Goal: Task Accomplishment & Management: Manage account settings

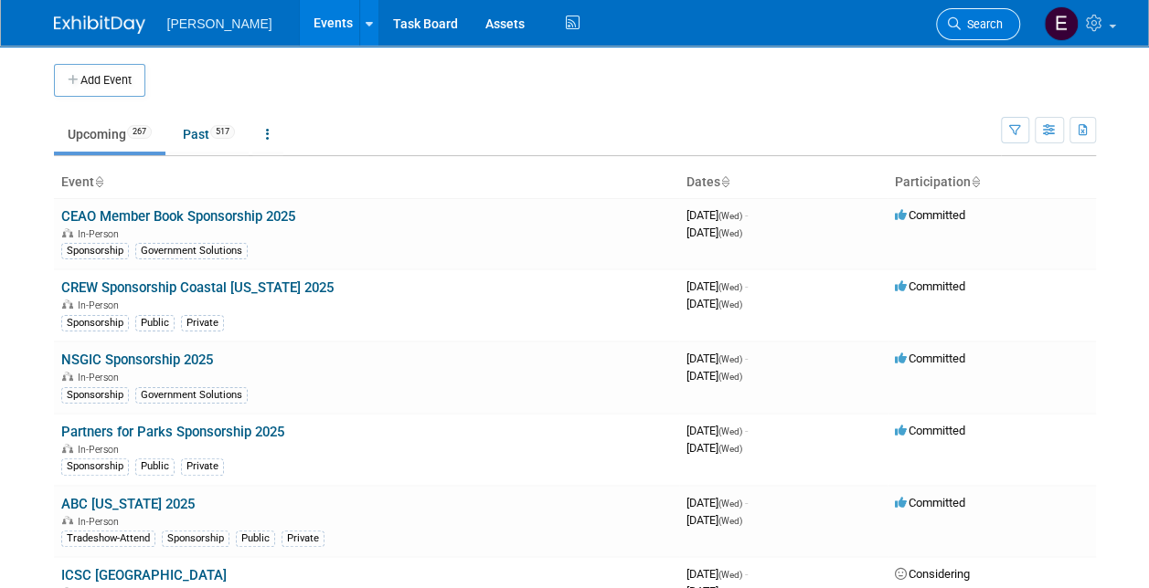
click at [974, 21] on span "Search" at bounding box center [981, 24] width 42 height 14
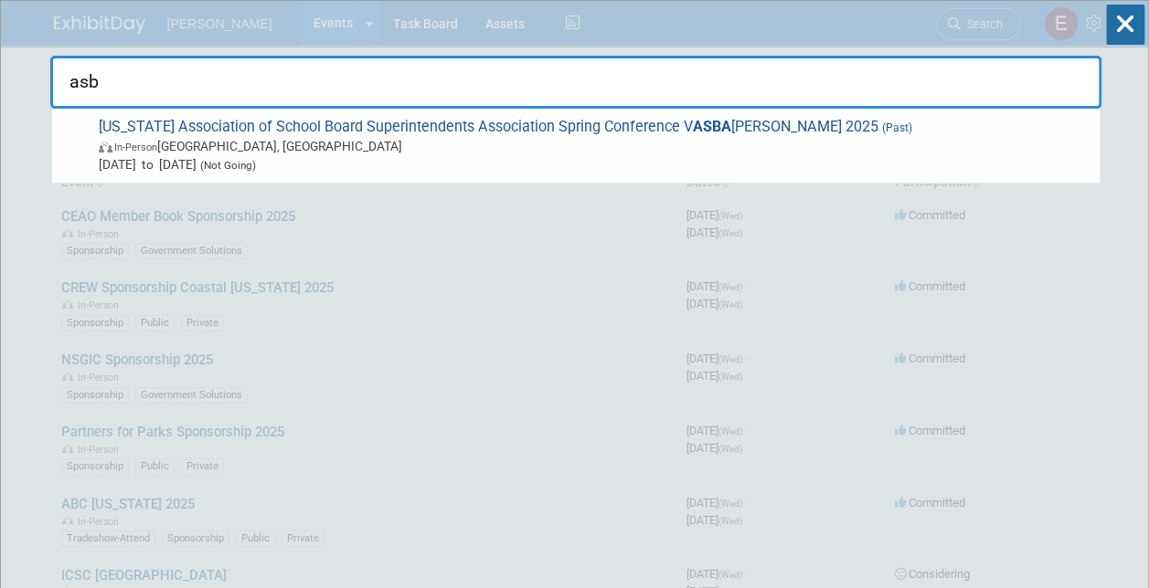
type input "asba"
drag, startPoint x: 234, startPoint y: 80, endPoint x: -4, endPoint y: 91, distance: 237.8
click at [0, 91] on html "Woolpert Events Add Event Bulk Upload Events Shareable Event Boards Recently Vi…" at bounding box center [574, 294] width 1149 height 588
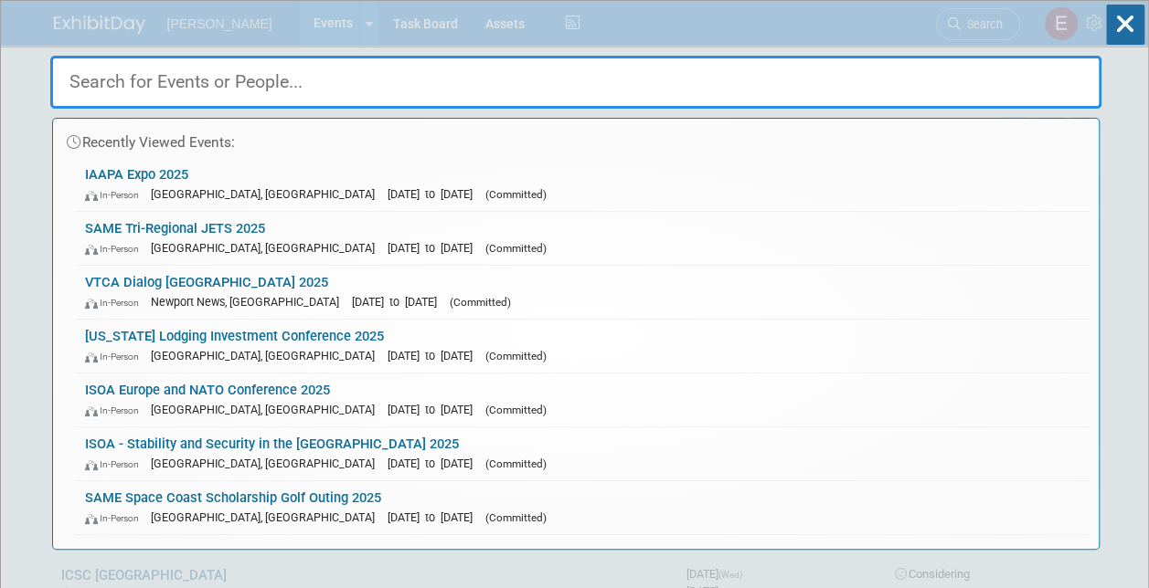
click at [841, 31] on div "Recently Viewed Events: IAAPA Expo 2025 In-Person Orlando, FL Nov 18, 2025 to N…" at bounding box center [575, 275] width 1051 height 549
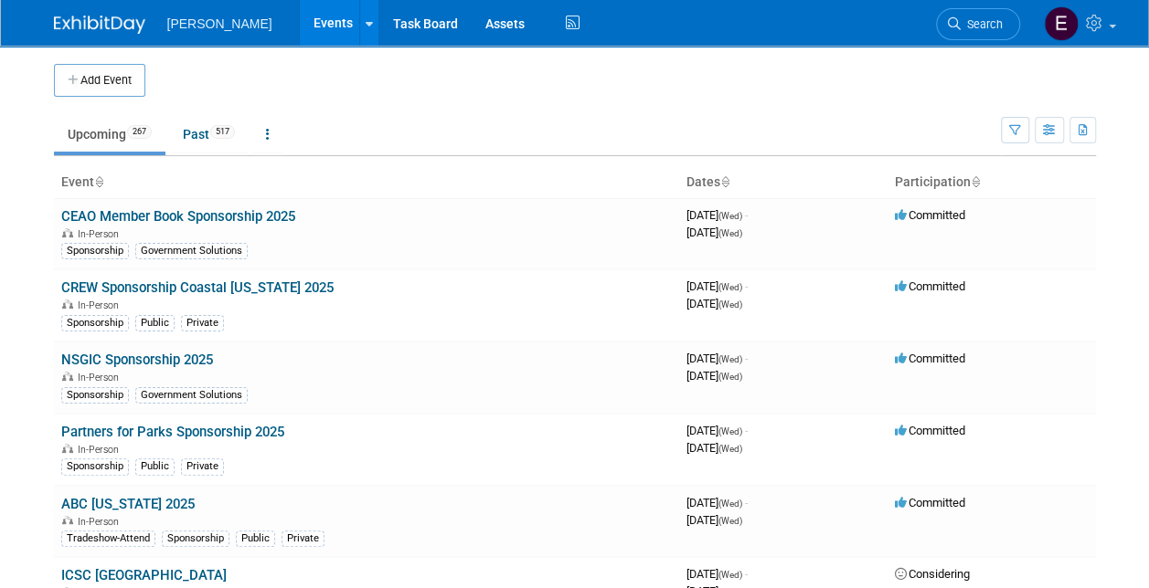
drag, startPoint x: 101, startPoint y: 80, endPoint x: 404, endPoint y: 163, distance: 314.3
click at [100, 80] on button "Add Event" at bounding box center [99, 80] width 91 height 33
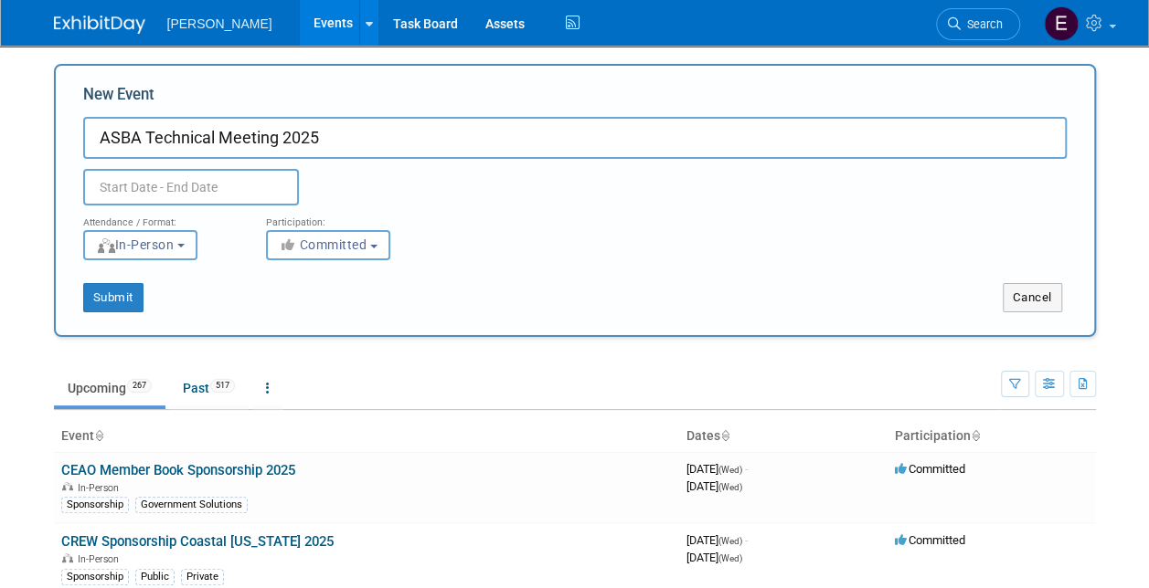
type input "ASBA Technical Meeting 2025"
click at [215, 190] on input "text" at bounding box center [191, 187] width 216 height 37
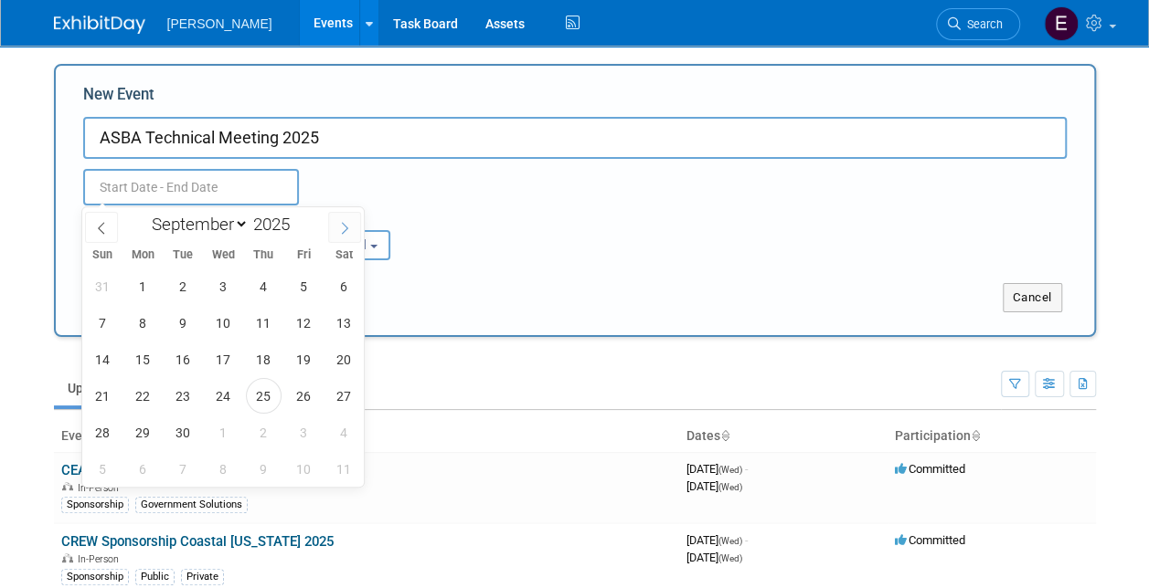
click at [338, 220] on span at bounding box center [344, 227] width 33 height 31
select select "11"
click at [182, 289] on span "2" at bounding box center [183, 287] width 36 height 36
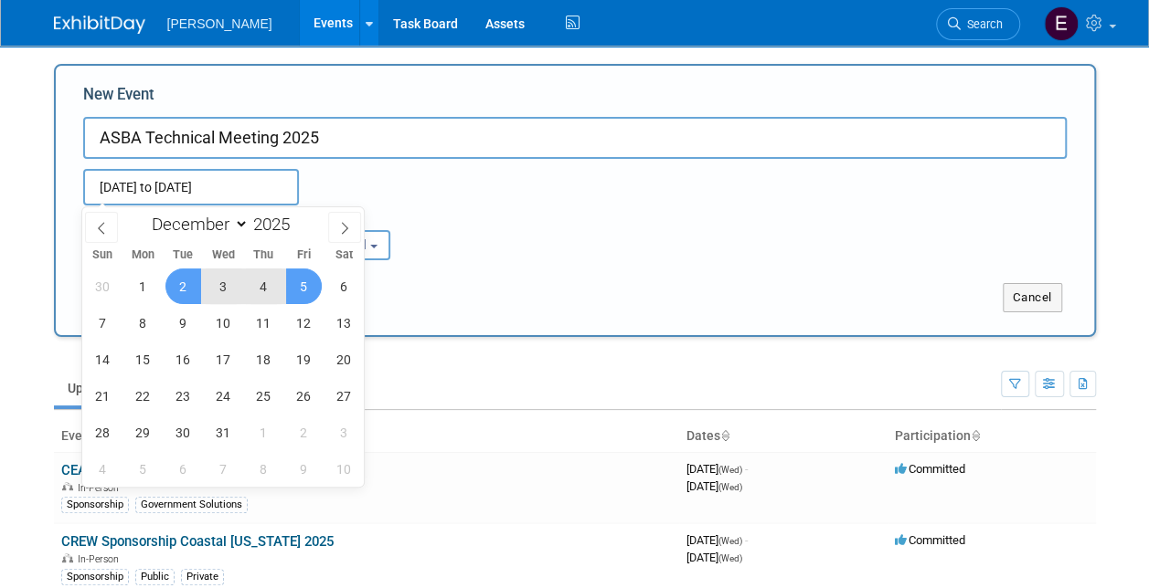
click at [300, 282] on span "5" at bounding box center [304, 287] width 36 height 36
type input "[DATE] to [DATE]"
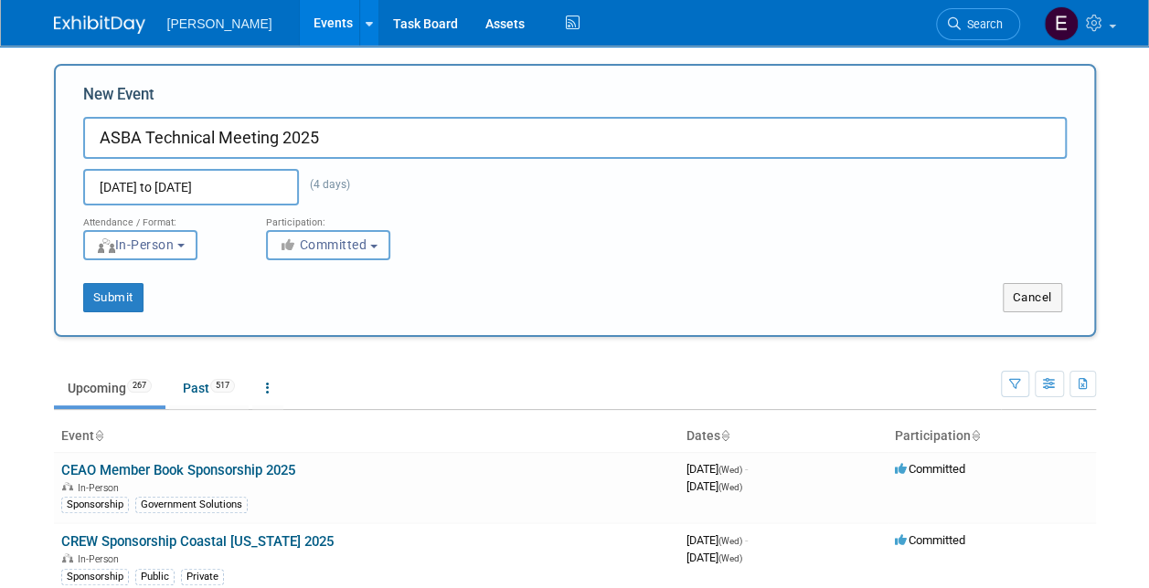
click at [314, 241] on span "Committed" at bounding box center [323, 245] width 89 height 15
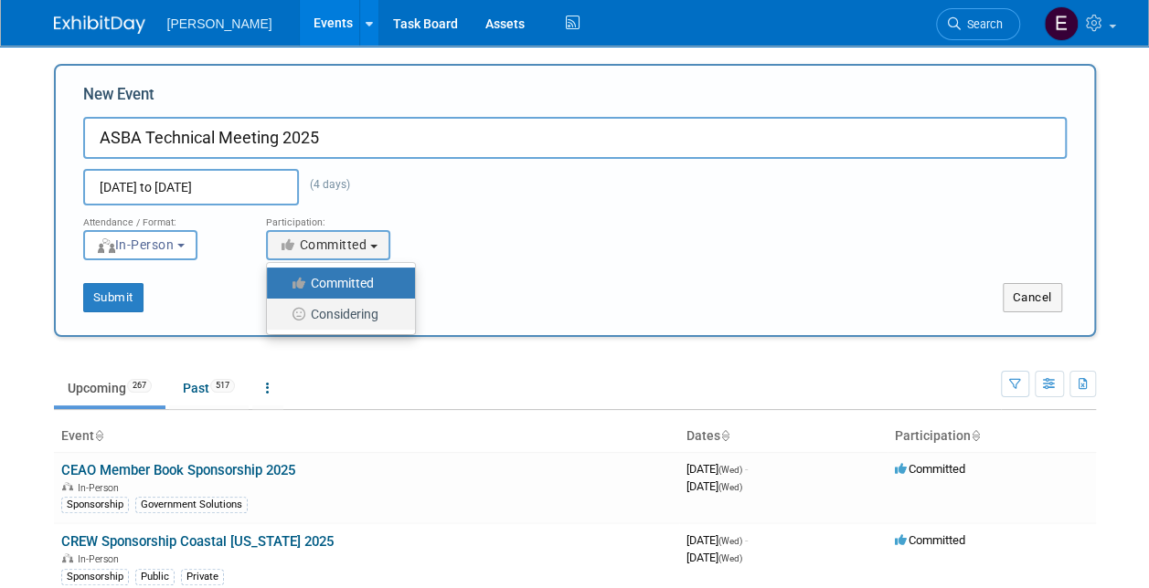
click at [313, 320] on label "Considering" at bounding box center [336, 314] width 121 height 24
click at [283, 320] on input "Considering" at bounding box center [277, 315] width 12 height 12
select select "2"
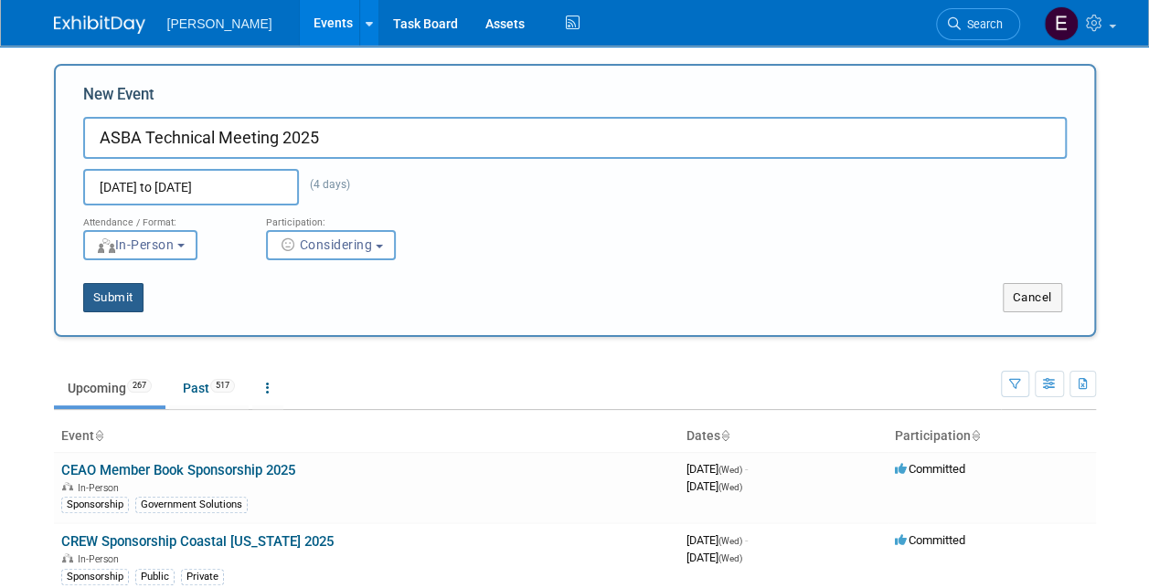
click at [130, 302] on button "Submit" at bounding box center [113, 297] width 60 height 29
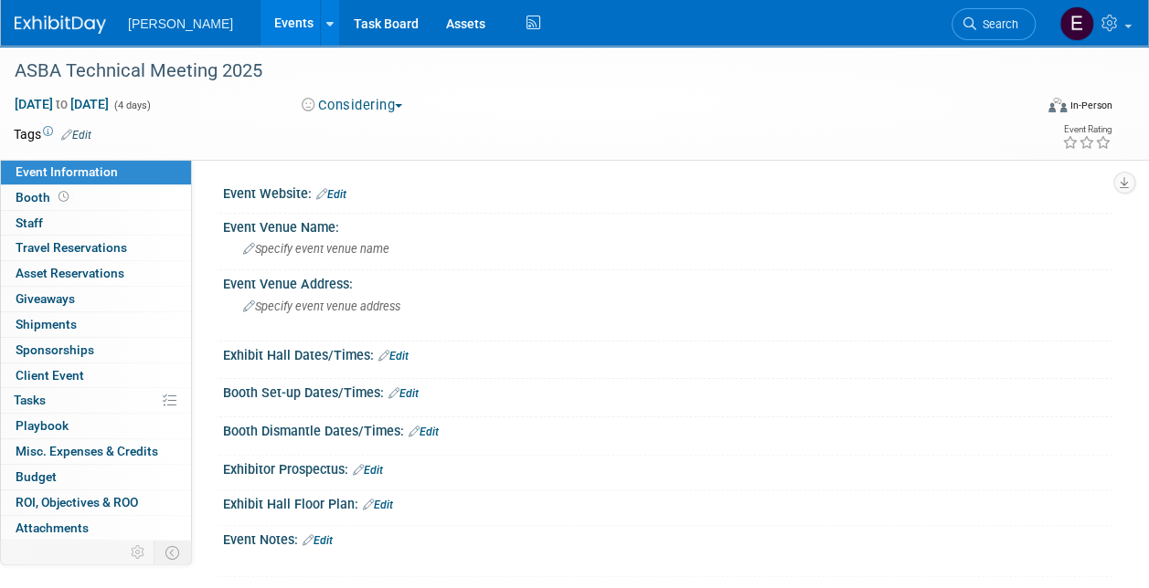
click at [82, 129] on link "Edit" at bounding box center [76, 135] width 30 height 13
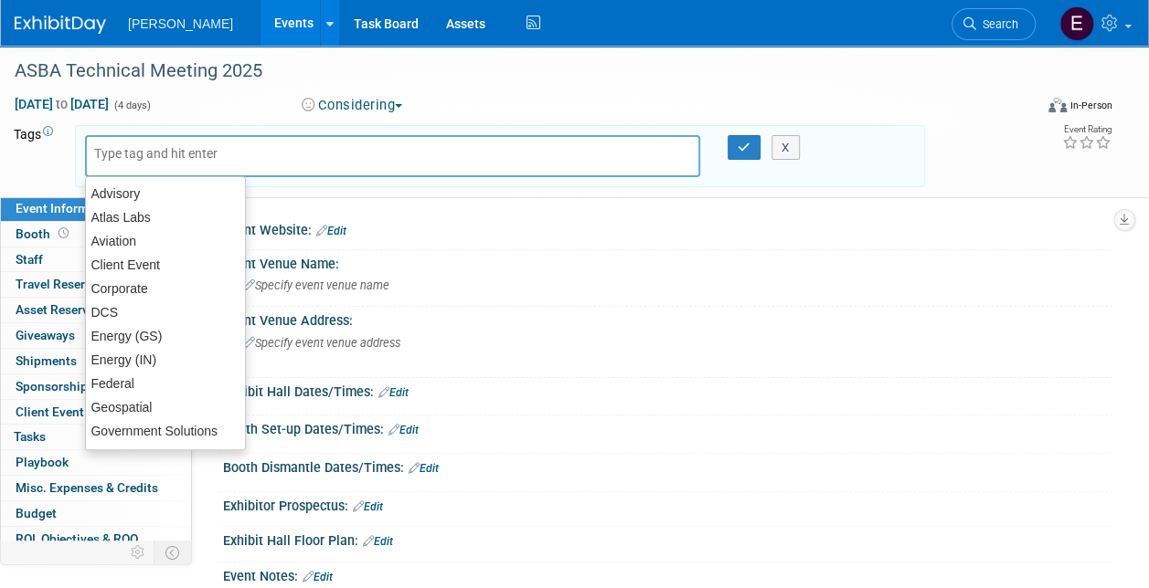
click at [175, 157] on input "text" at bounding box center [167, 153] width 146 height 18
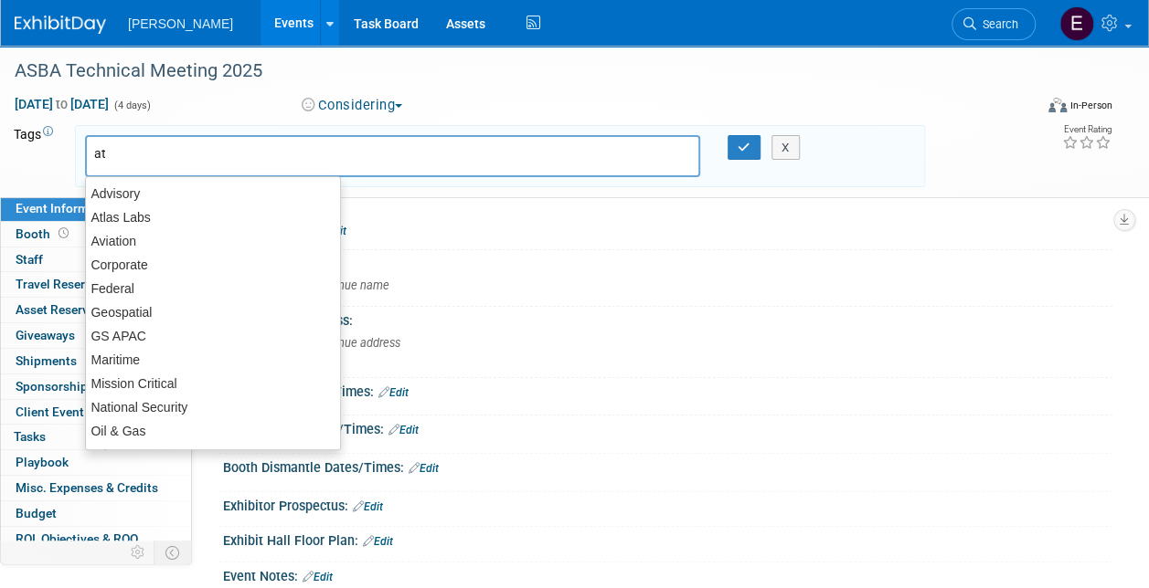
type input "att"
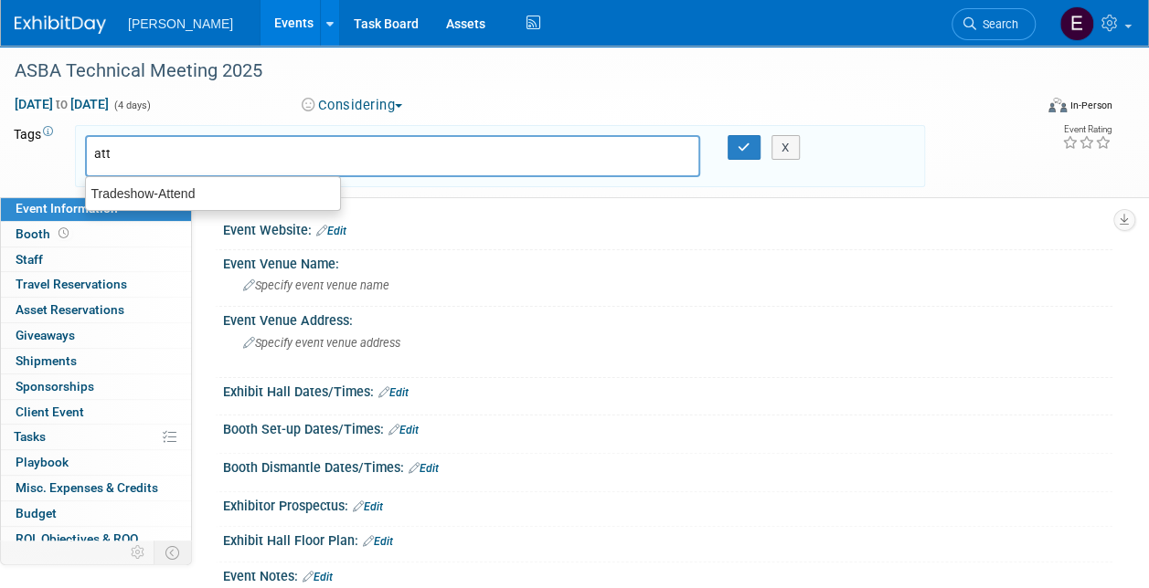
click at [177, 187] on div "Tradeshow-Attend" at bounding box center [213, 194] width 254 height 24
type input "Tradeshow-Attend"
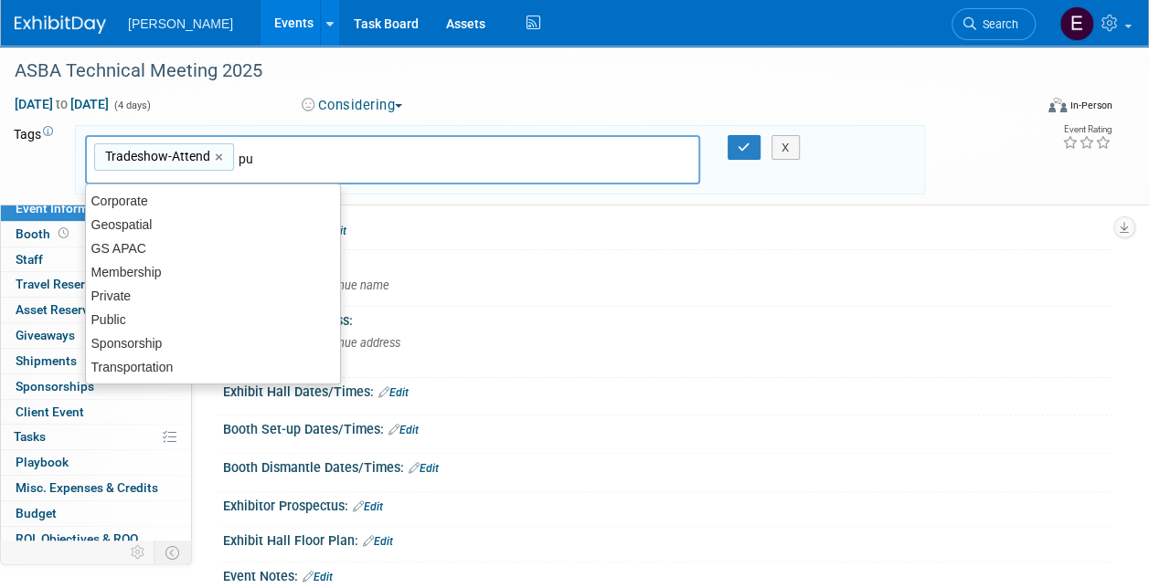
type input "pub"
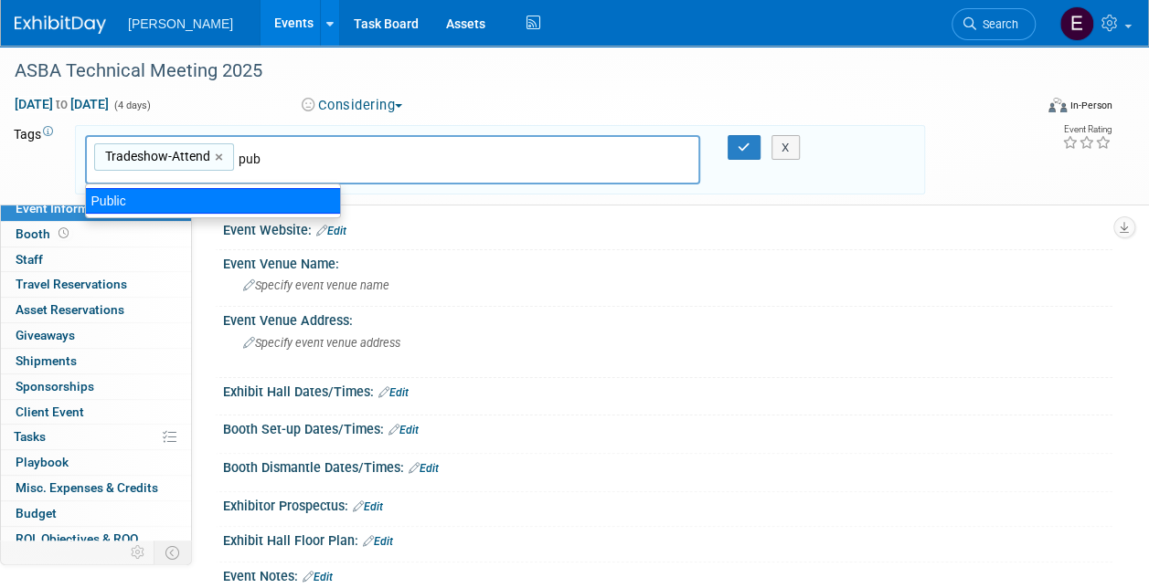
click at [185, 199] on div "Public" at bounding box center [213, 201] width 256 height 26
type input "Tradeshow-Attend, Public"
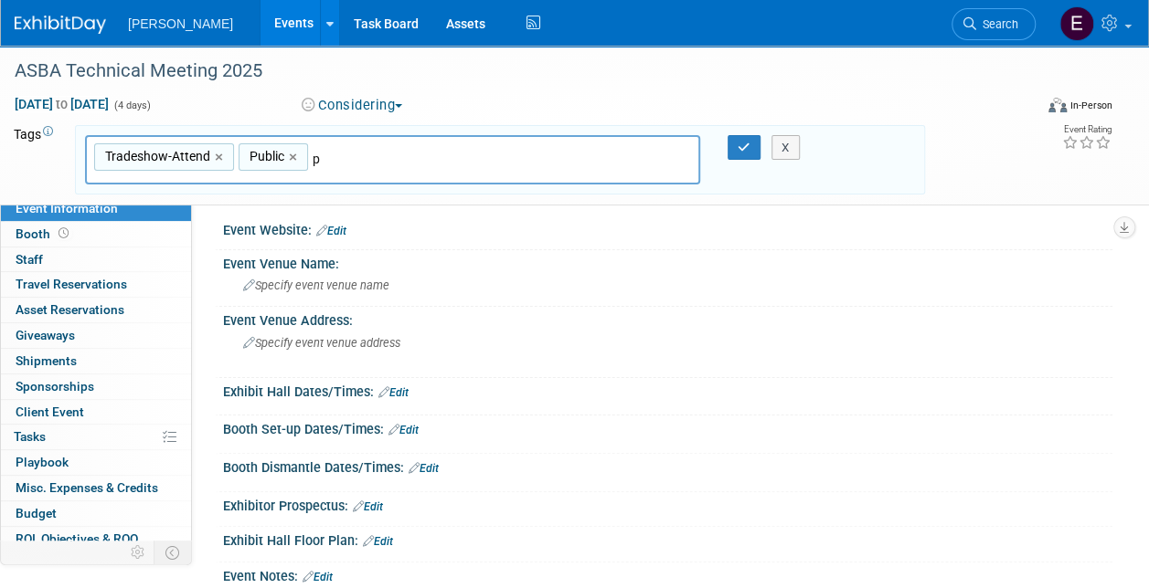
type input "pr"
click at [183, 197] on div "Private" at bounding box center [213, 201] width 254 height 24
type input "Tradeshow-Attend, Public, Private"
click at [738, 148] on icon "button" at bounding box center [743, 148] width 13 height 12
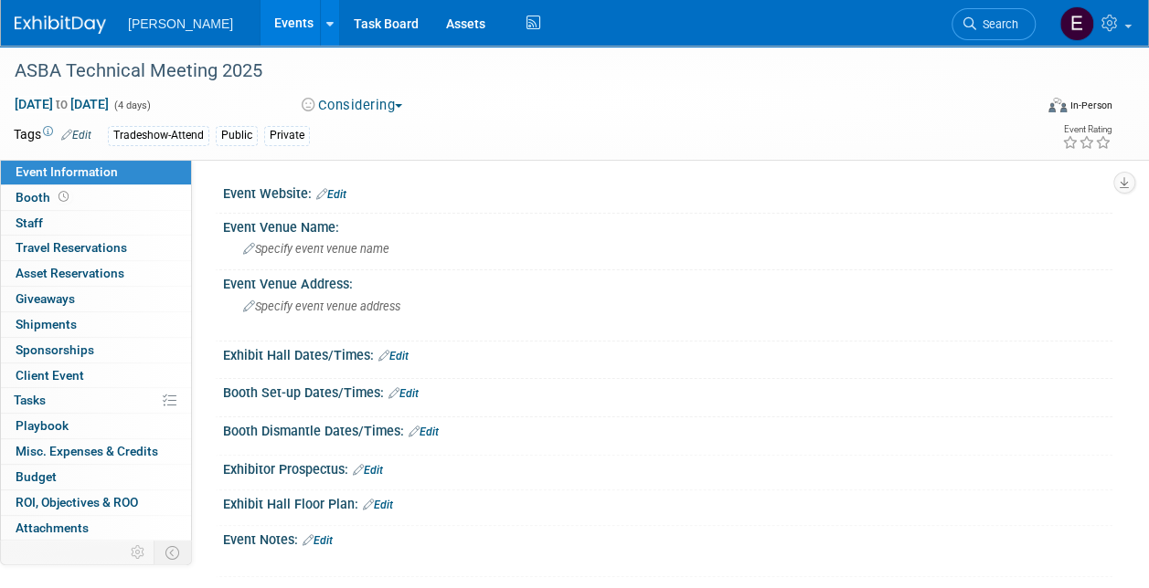
click at [345, 190] on link "Edit" at bounding box center [331, 194] width 30 height 13
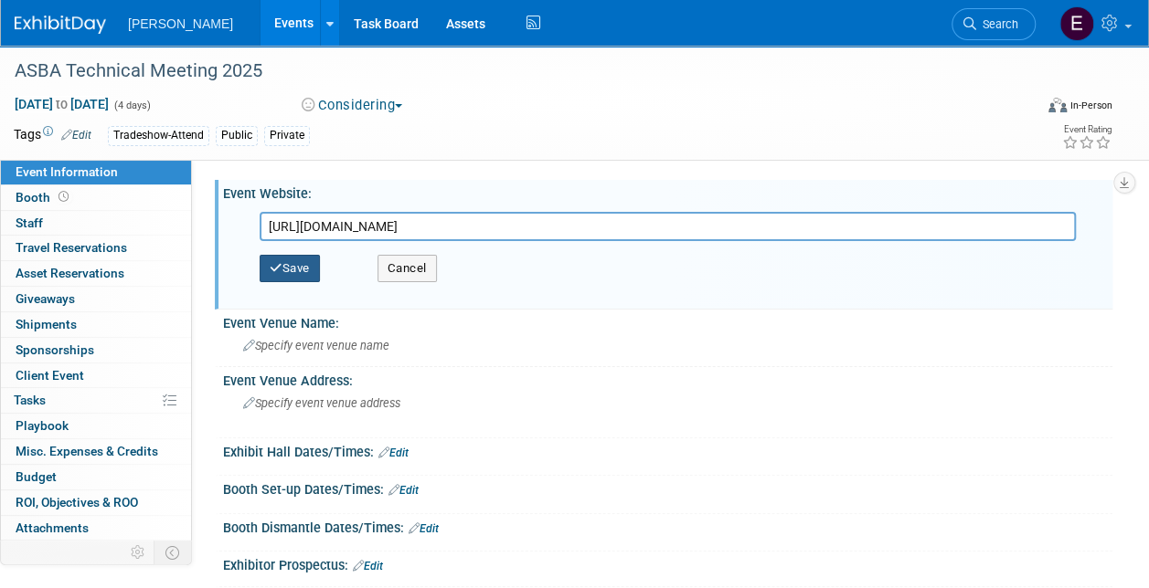
type input "https://sportsbuilders.org/page/technicalmeeting"
click at [278, 274] on icon "button" at bounding box center [276, 268] width 13 height 12
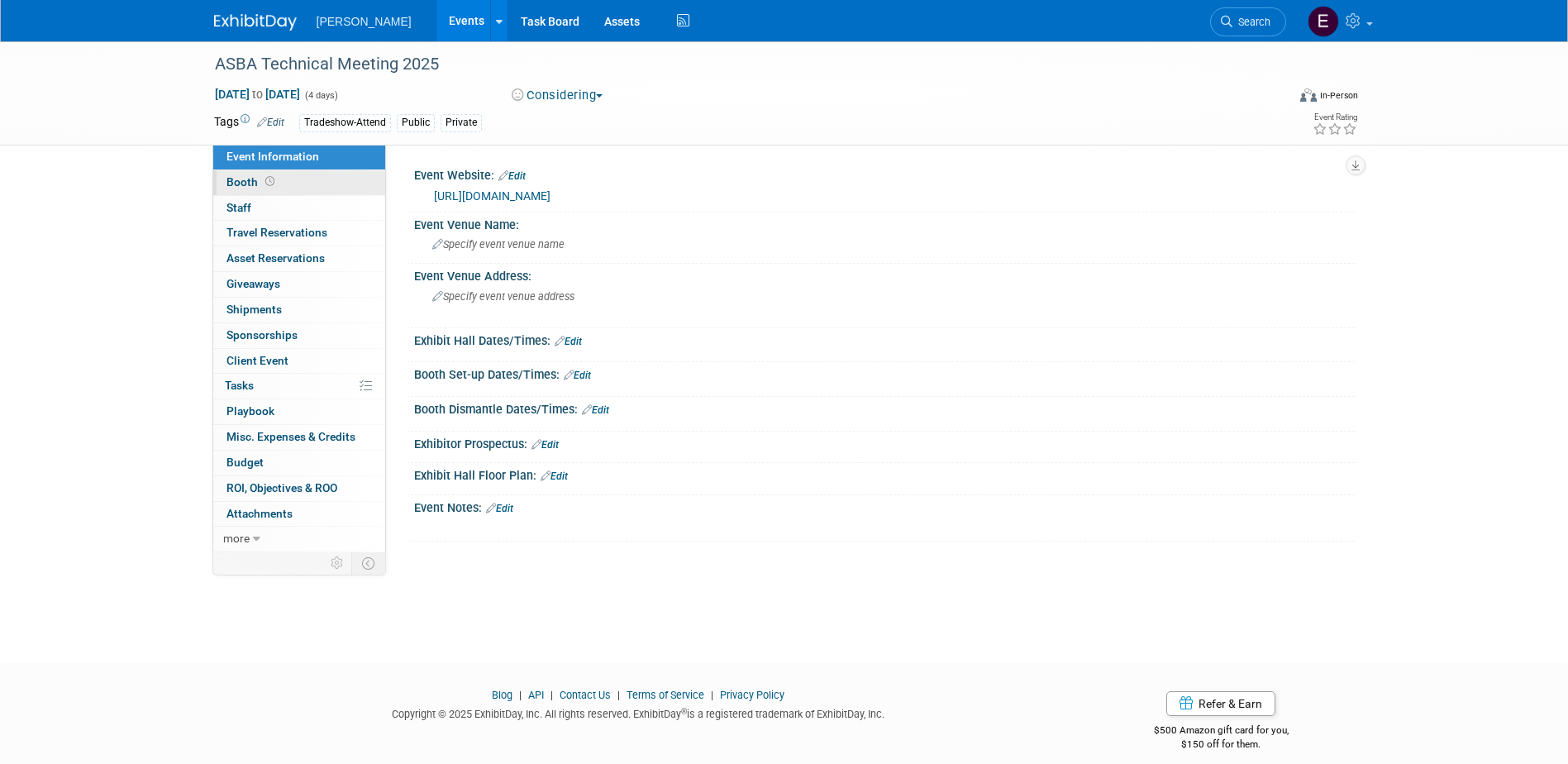
click at [311, 182] on link "Booth" at bounding box center [299, 182] width 172 height 24
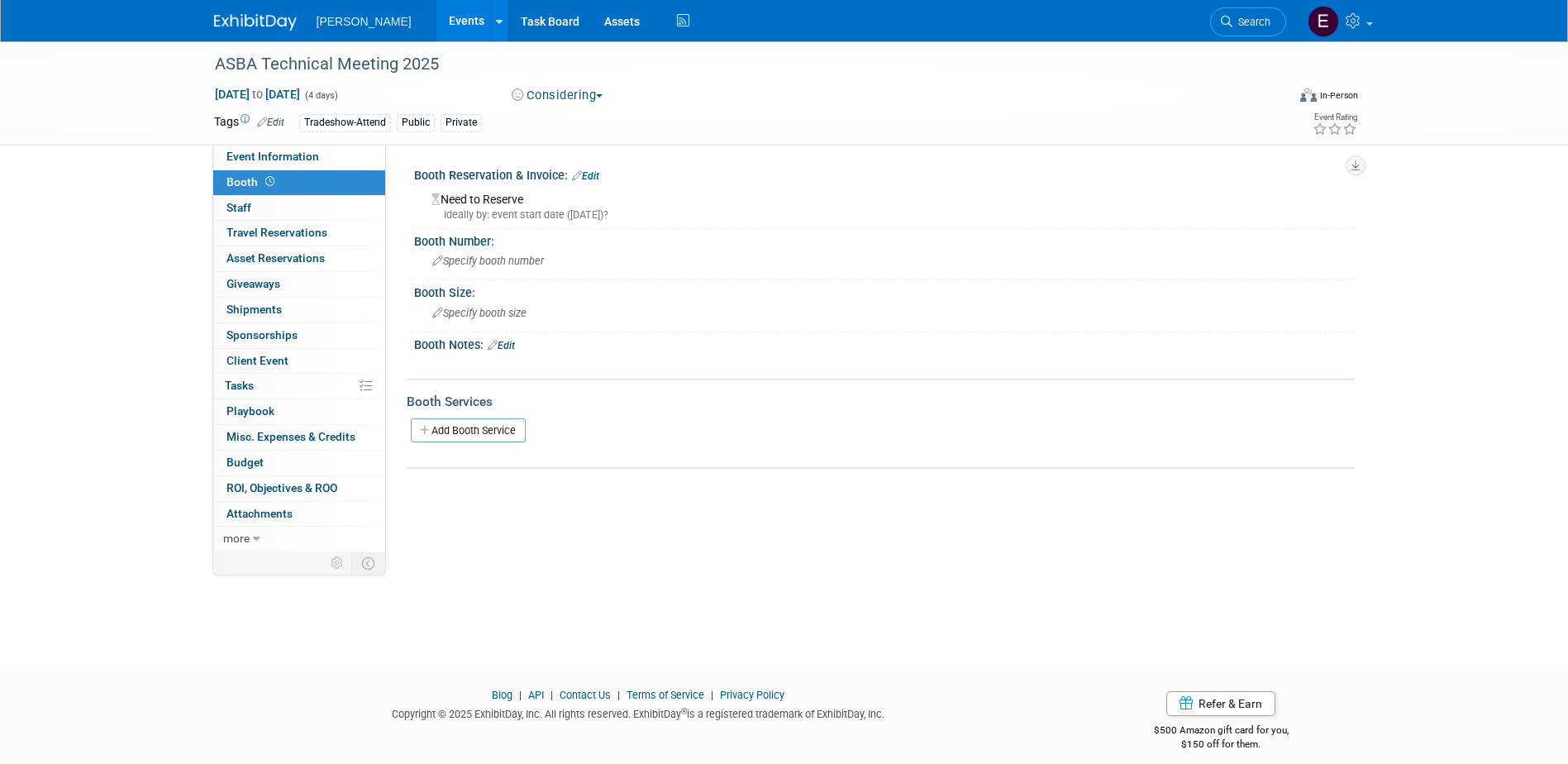
drag, startPoint x: 596, startPoint y: 171, endPoint x: 575, endPoint y: 189, distance: 27.7
click at [595, 171] on link "Edit" at bounding box center [585, 176] width 27 height 12
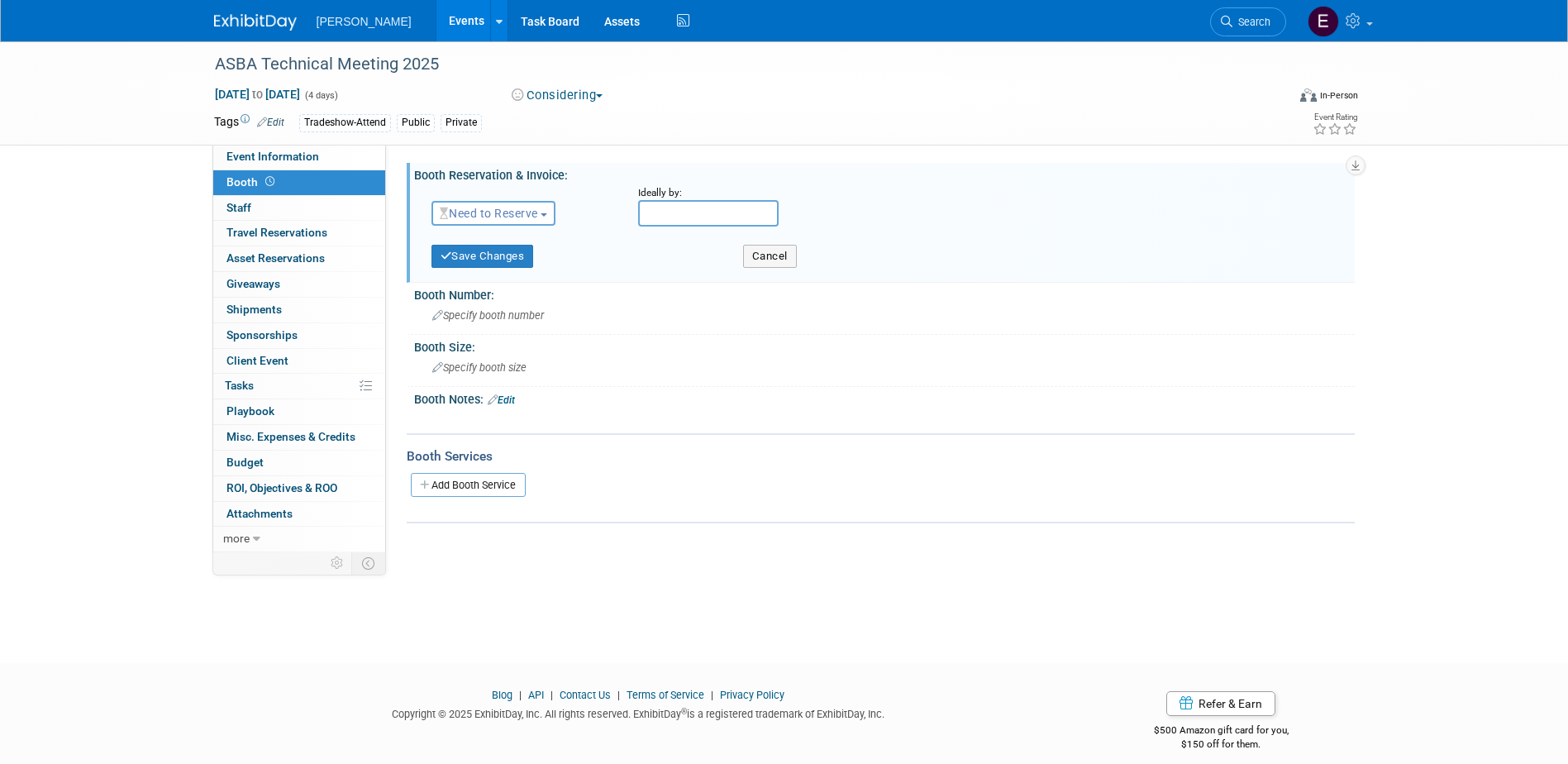
click at [532, 219] on span "Need to Reserve" at bounding box center [489, 213] width 99 height 14
click at [527, 281] on link "No Reservation Required" at bounding box center [521, 288] width 177 height 24
click at [492, 264] on button "Save Changes" at bounding box center [482, 256] width 102 height 24
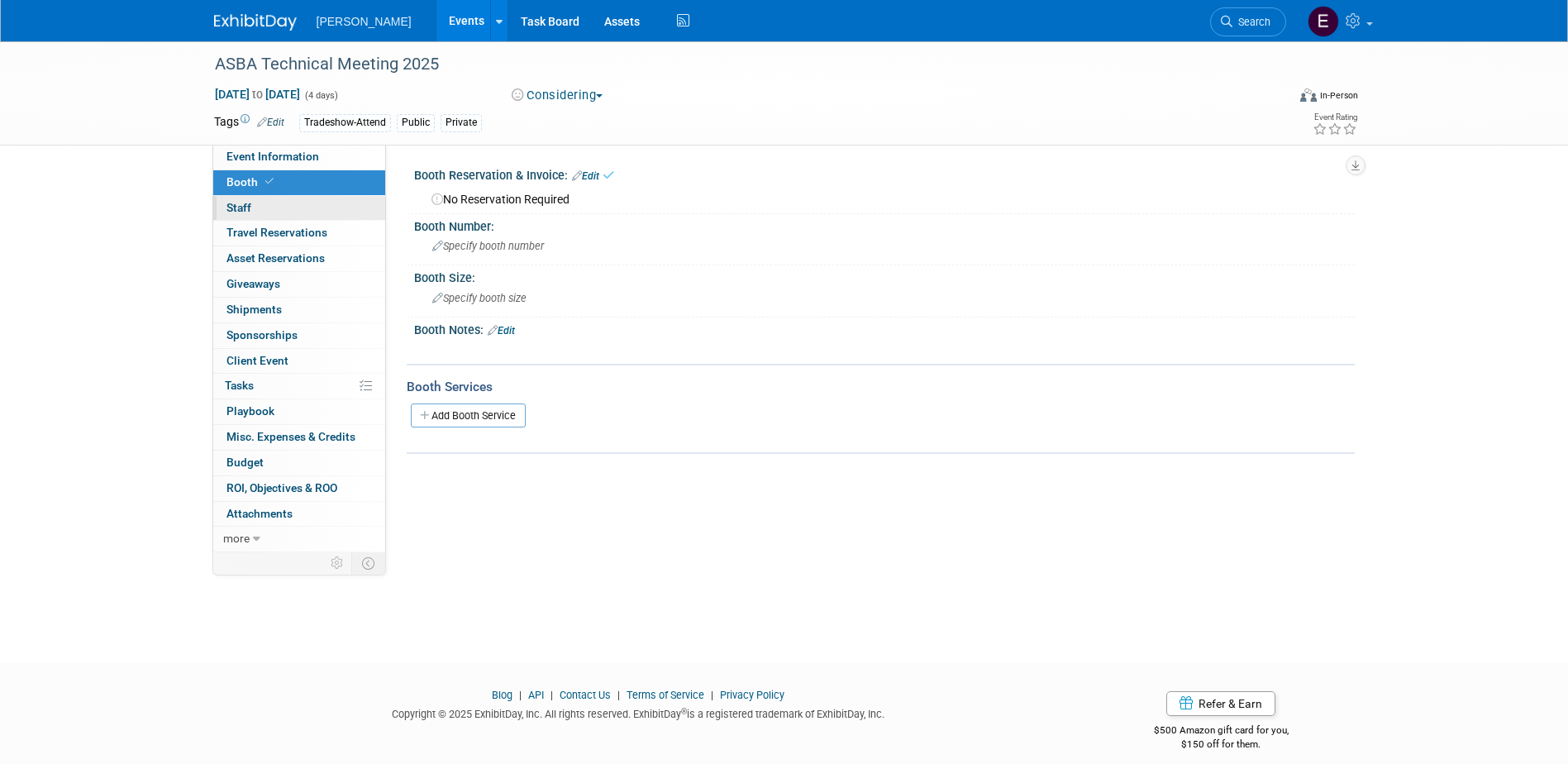
click at [268, 205] on link "0 Staff 0" at bounding box center [299, 208] width 172 height 24
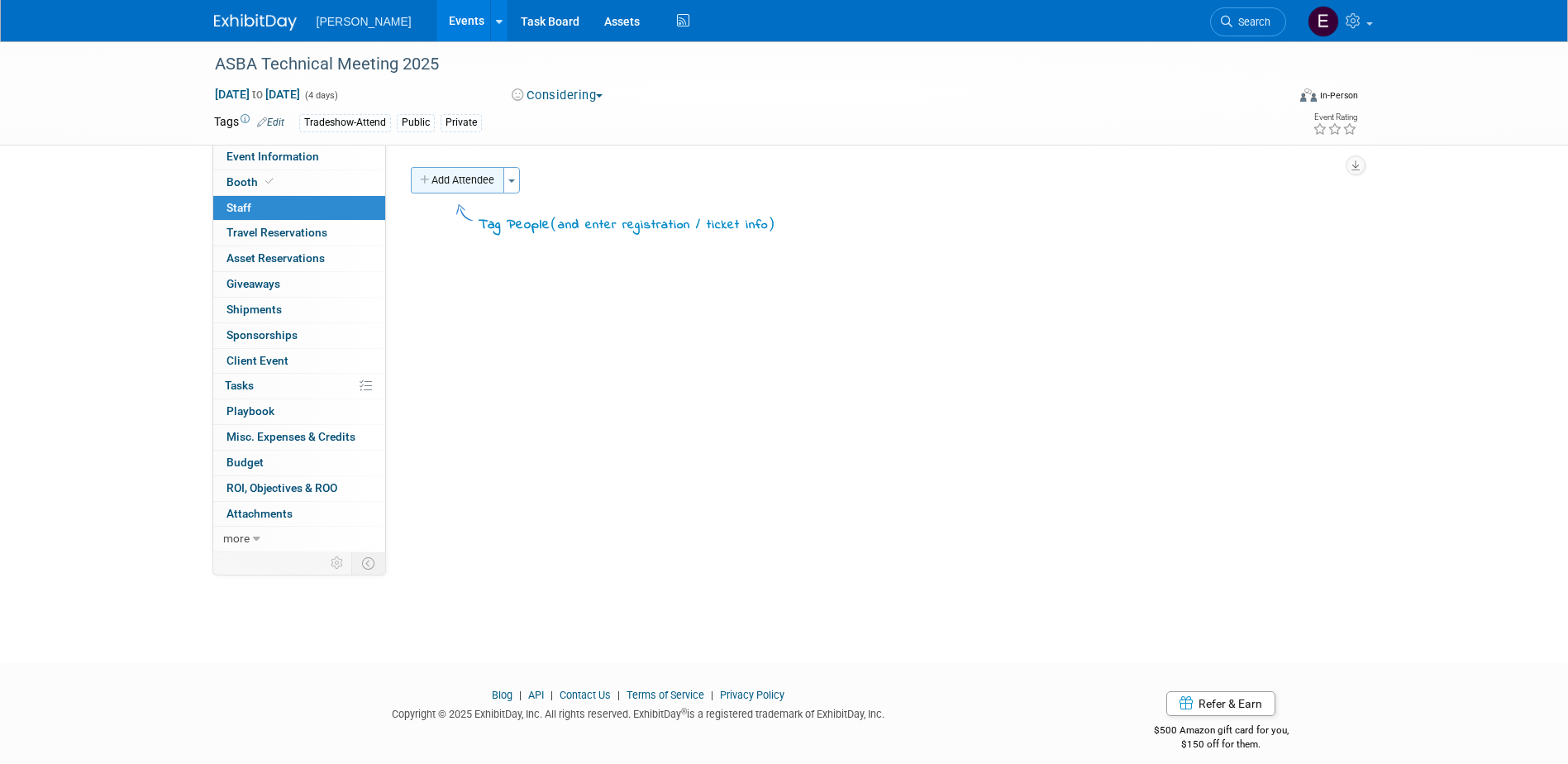
click at [468, 167] on button "Add Attendee" at bounding box center [457, 180] width 93 height 26
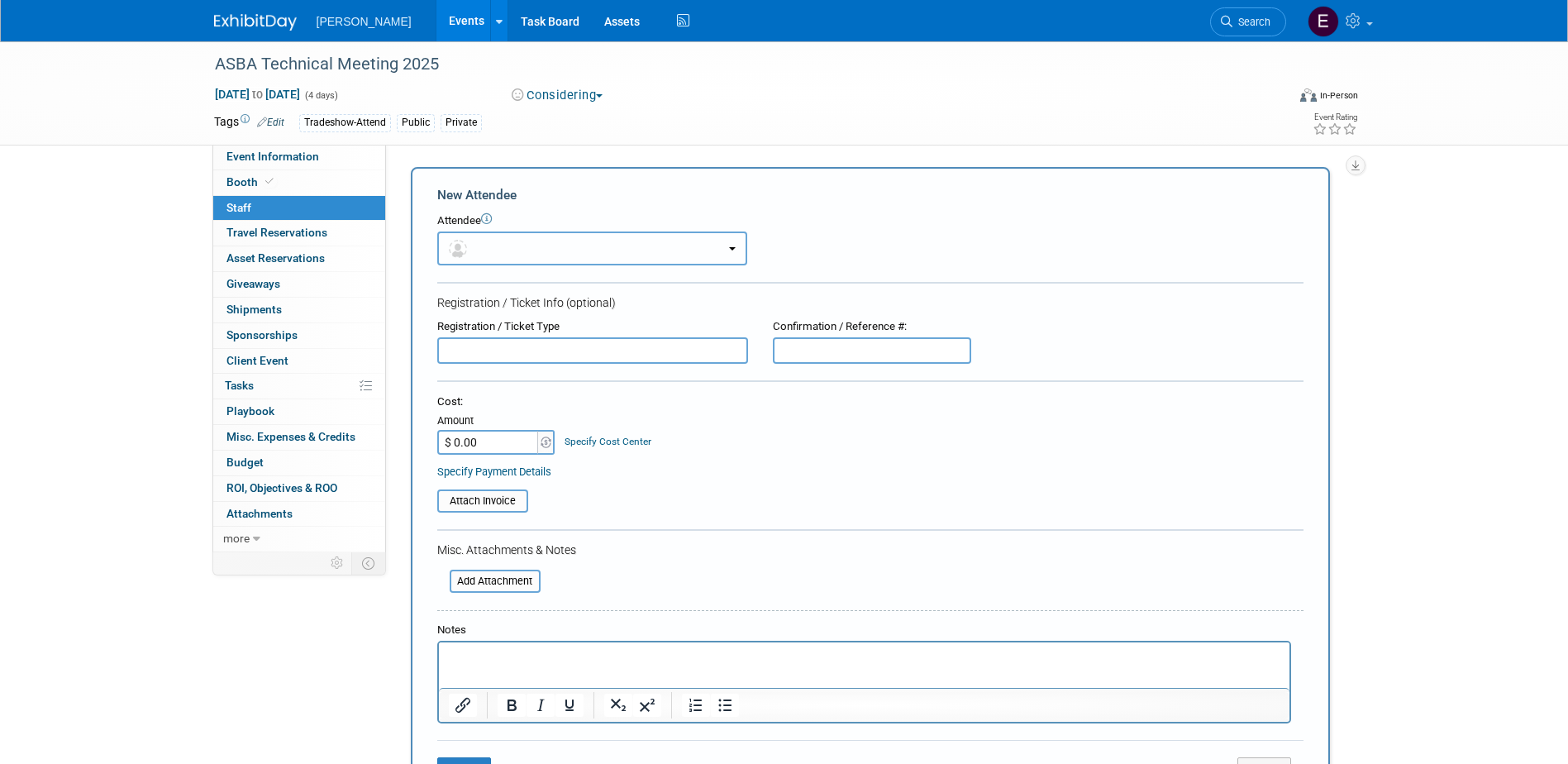
click at [500, 251] on button "button" at bounding box center [592, 248] width 310 height 33
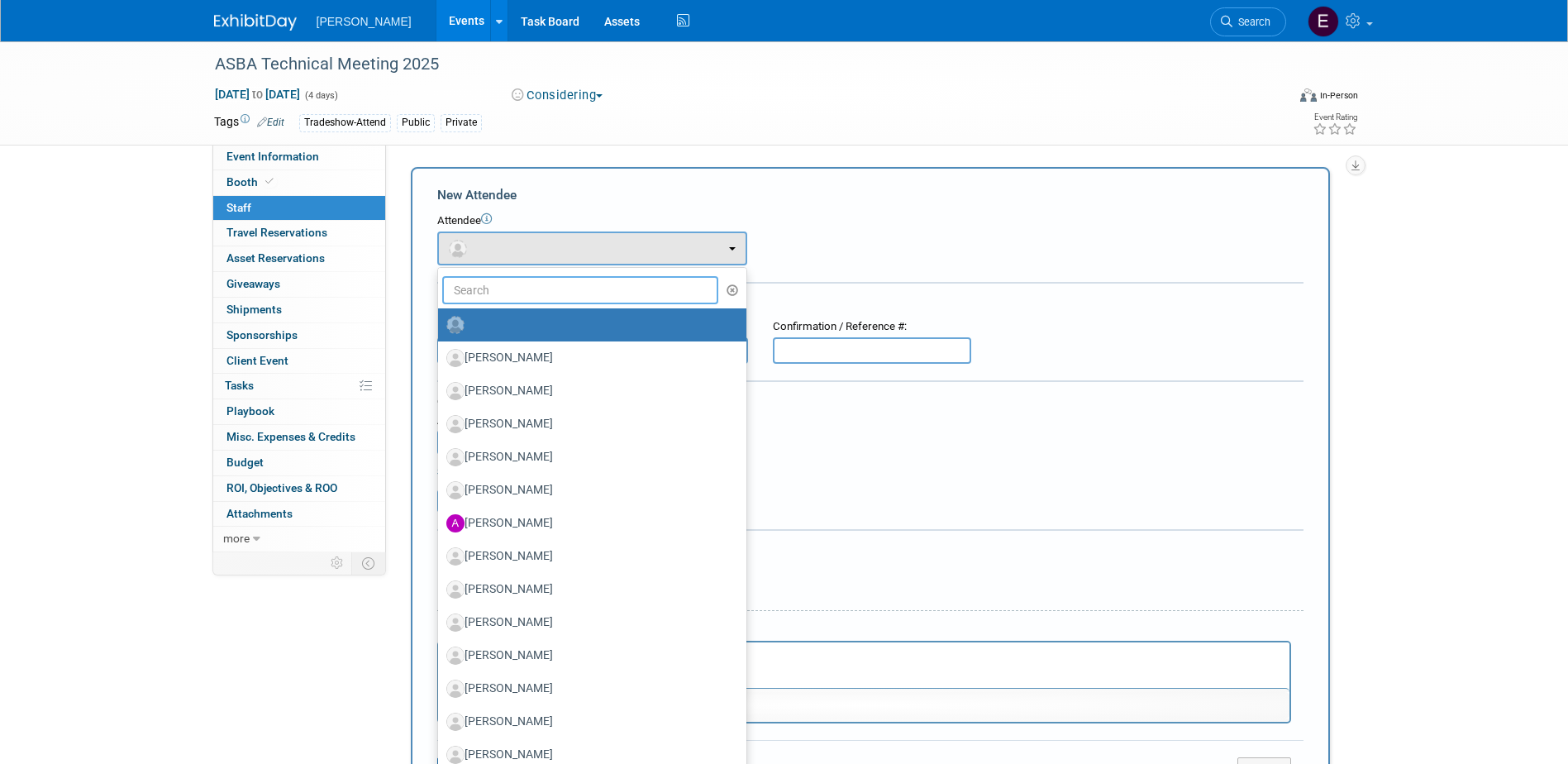
click at [507, 292] on input "text" at bounding box center [581, 290] width 277 height 28
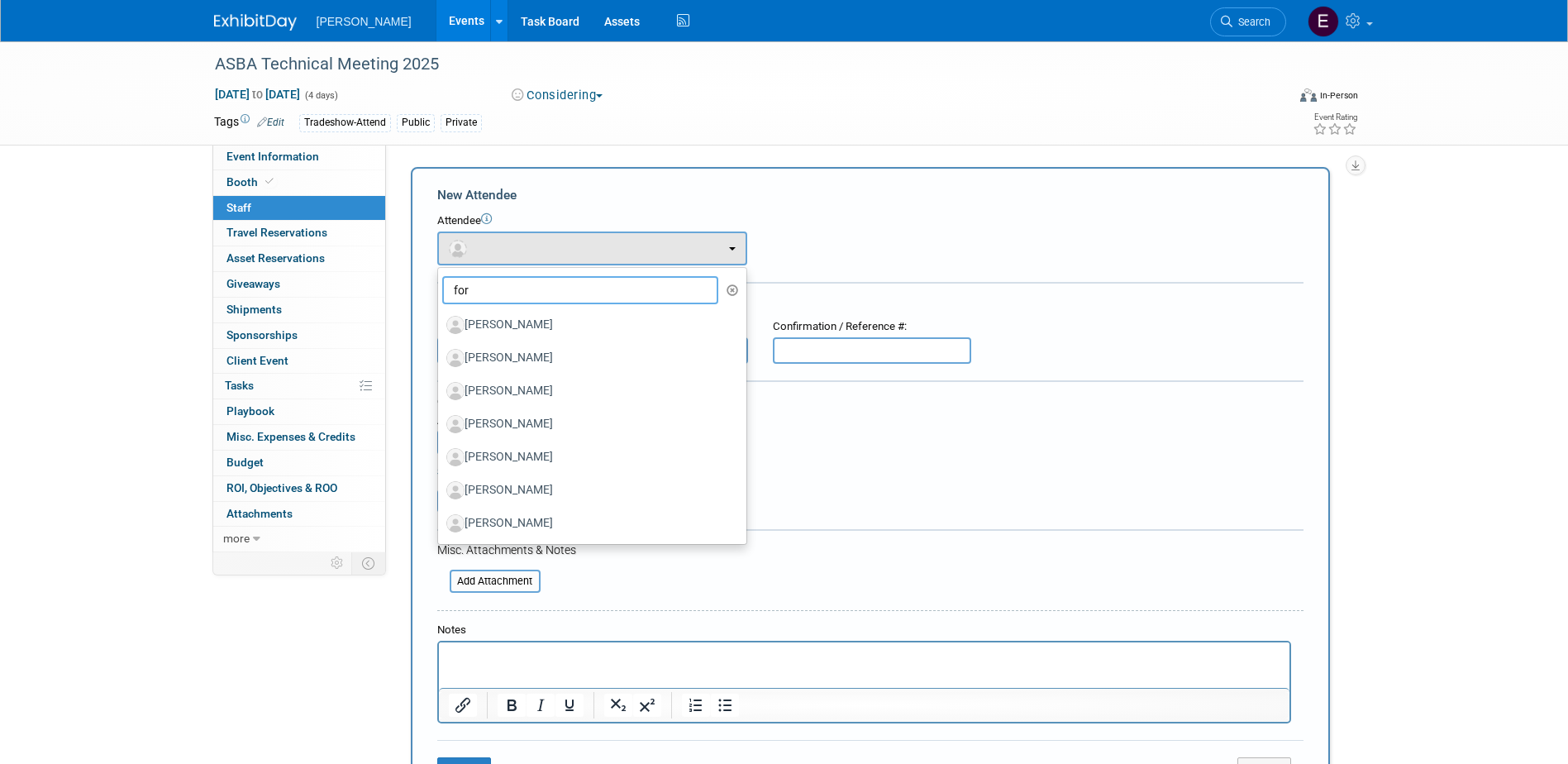
type input "ford"
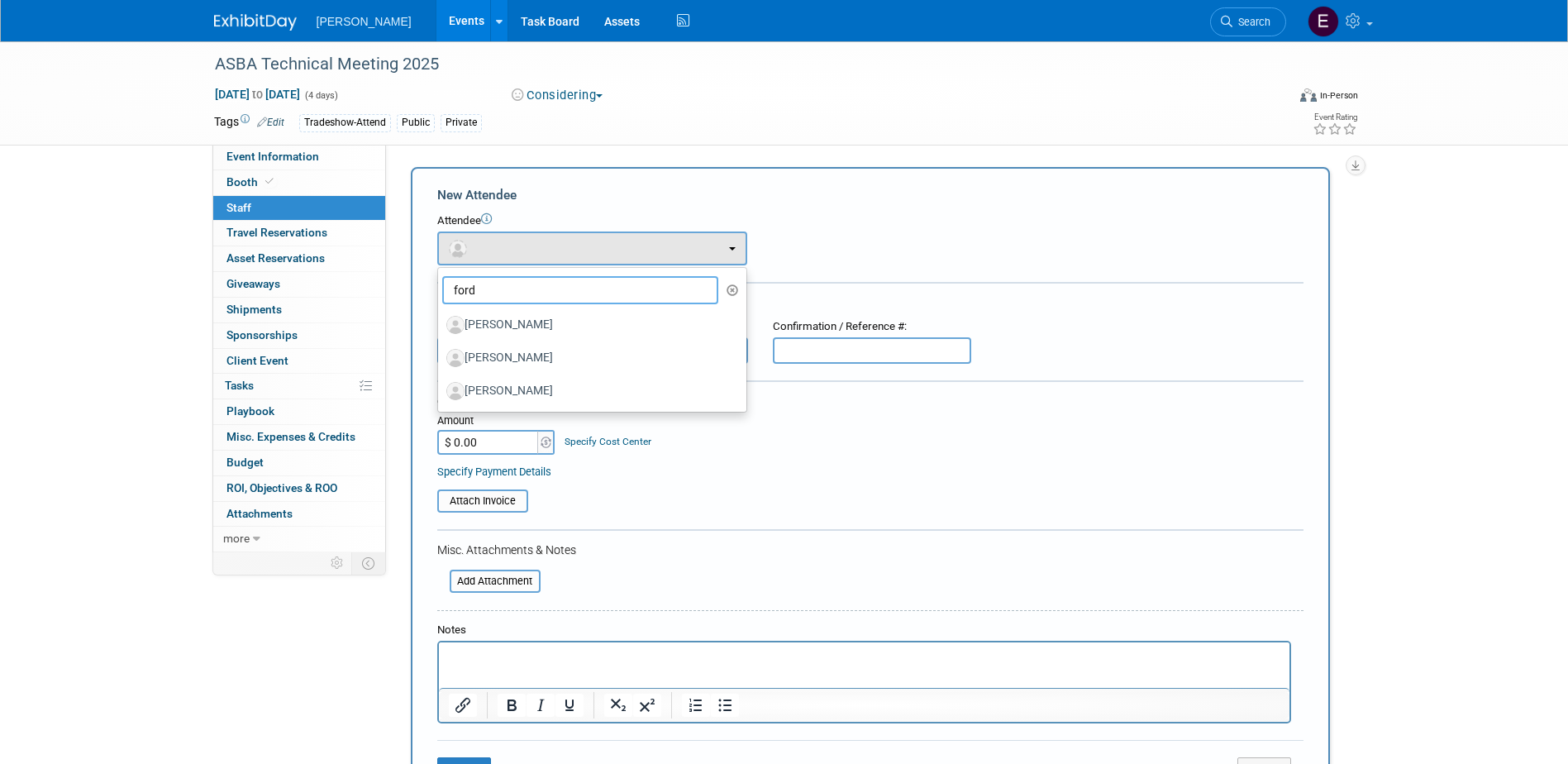
drag, startPoint x: 410, startPoint y: 292, endPoint x: 397, endPoint y: 292, distance: 13.0
click at [398, 292] on div "Add Attendee Toggle Dropdown Quick -Tag Attendees Apply X (me) select all cancel" at bounding box center [876, 490] width 956 height 645
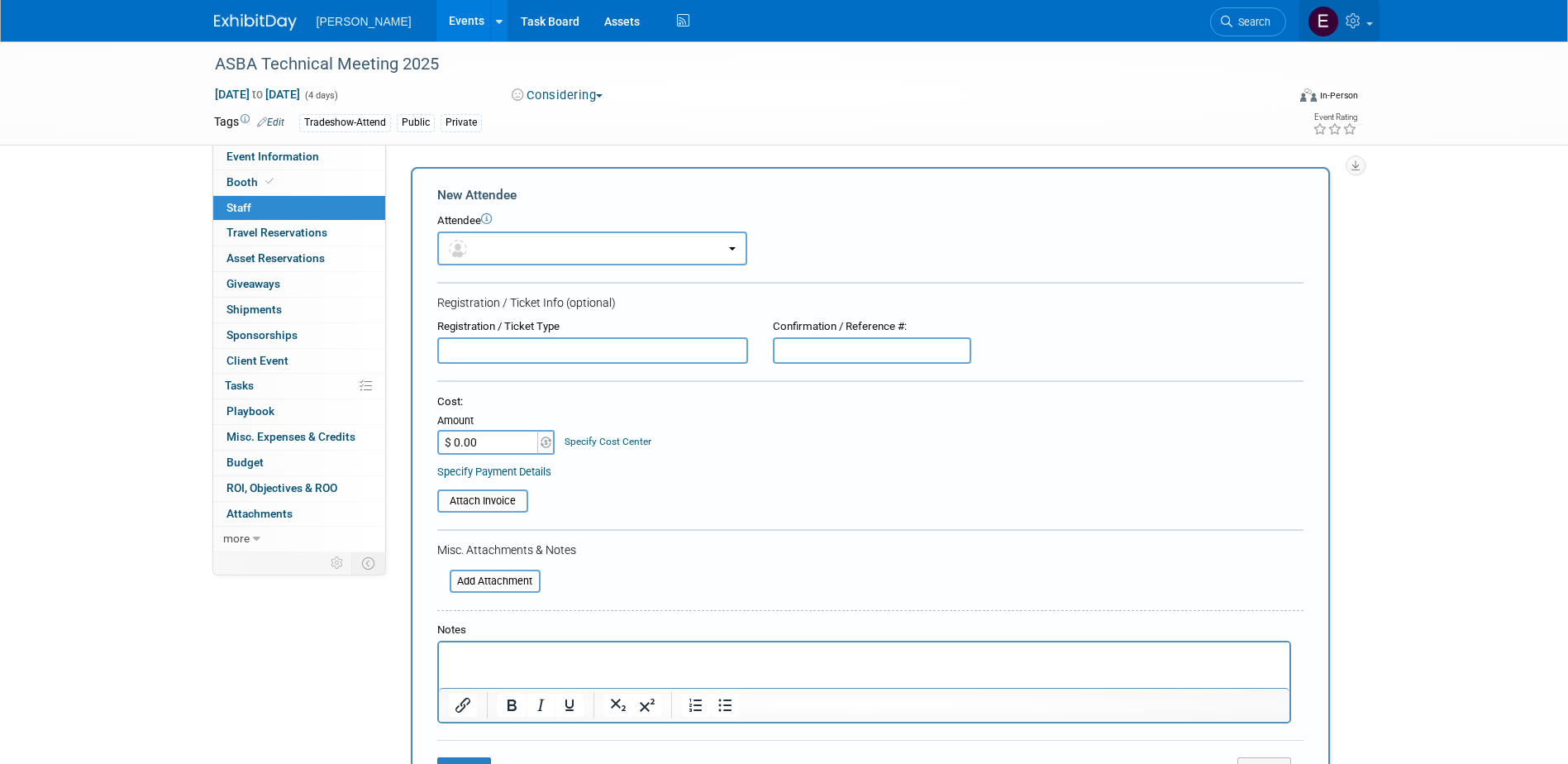
click at [1039, 11] on link at bounding box center [1339, 21] width 81 height 42
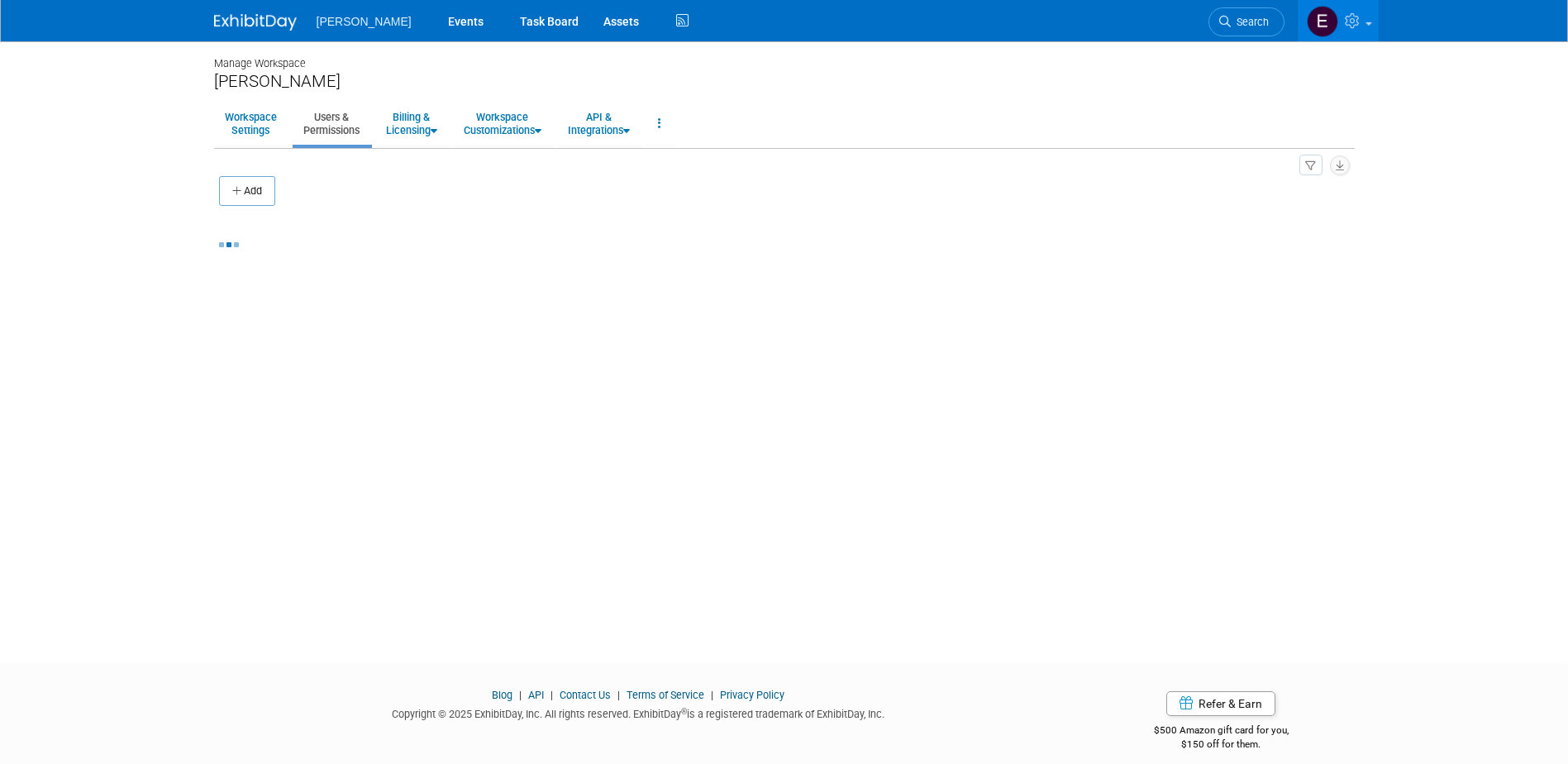
drag, startPoint x: 234, startPoint y: 188, endPoint x: 252, endPoint y: 191, distance: 18.2
click at [234, 188] on icon "button" at bounding box center [238, 192] width 12 height 11
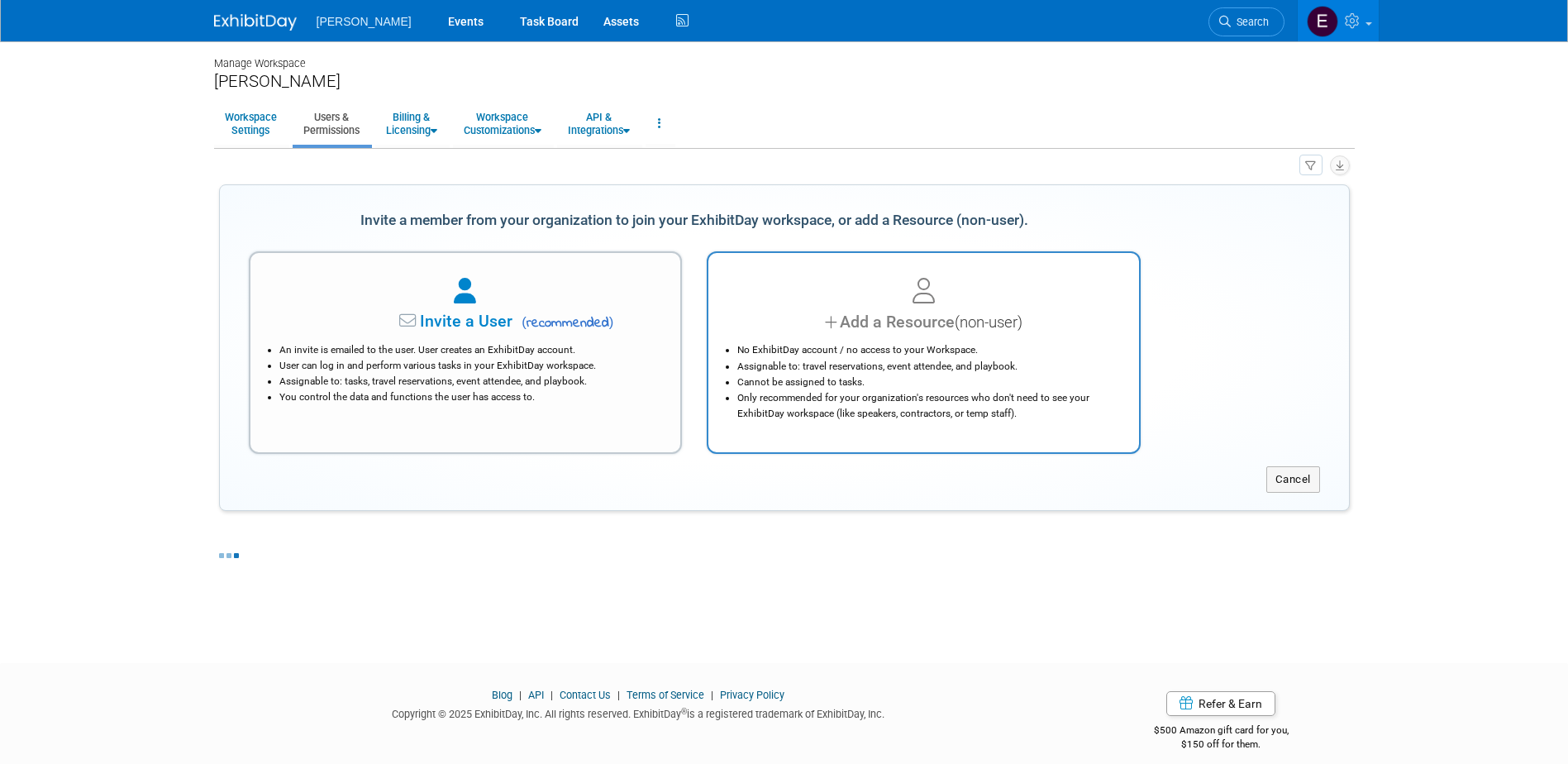
click at [863, 340] on div "No ExhibitDay account / no access to your Workspace. Assignable to: travel rese…" at bounding box center [924, 377] width 389 height 87
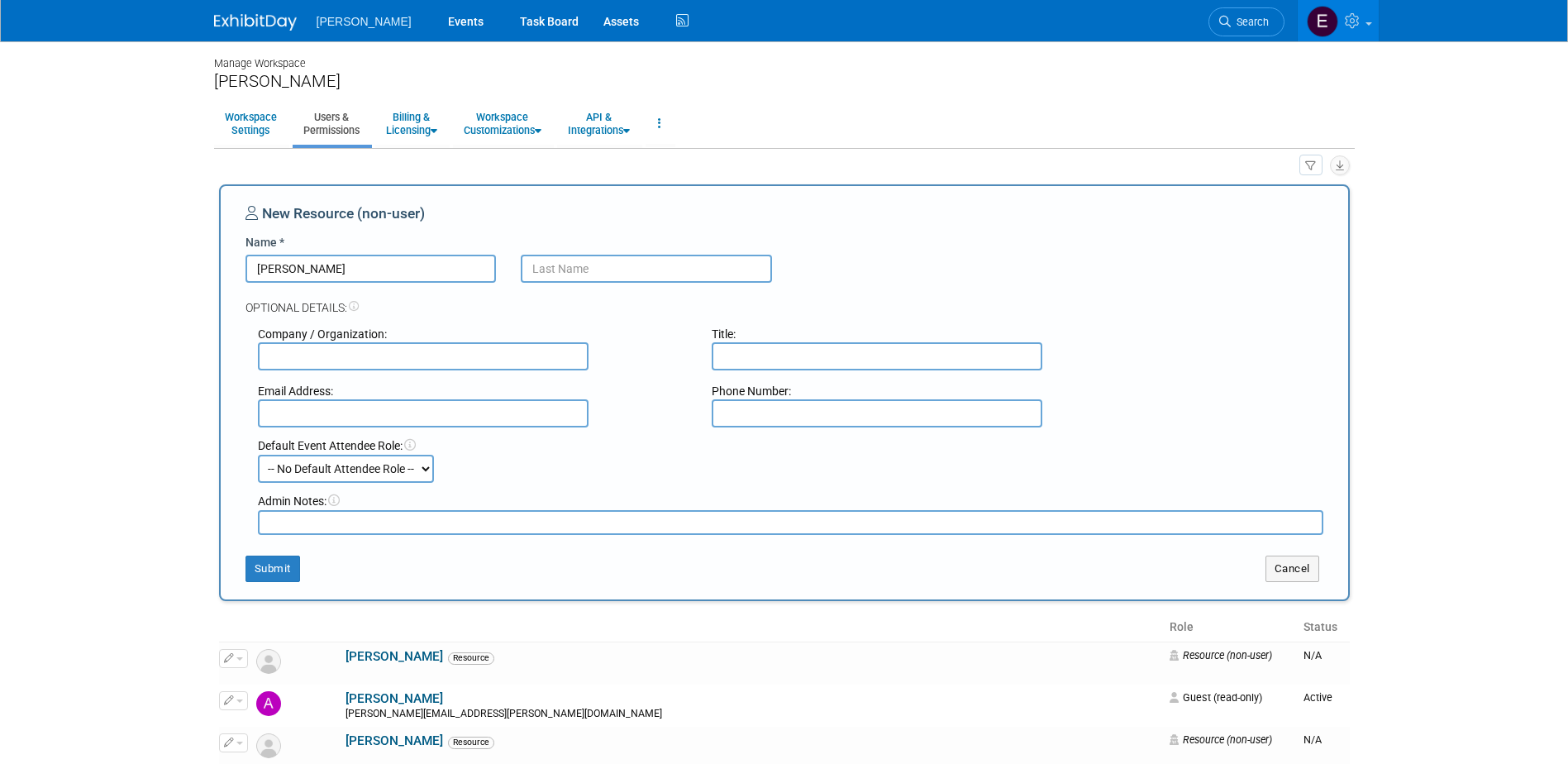
type input "Todd"
type input "Ford"
click at [288, 564] on button "Submit" at bounding box center [272, 568] width 54 height 26
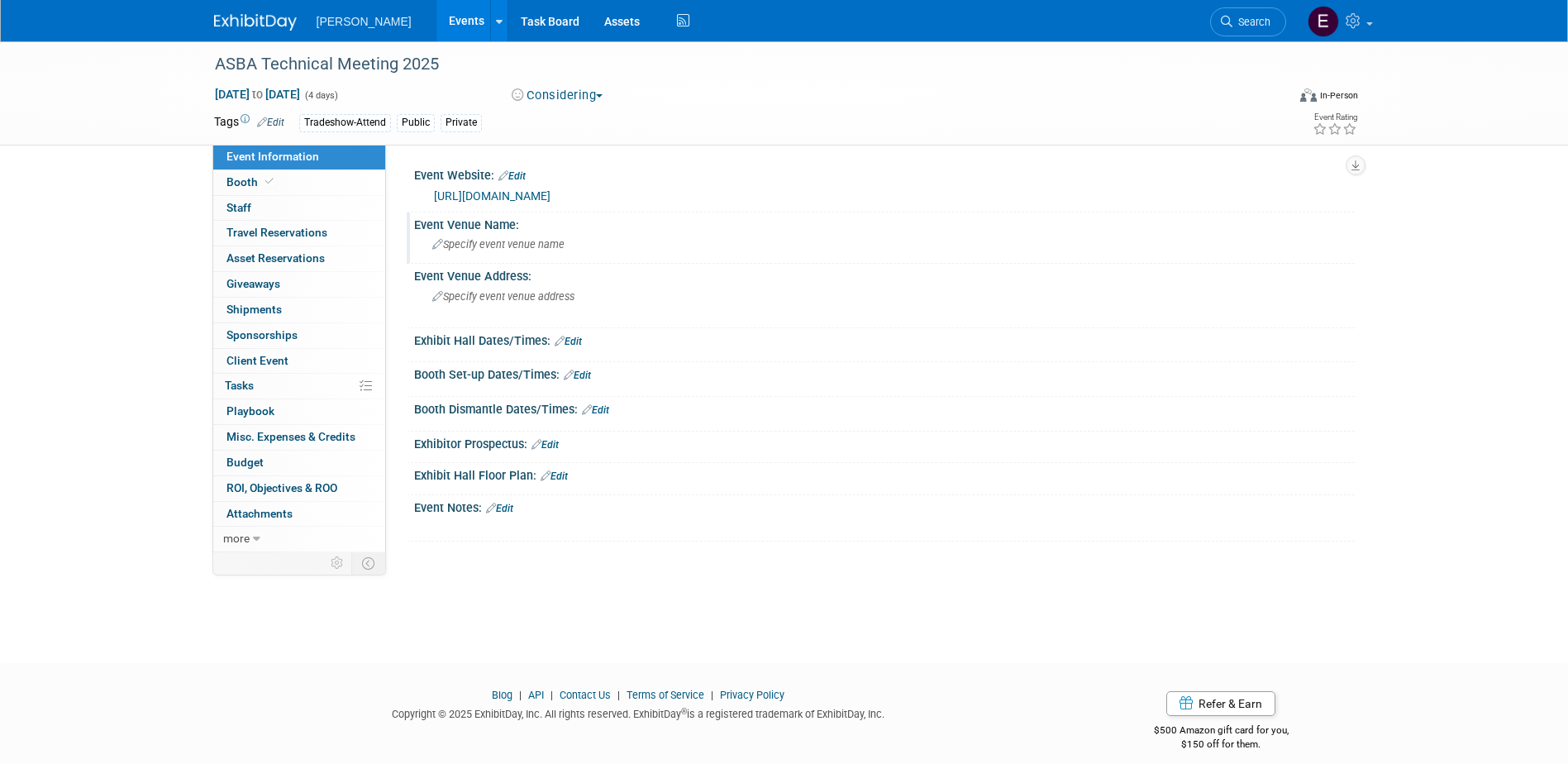
drag, startPoint x: 327, startPoint y: 208, endPoint x: 407, endPoint y: 215, distance: 80.3
click at [327, 208] on link "0 Staff 0" at bounding box center [299, 208] width 172 height 24
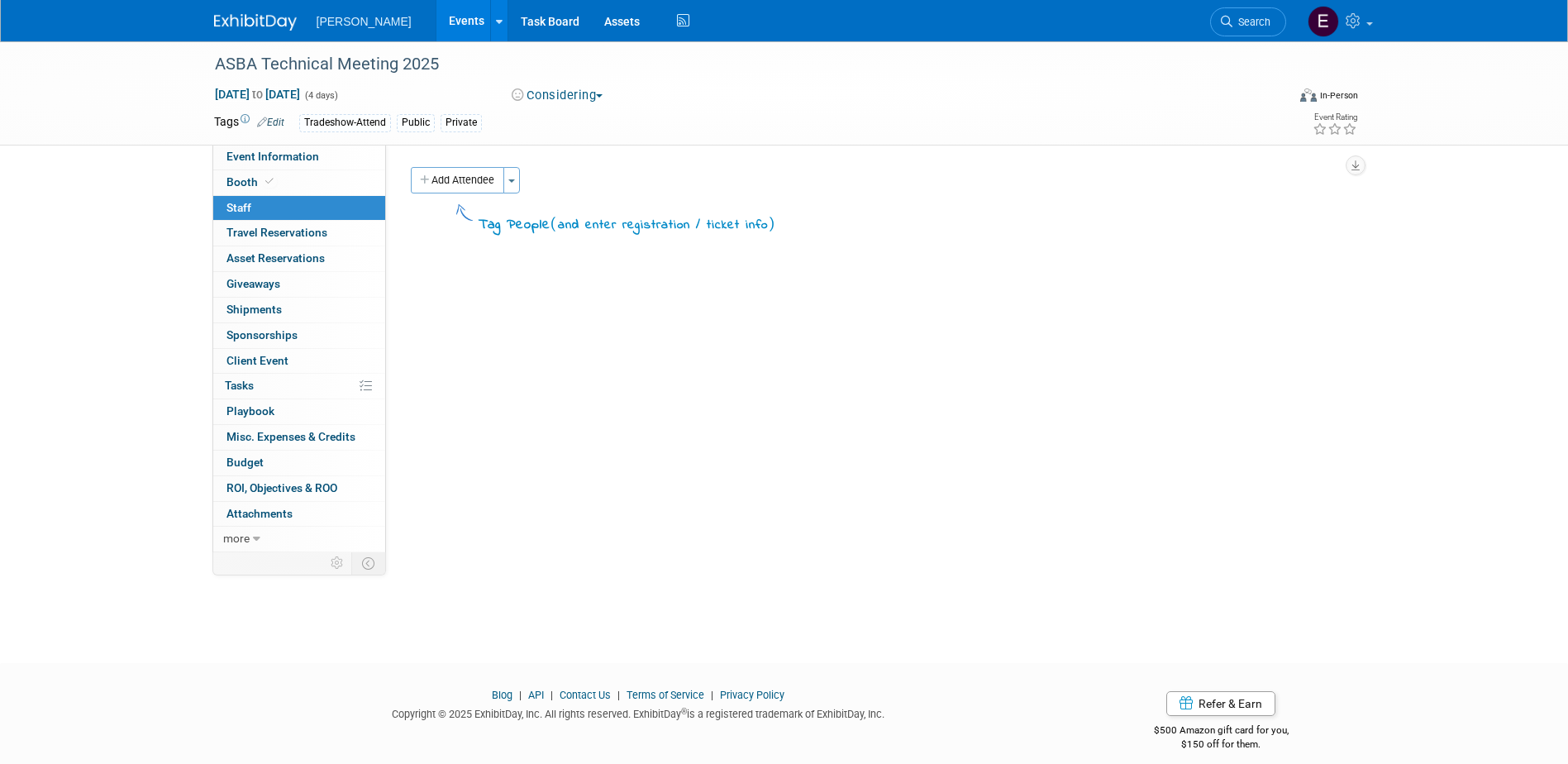
click at [475, 172] on button "Add Attendee" at bounding box center [457, 180] width 93 height 26
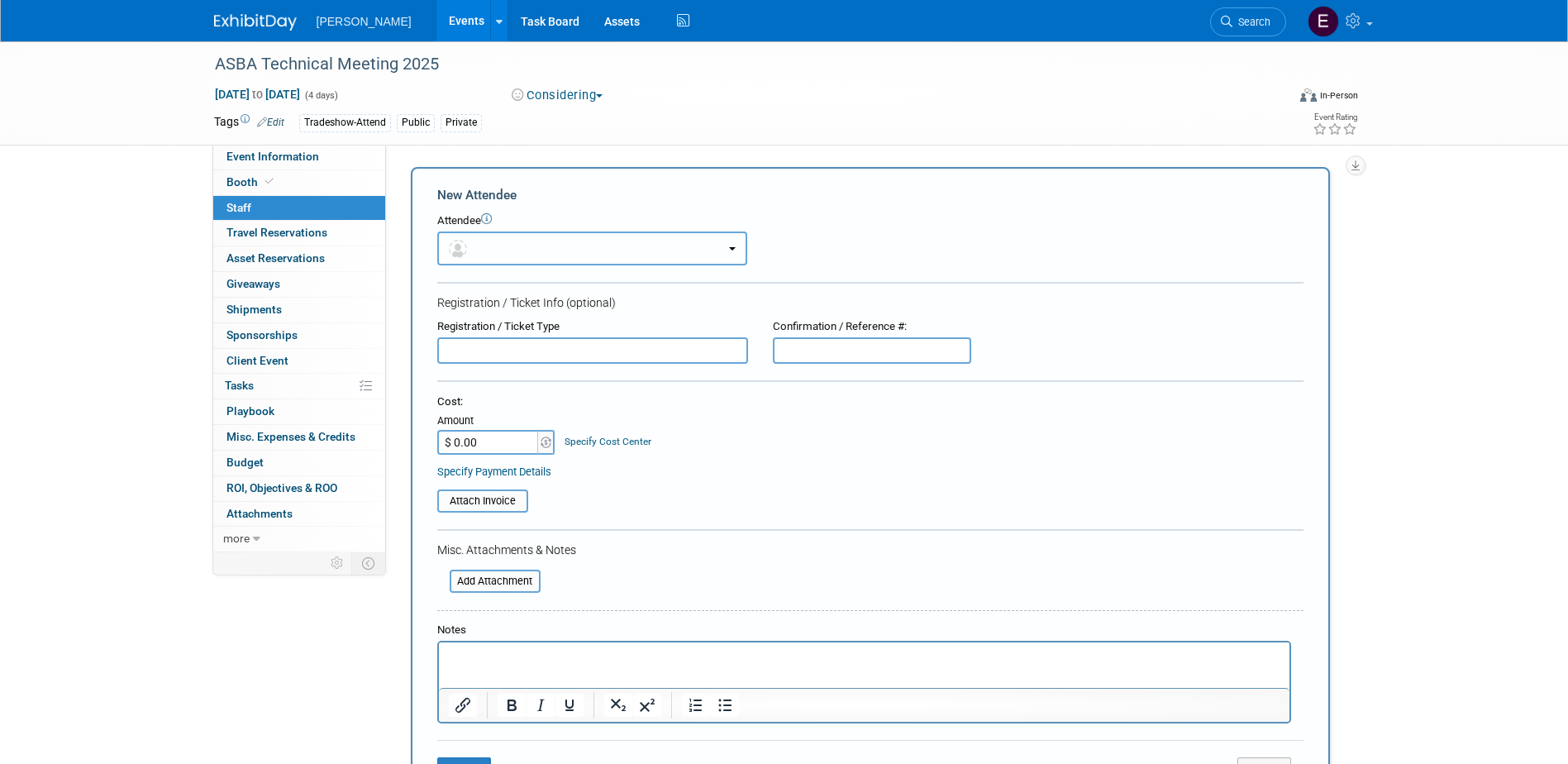
click at [511, 256] on button "button" at bounding box center [592, 248] width 310 height 33
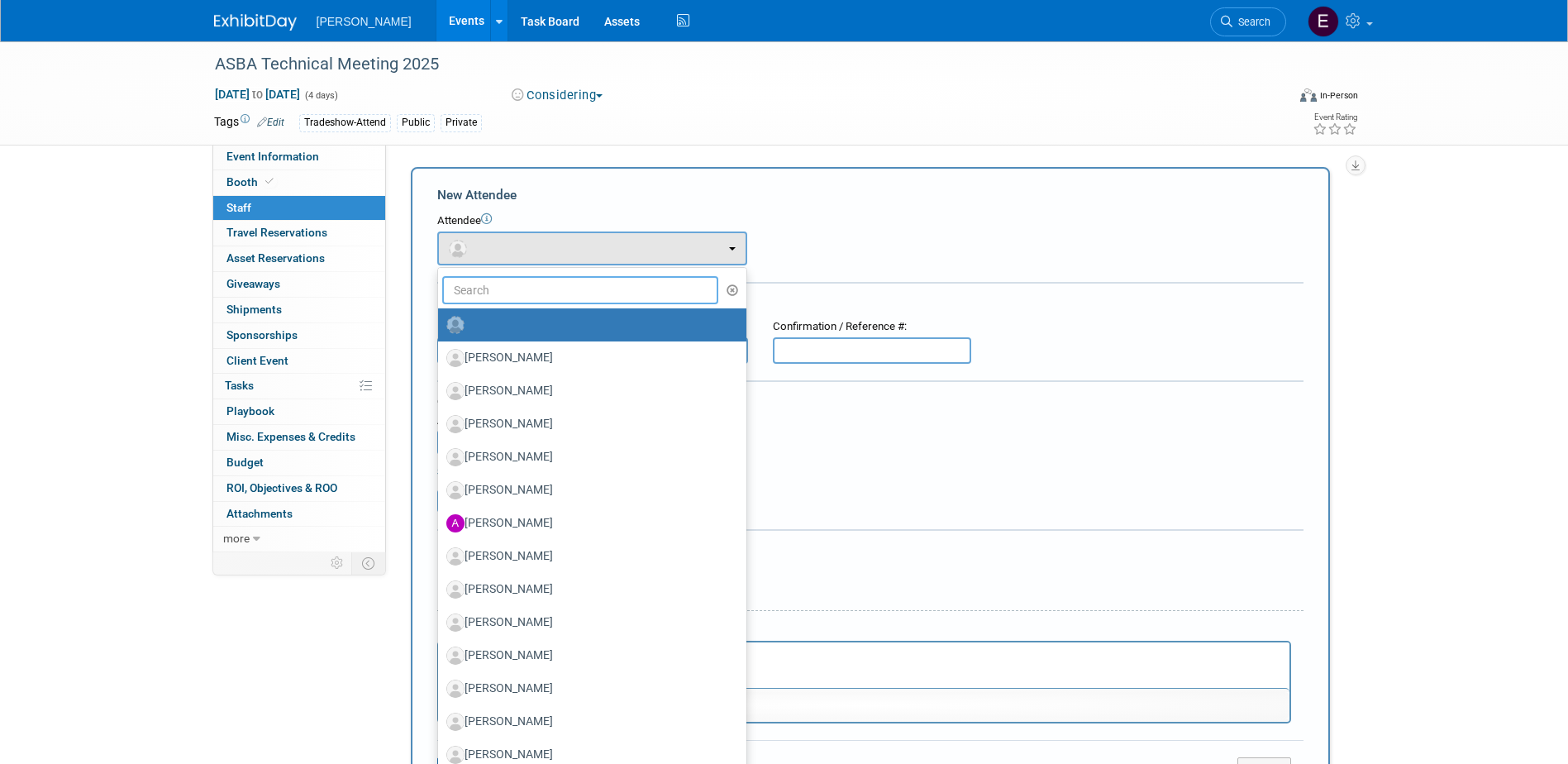
click at [524, 296] on input "text" at bounding box center [581, 290] width 277 height 28
type input "ford"
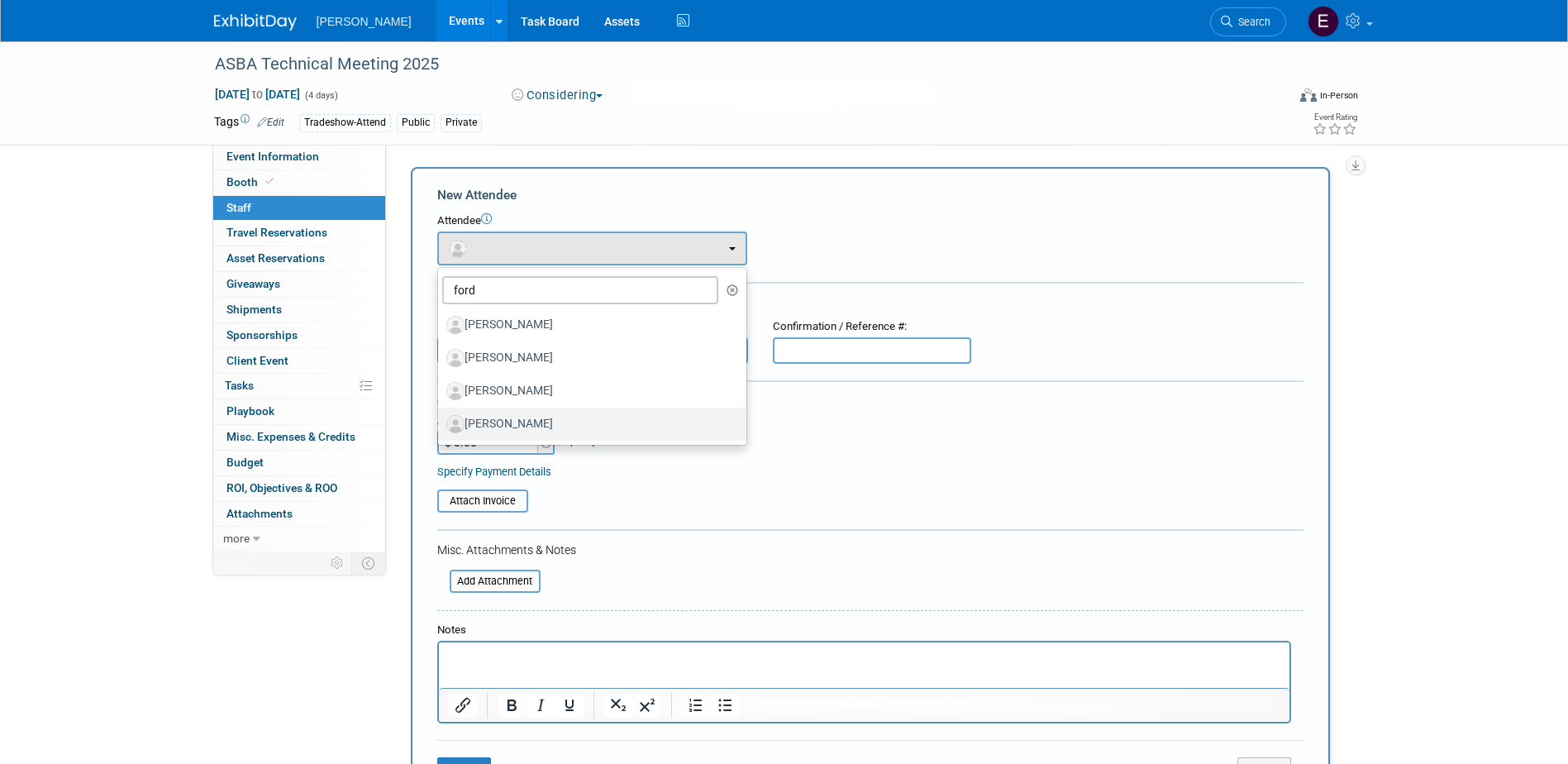
click at [528, 420] on label "[PERSON_NAME]" at bounding box center [587, 424] width 283 height 26
click at [441, 420] on input "Todd Ford" at bounding box center [435, 423] width 11 height 11
select select "076028ae-7309-4ac0-9c7c-4aff7e6bbc4c"
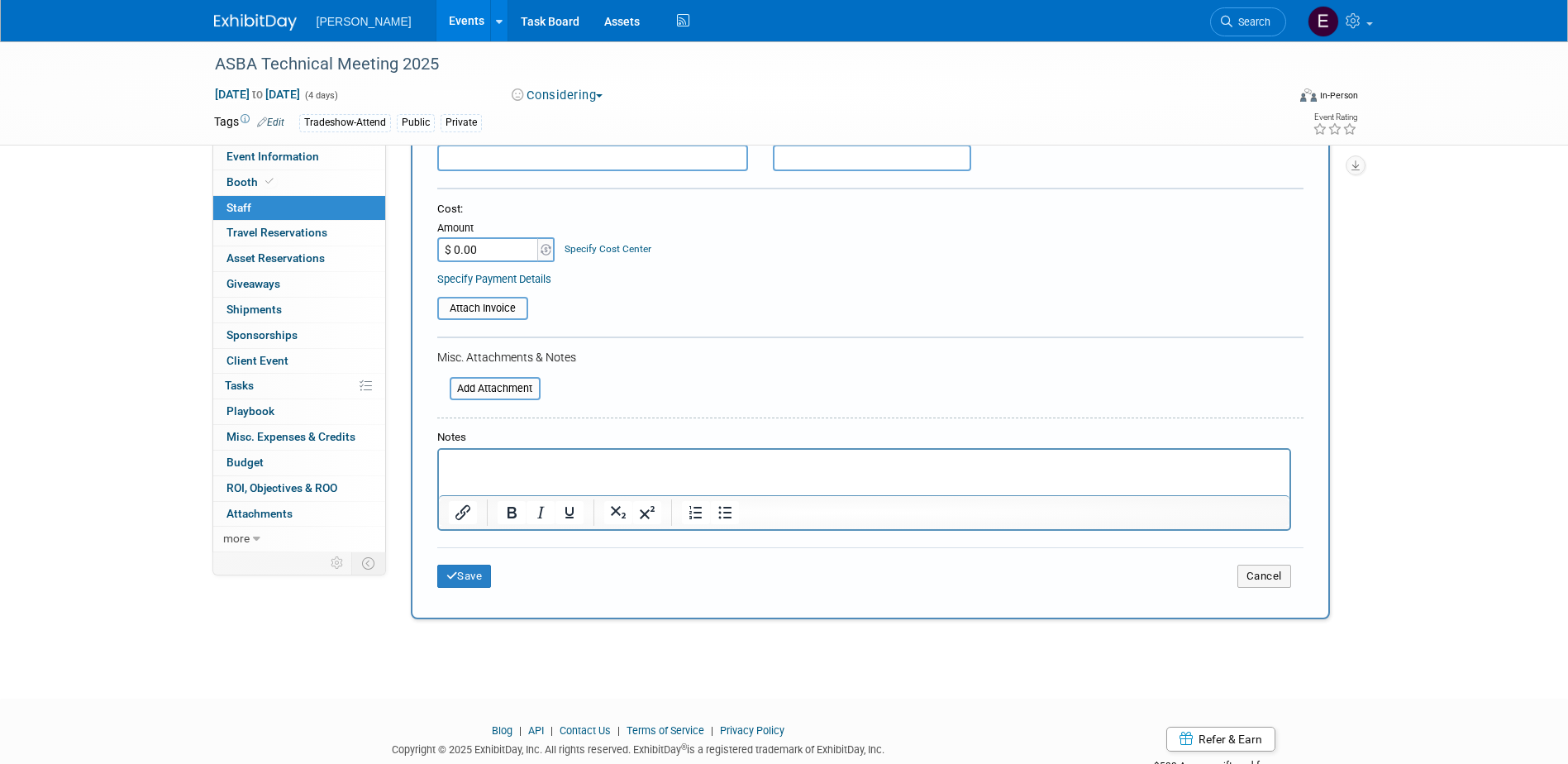
scroll to position [248, 0]
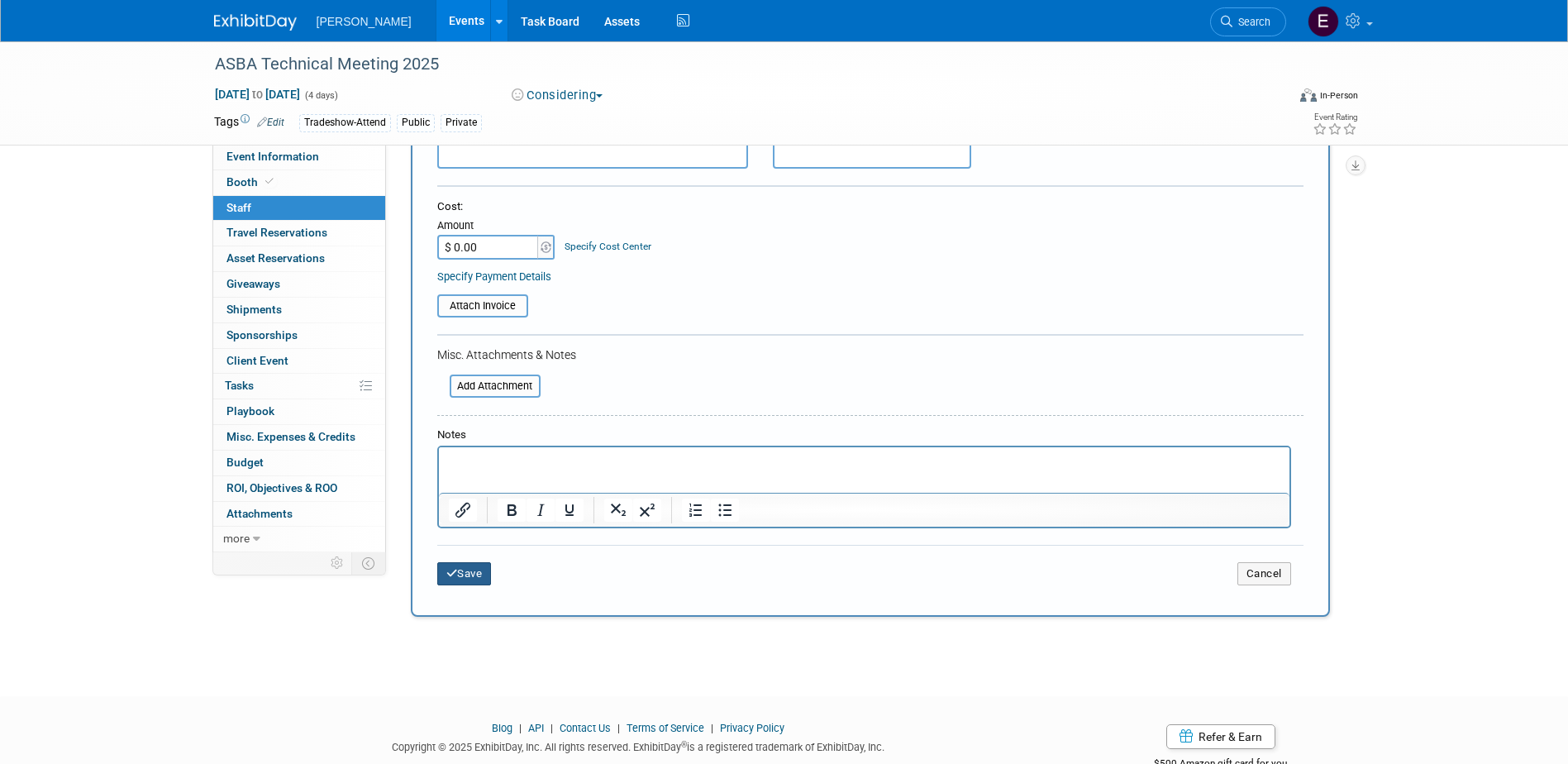
click at [475, 572] on button "Save" at bounding box center [464, 574] width 54 height 24
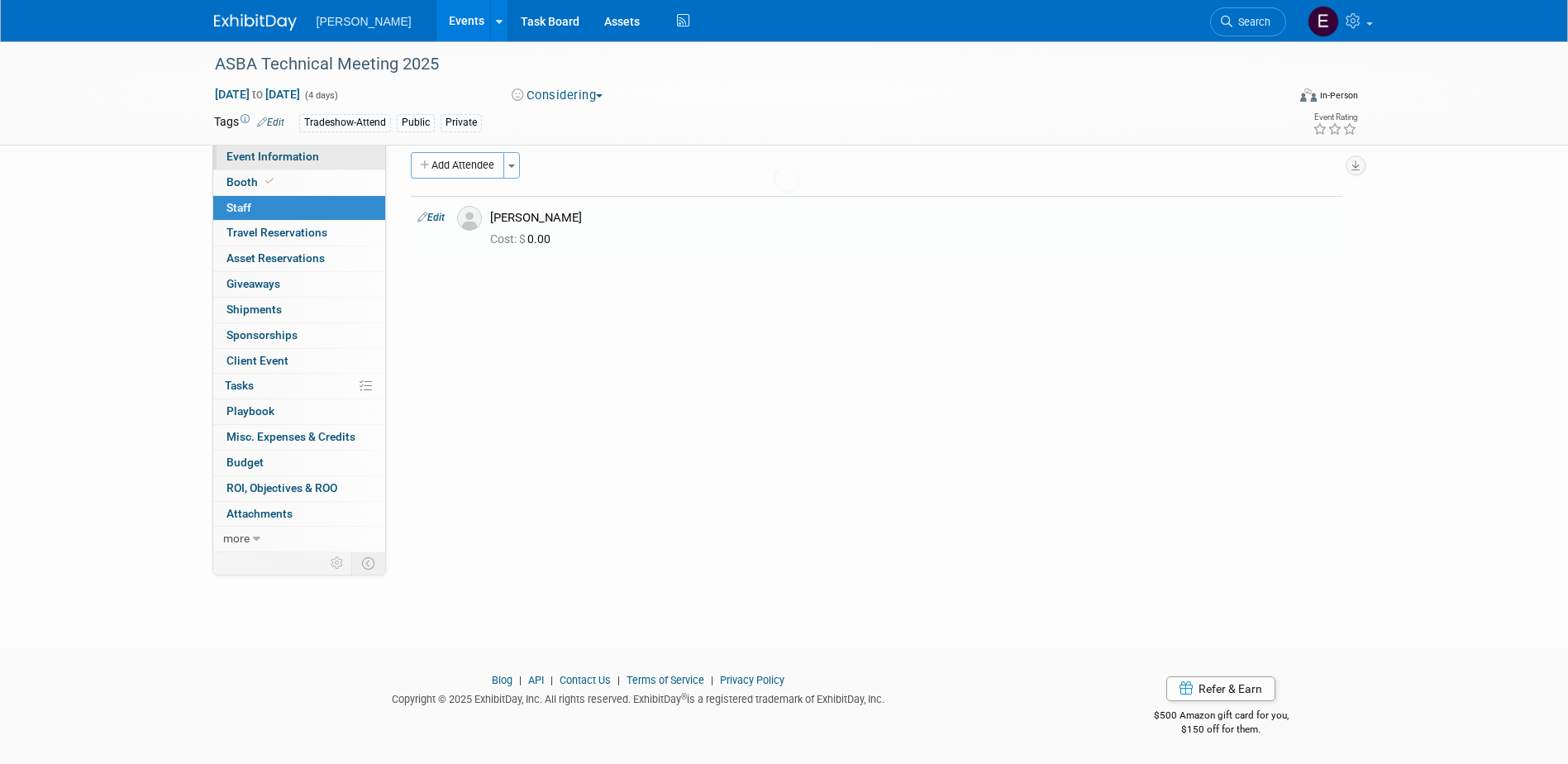
scroll to position [14, 0]
click at [309, 152] on span "Event Information" at bounding box center [272, 156] width 92 height 14
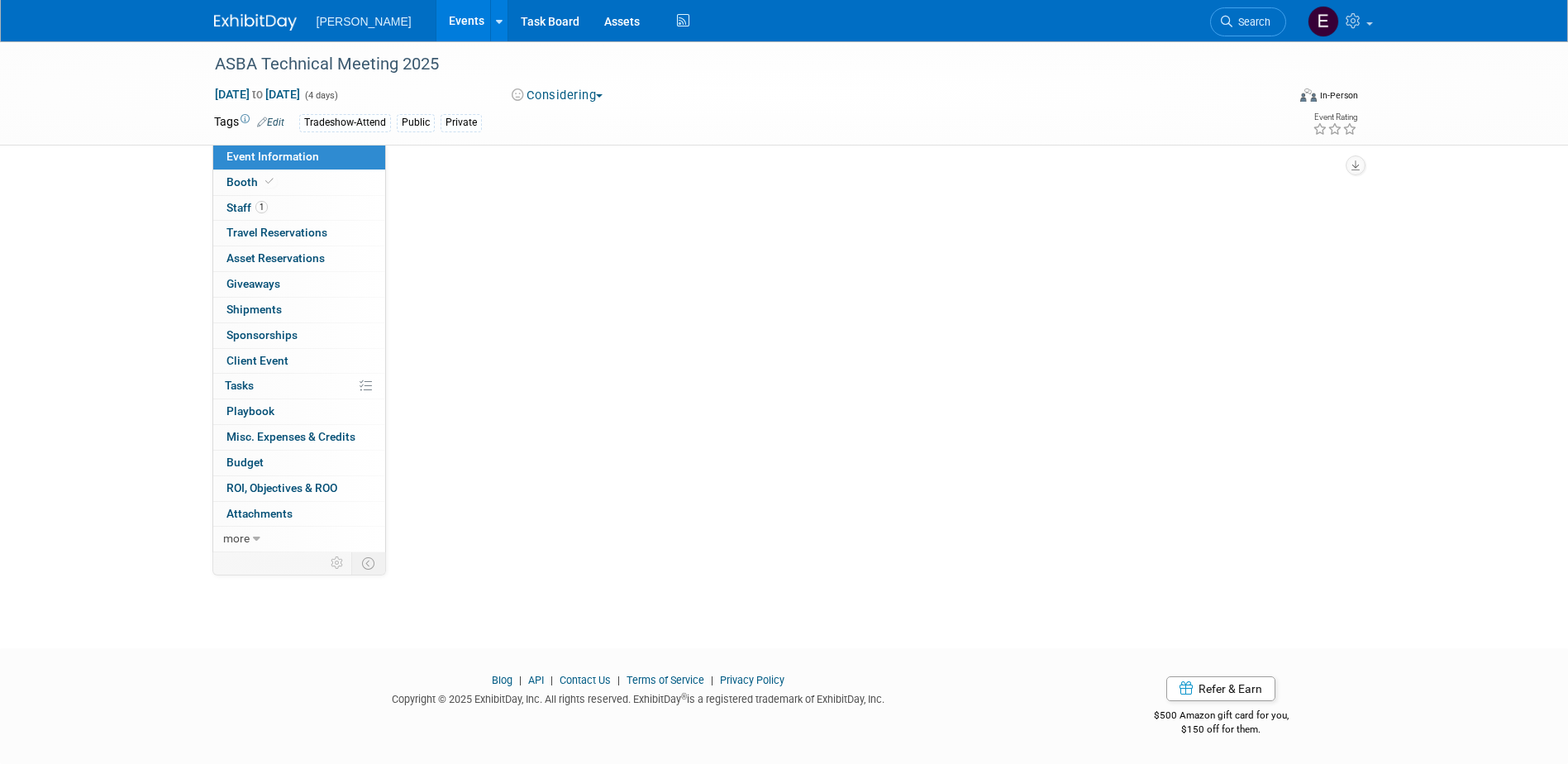
scroll to position [0, 0]
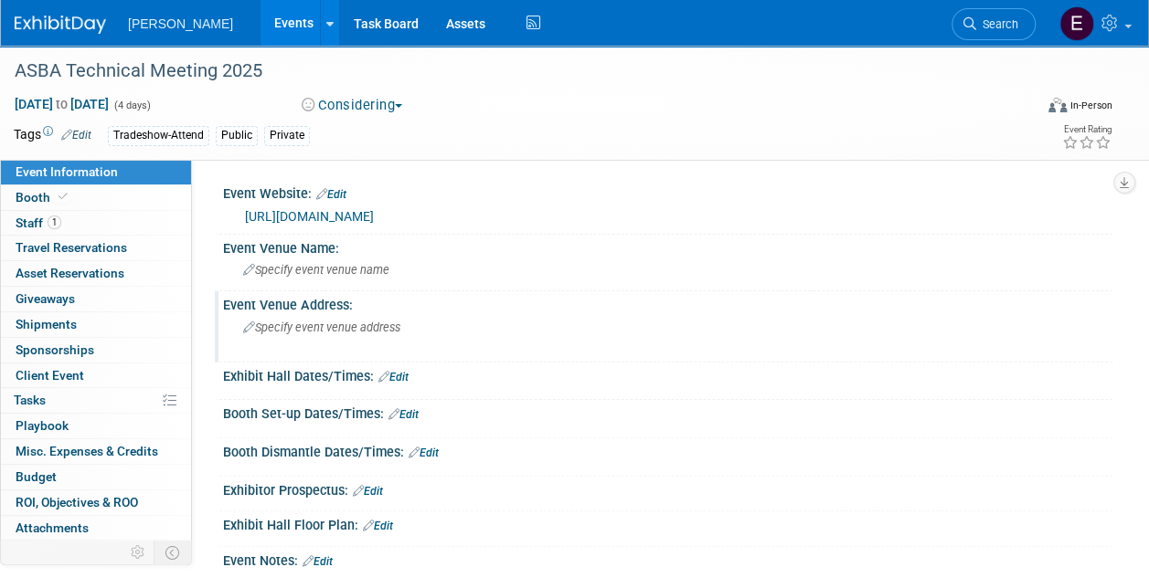
click at [325, 323] on span "Specify event venue address" at bounding box center [321, 328] width 157 height 14
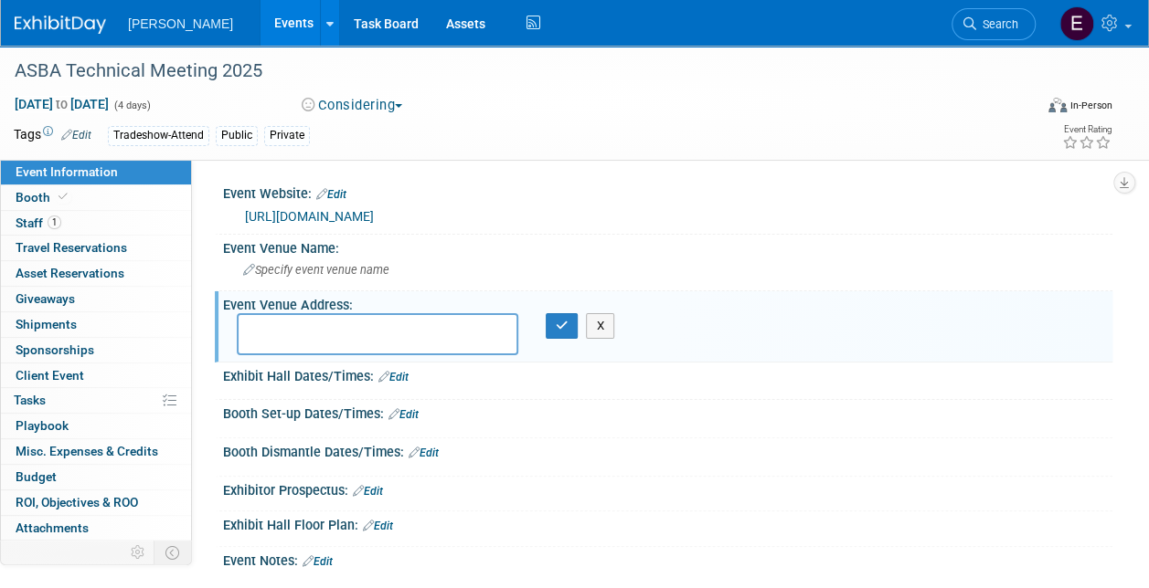
click at [110, 97] on span "Dec 2, 2025 to Dec 5, 2025" at bounding box center [62, 104] width 96 height 16
select select "11"
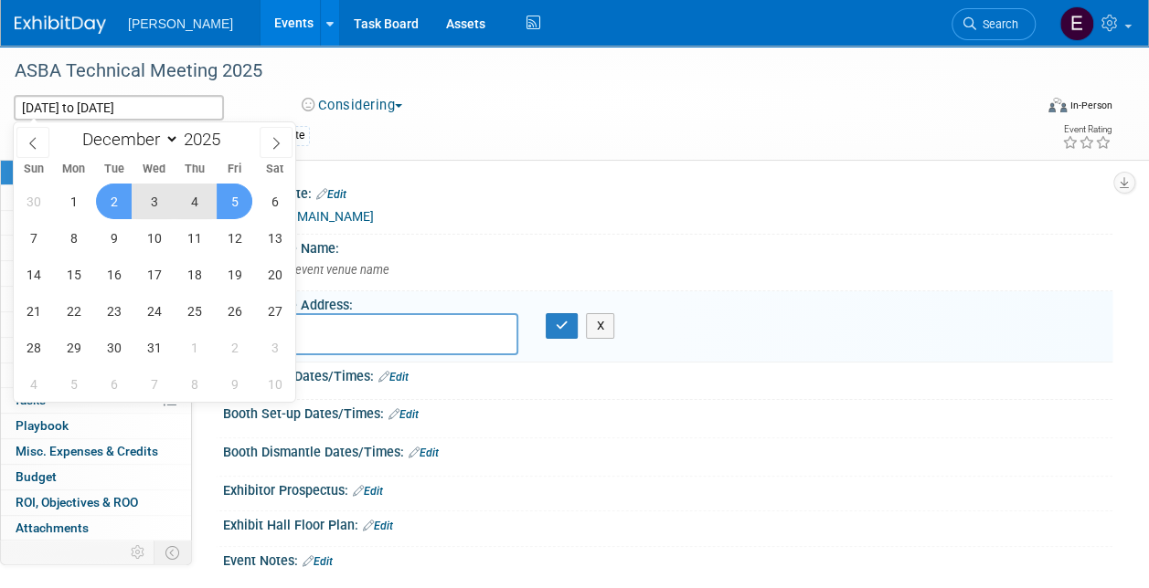
click at [148, 201] on span "3" at bounding box center [154, 202] width 36 height 36
type input "Dec 3, 2025"
click at [230, 195] on span "5" at bounding box center [235, 202] width 36 height 36
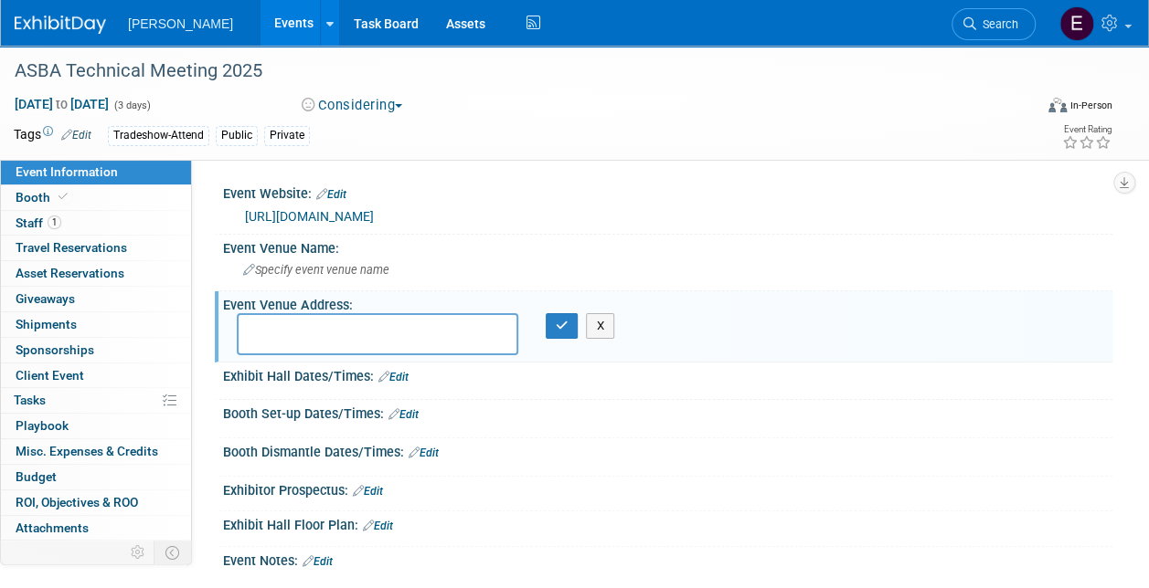
click at [304, 327] on textarea at bounding box center [377, 334] width 281 height 42
paste textarea "Grand Hyatt San Antonio 600 East Market Street, San Antonio, TX 78205"
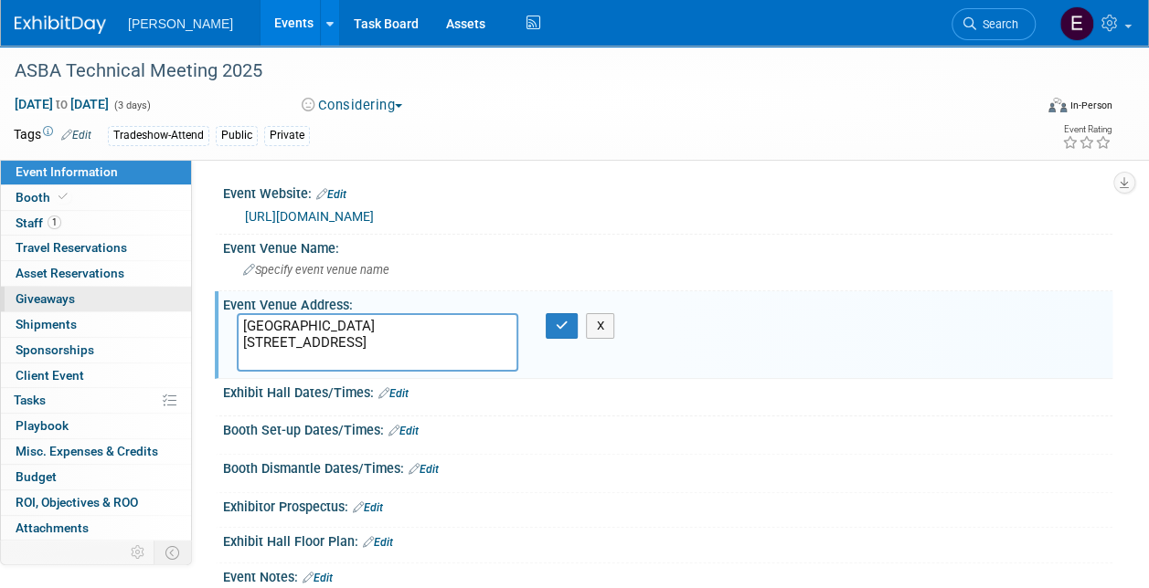
drag, startPoint x: 409, startPoint y: 325, endPoint x: 15, endPoint y: 298, distance: 395.7
click at [15, 302] on div "Event Information Event Info Booth Booth 1 Staff 1 Staff 0 Travel Reservations …" at bounding box center [574, 330] width 1149 height 569
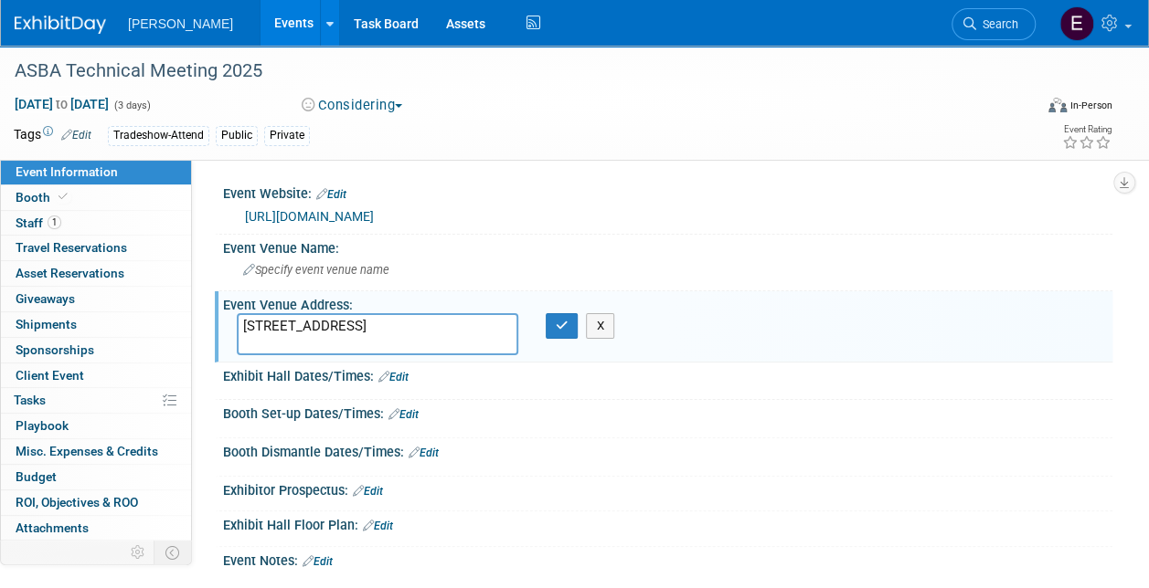
click at [391, 326] on textarea "600 East Market Street, San Antonio, TX 78205" at bounding box center [377, 334] width 281 height 42
type textarea "600 East Market Street San Antonio, TX 78205"
drag, startPoint x: 567, startPoint y: 318, endPoint x: 434, endPoint y: 276, distance: 139.0
click at [565, 317] on button "button" at bounding box center [561, 326] width 33 height 26
click at [408, 270] on div "Specify event venue name" at bounding box center [668, 270] width 862 height 28
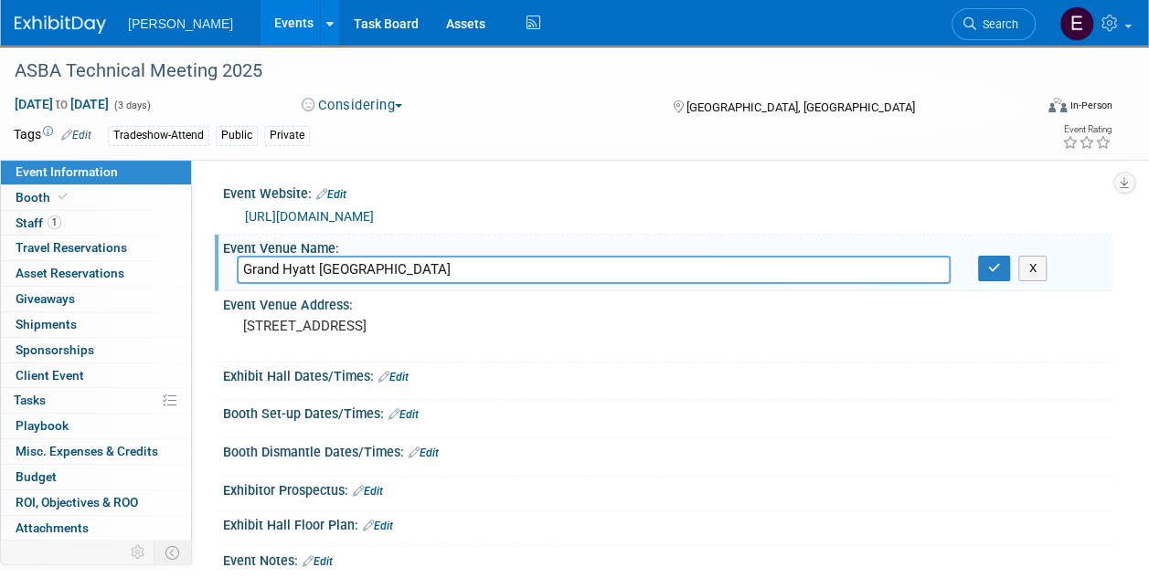
type input "Grand Hyatt San Antonio"
click at [976, 271] on div "X" at bounding box center [1038, 269] width 148 height 26
click at [985, 267] on button "button" at bounding box center [994, 269] width 33 height 26
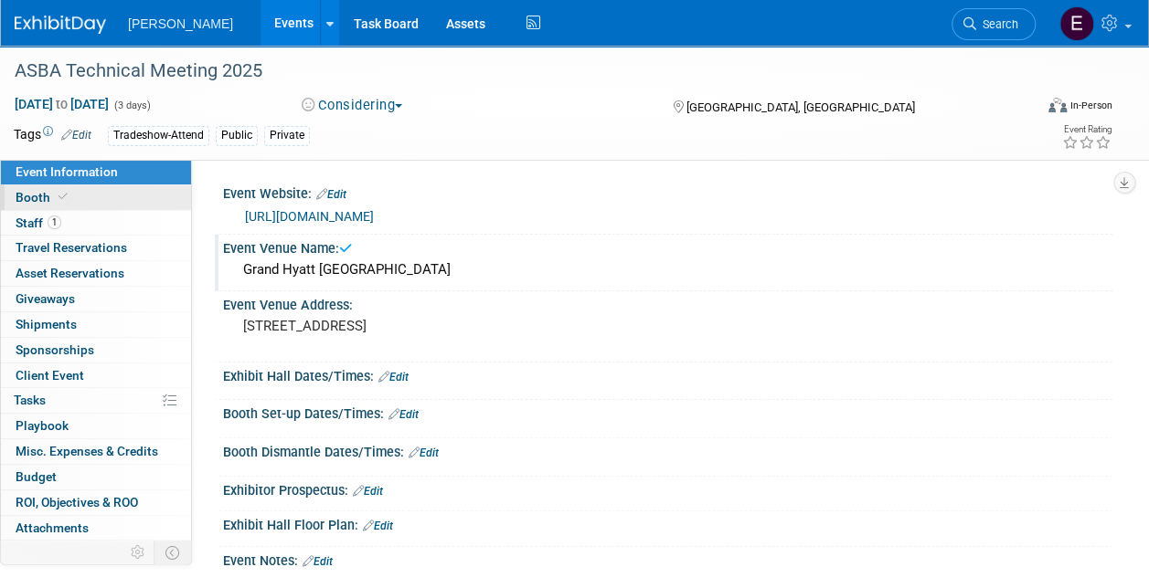
click at [79, 207] on link "Booth" at bounding box center [96, 197] width 190 height 25
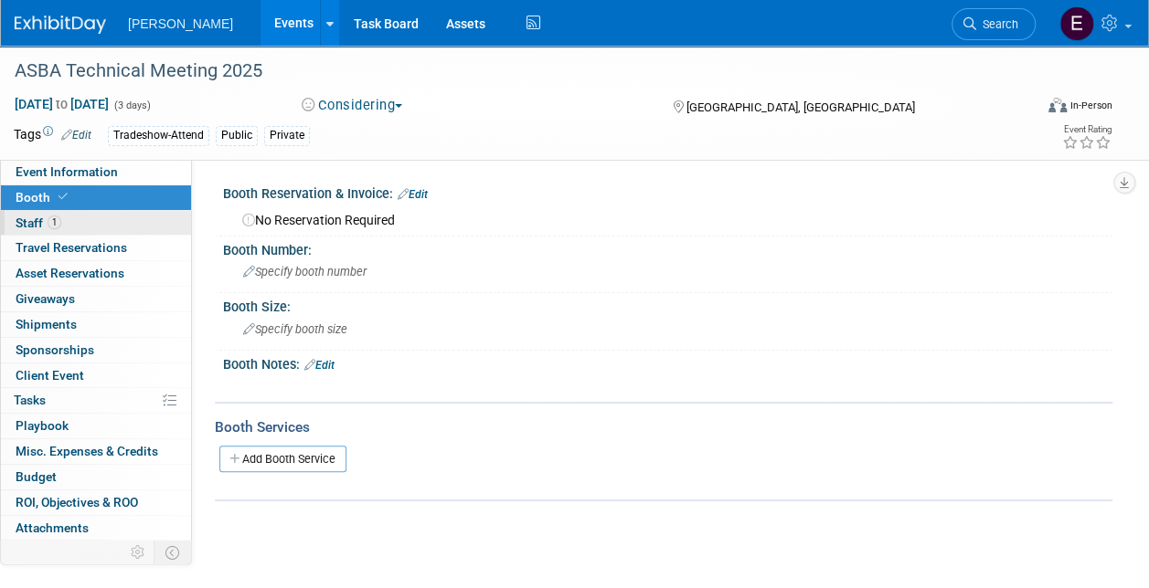
click at [77, 231] on link "1 Staff 1" at bounding box center [96, 223] width 190 height 25
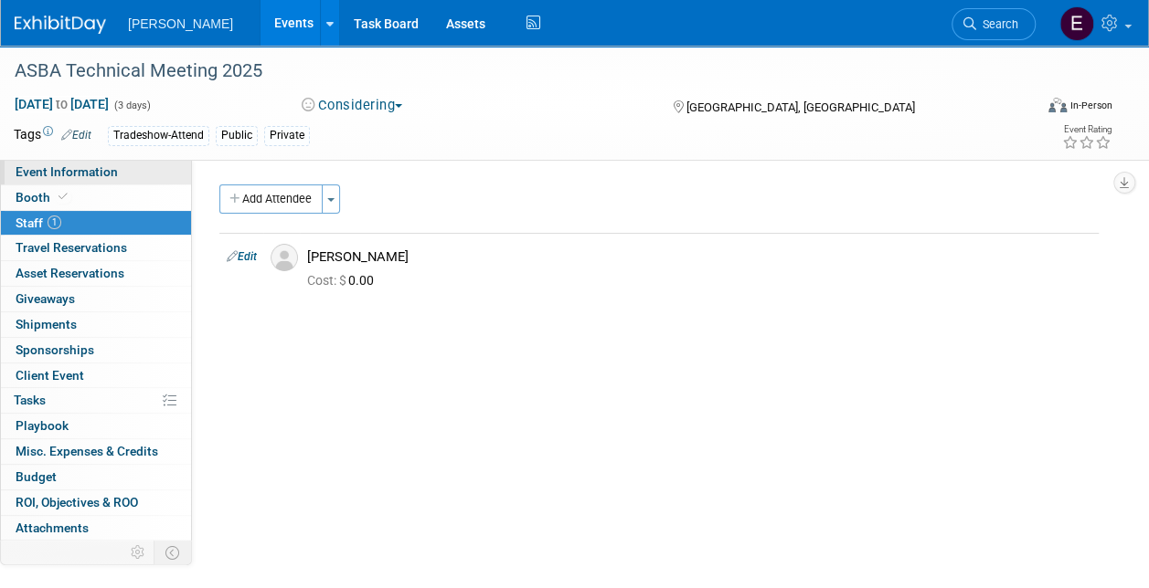
click at [82, 179] on link "Event Information" at bounding box center [96, 172] width 190 height 25
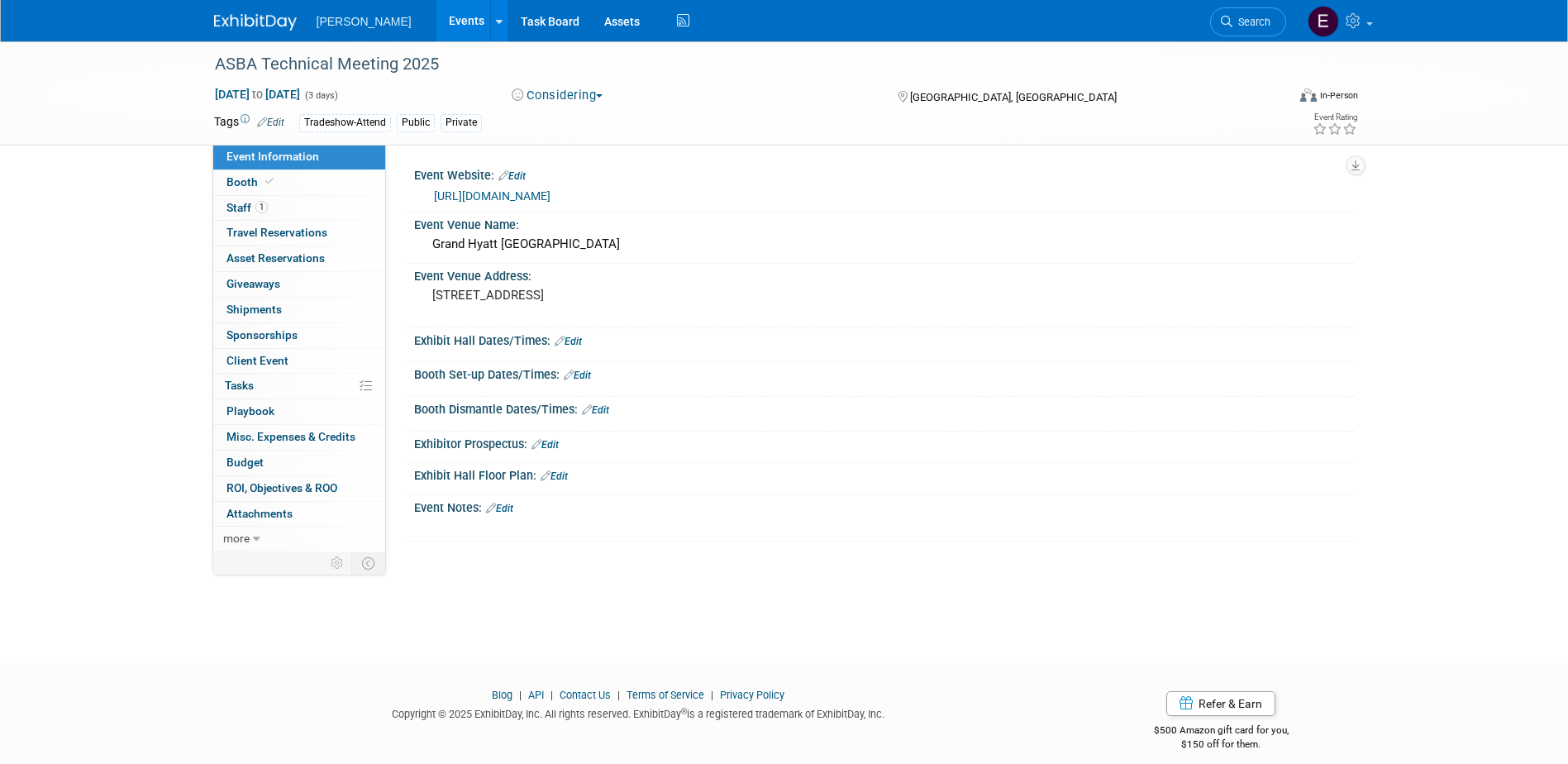
click at [436, 19] on link "Events" at bounding box center [466, 21] width 61 height 42
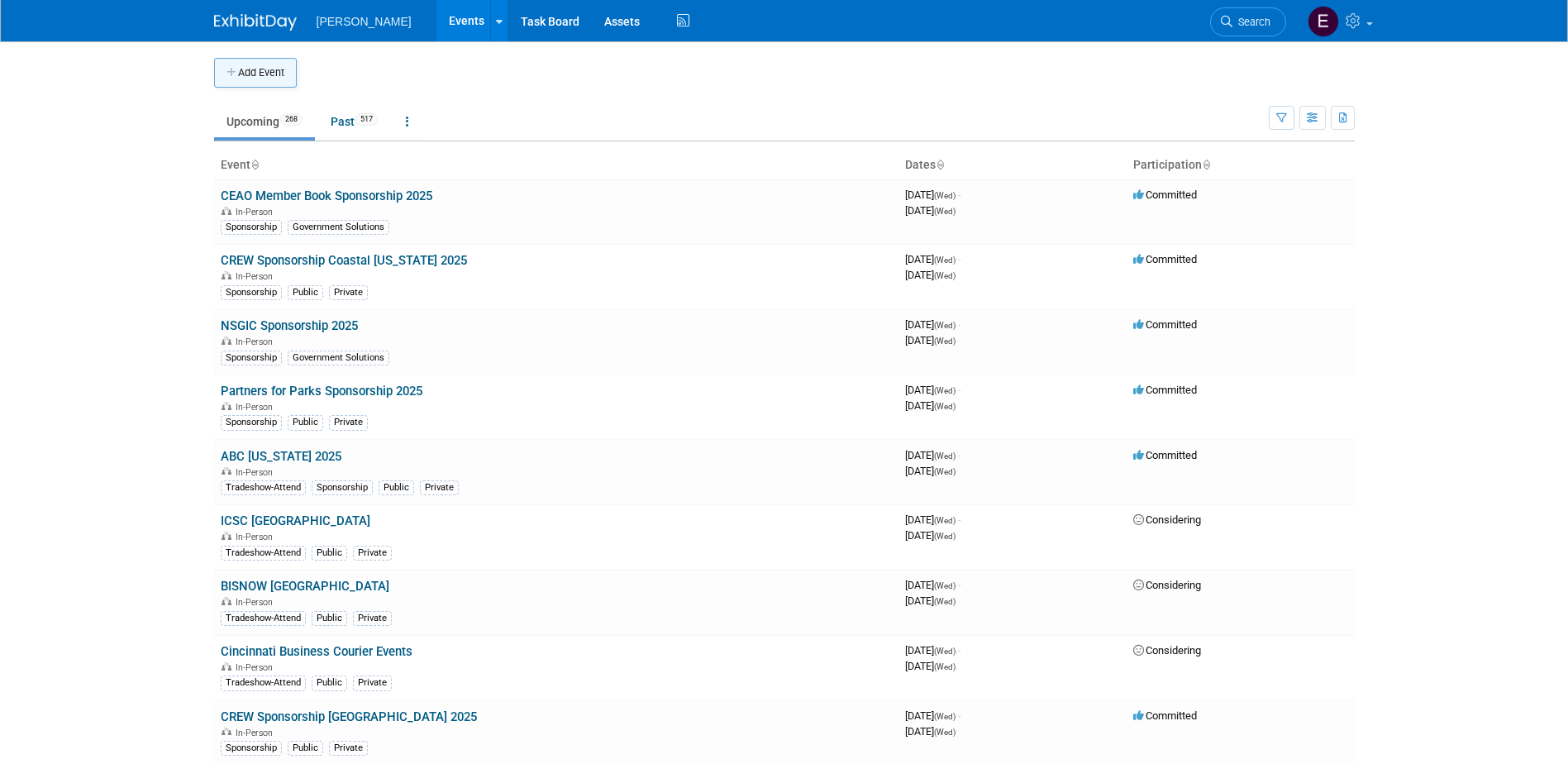
click at [263, 75] on button "Add Event" at bounding box center [255, 72] width 82 height 30
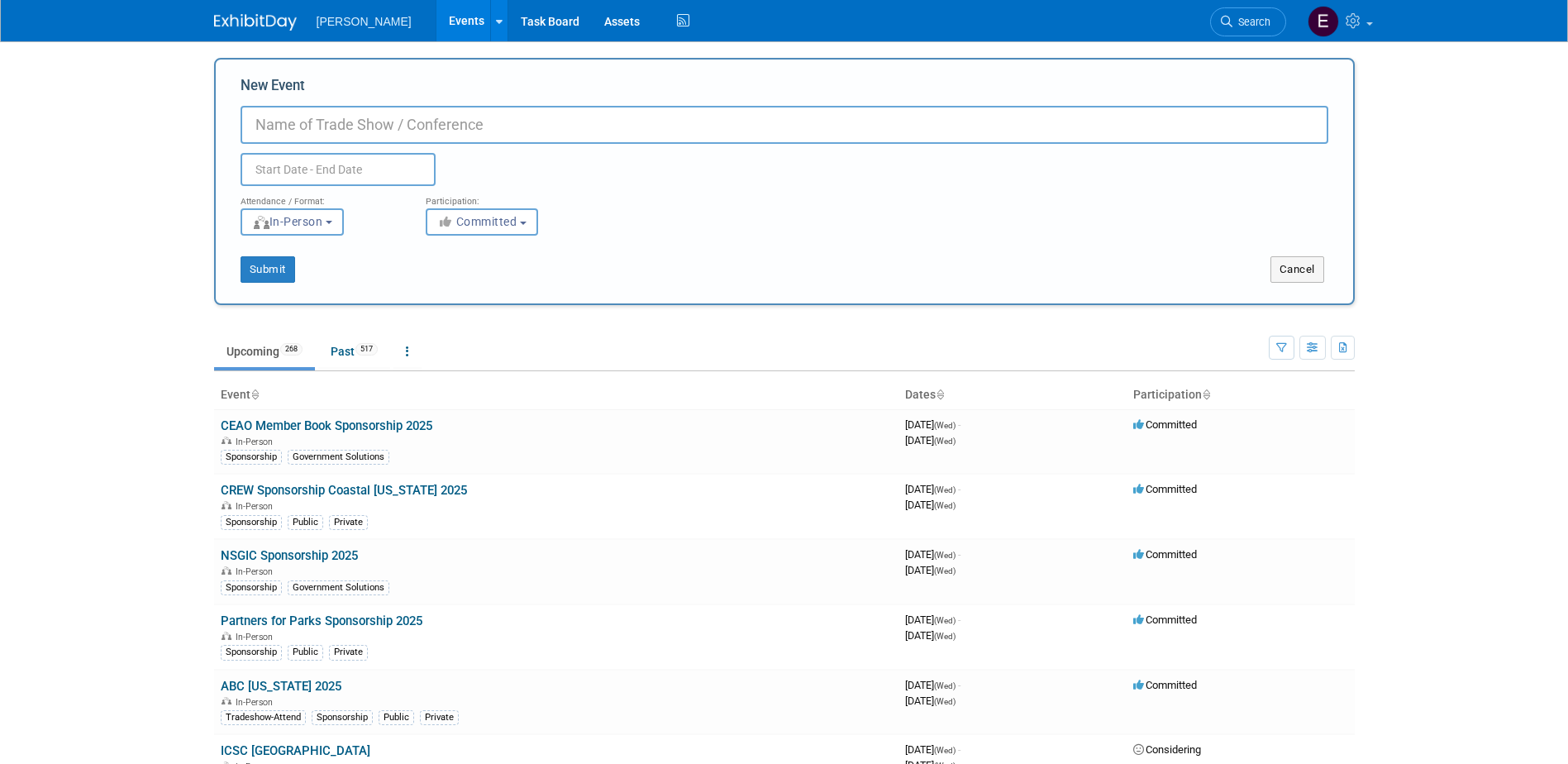
click at [487, 132] on input "New Event" at bounding box center [784, 125] width 1088 height 38
paste input "Chicago Hospitality Summit"
type input "BISNOW Chicago Hospitality Summit 2025"
click at [344, 170] on input "text" at bounding box center [338, 169] width 195 height 33
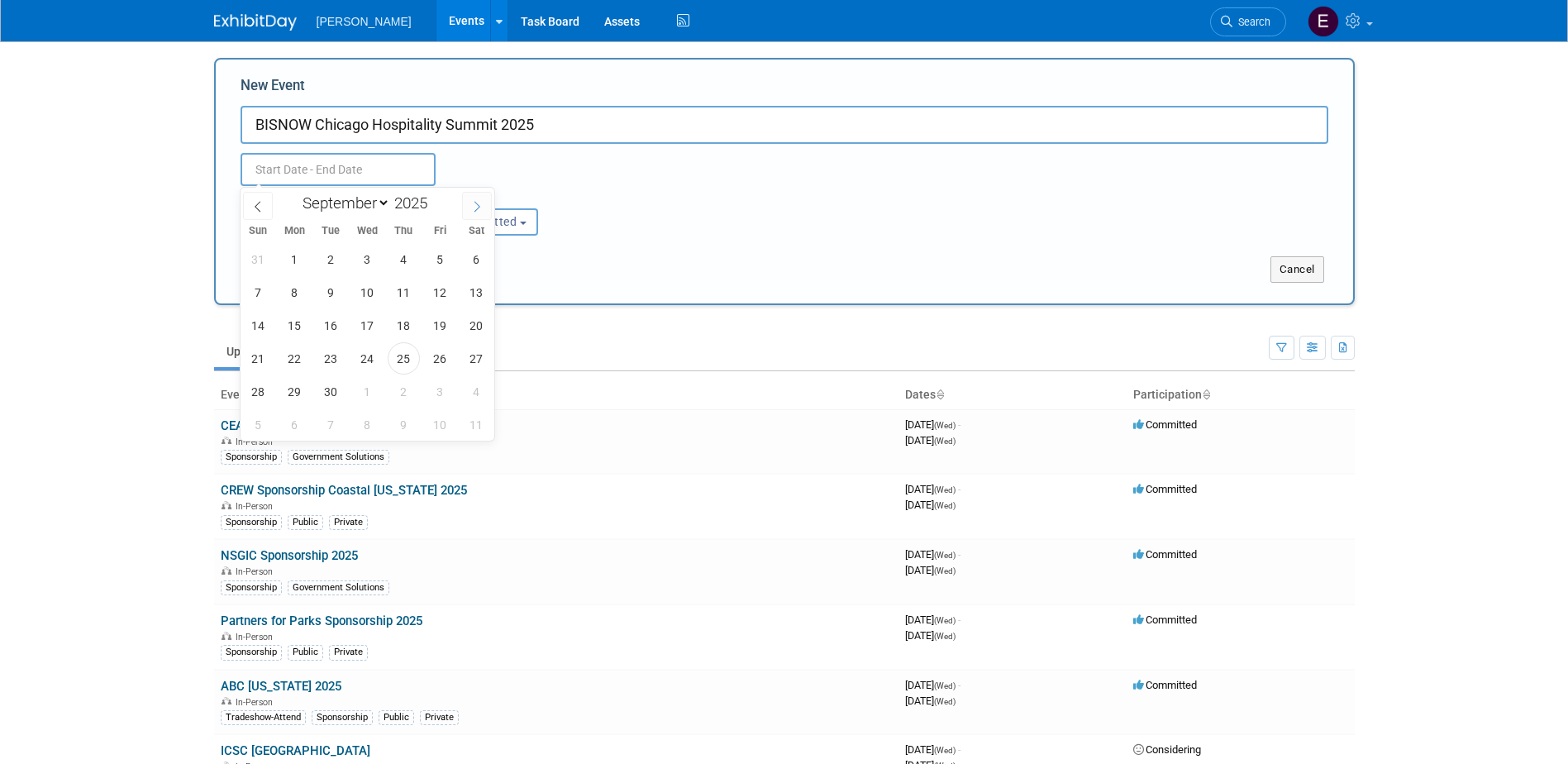
click at [479, 205] on icon at bounding box center [477, 206] width 5 height 11
click at [478, 204] on icon at bounding box center [477, 206] width 5 height 11
select select "11"
click at [368, 255] on span "3" at bounding box center [367, 260] width 33 height 33
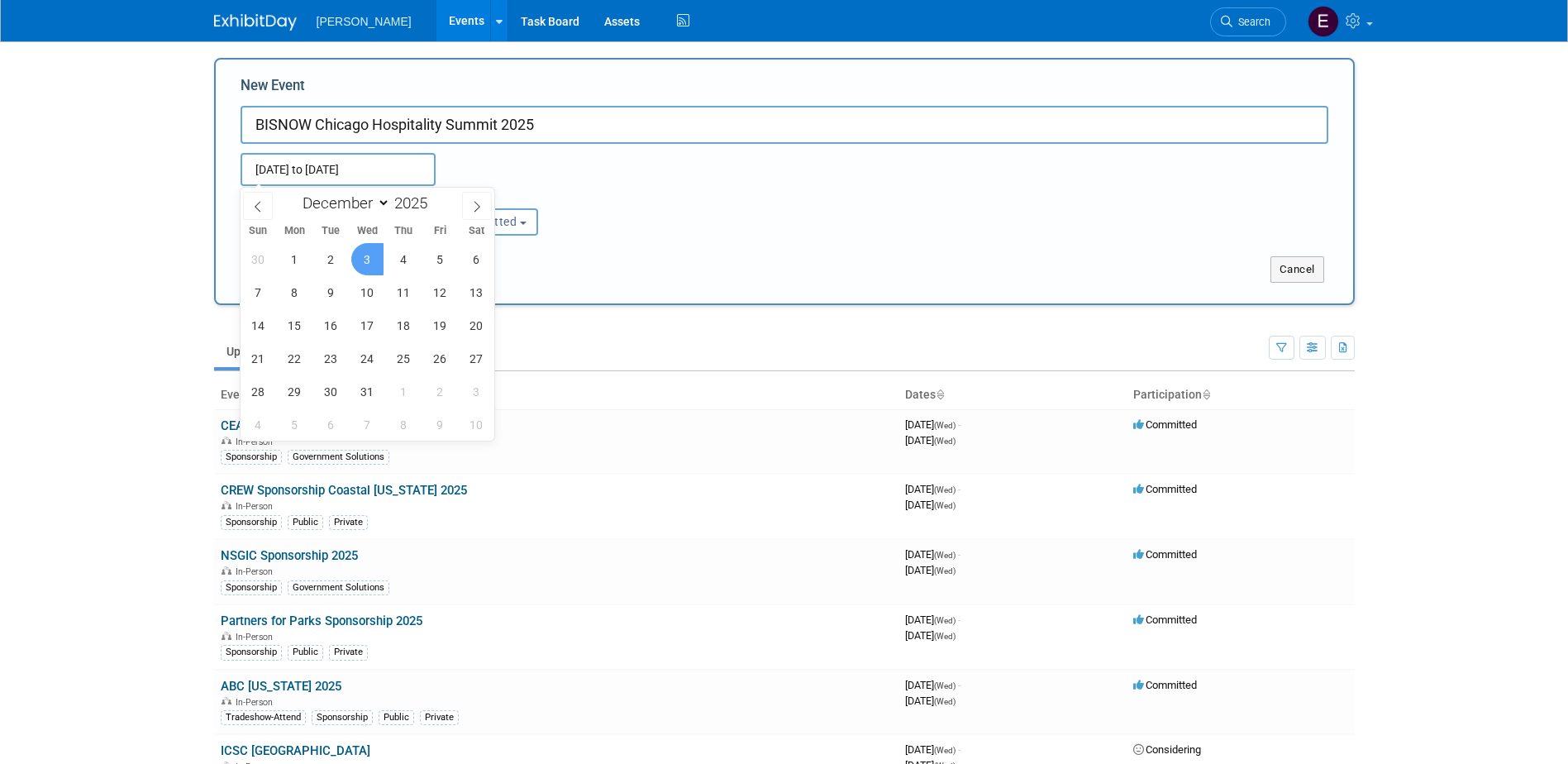
click at [368, 255] on span "3" at bounding box center [367, 260] width 33 height 33
type input "Dec 3, 2025 to Dec 3, 2025"
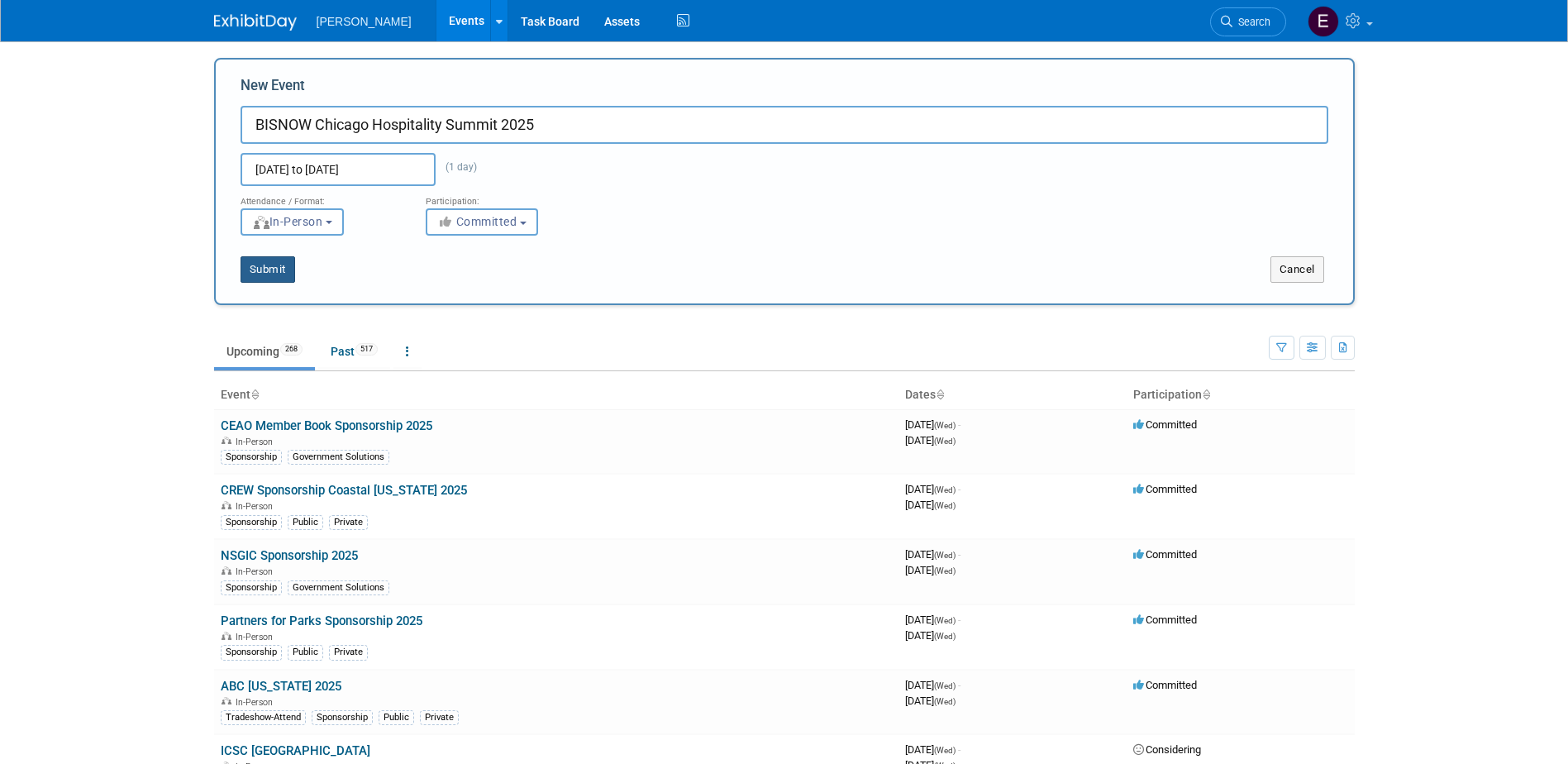
click at [289, 273] on button "Submit" at bounding box center [268, 269] width 54 height 26
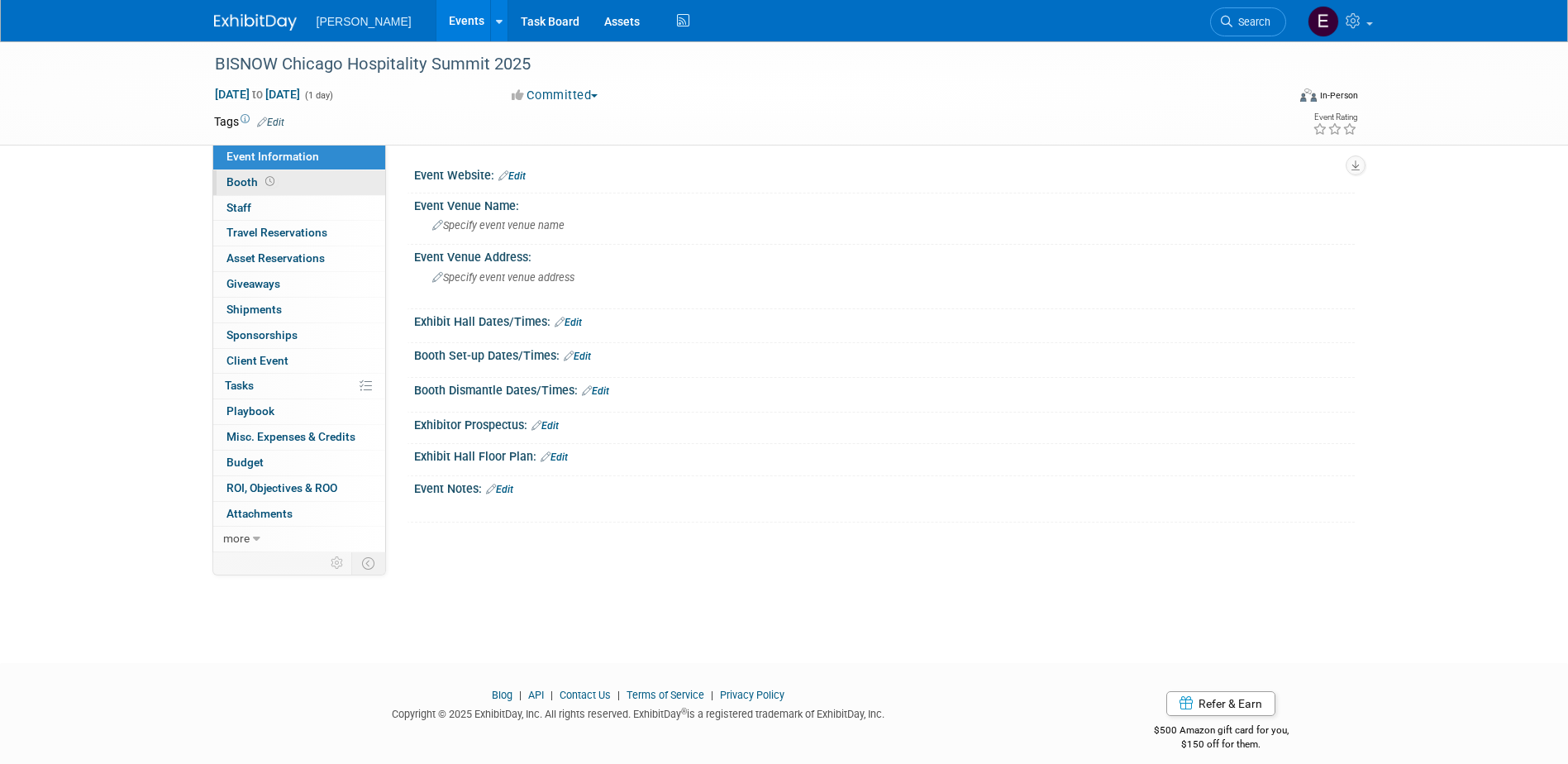
click at [292, 180] on link "Booth" at bounding box center [299, 182] width 172 height 24
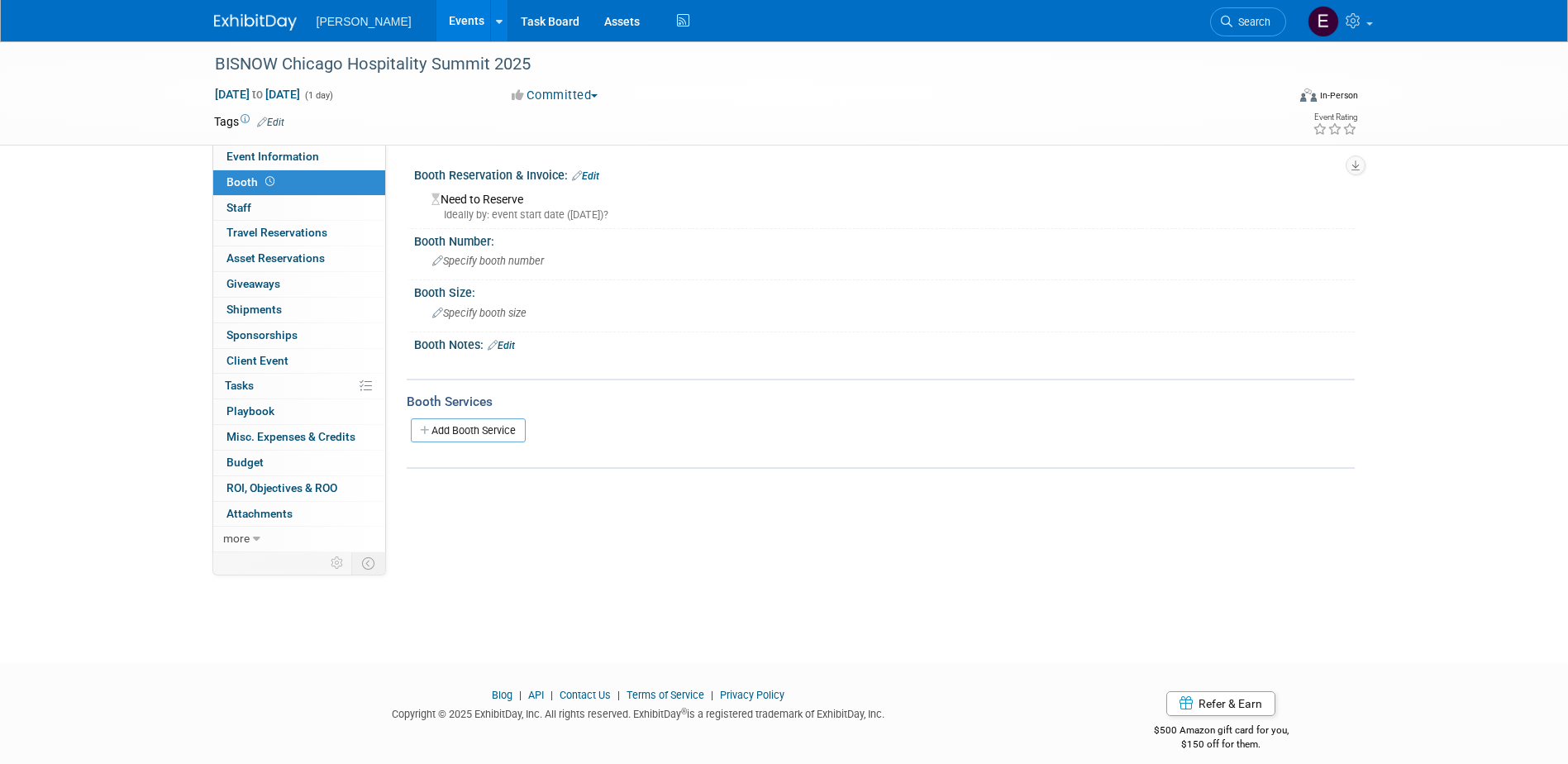
click at [589, 174] on link "Edit" at bounding box center [585, 176] width 27 height 12
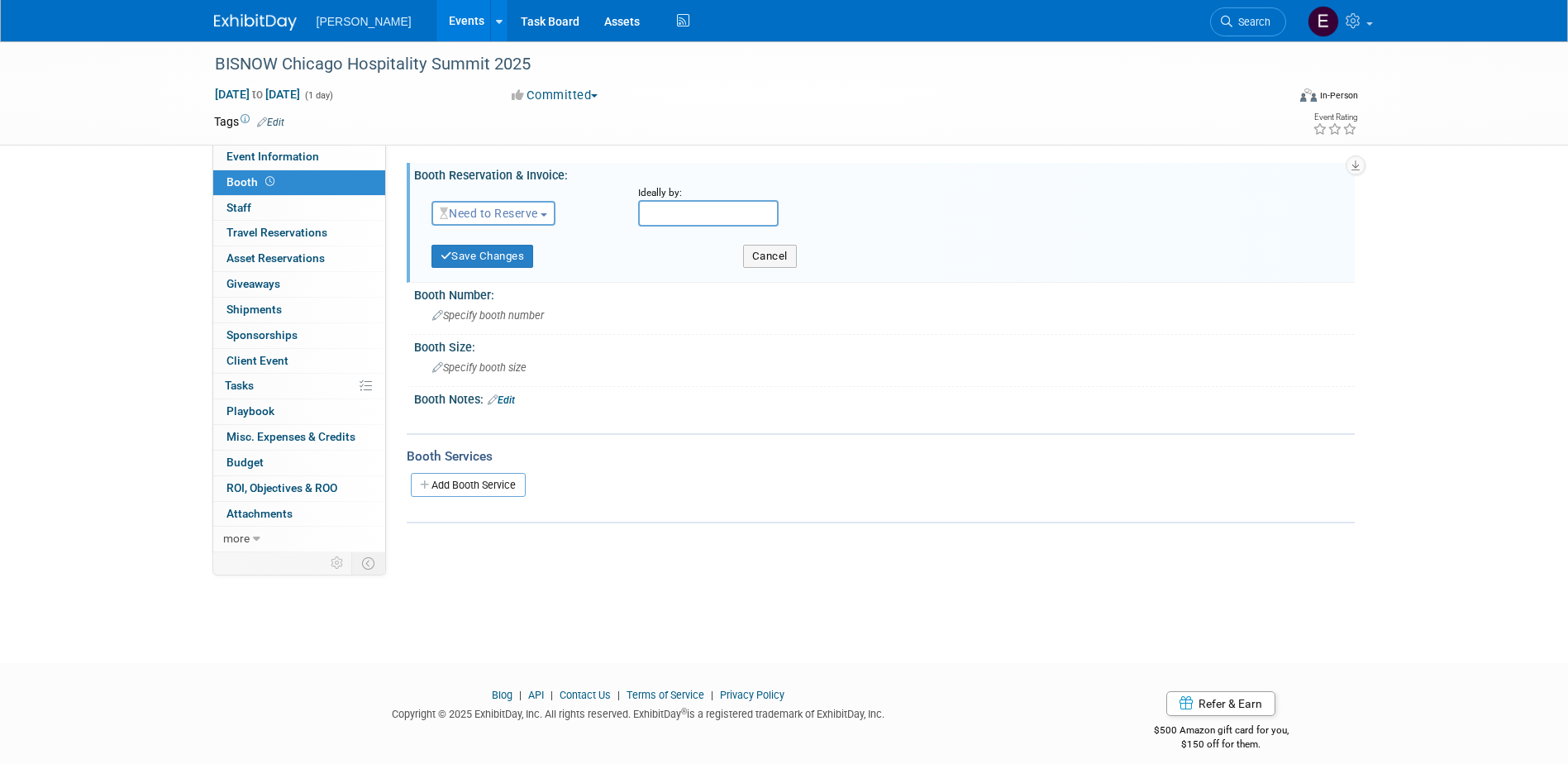
click at [528, 206] on span "Need to Reserve" at bounding box center [489, 213] width 99 height 14
click at [507, 288] on link "No Reservation Required" at bounding box center [521, 288] width 177 height 24
click at [474, 259] on button "Save Changes" at bounding box center [482, 256] width 102 height 24
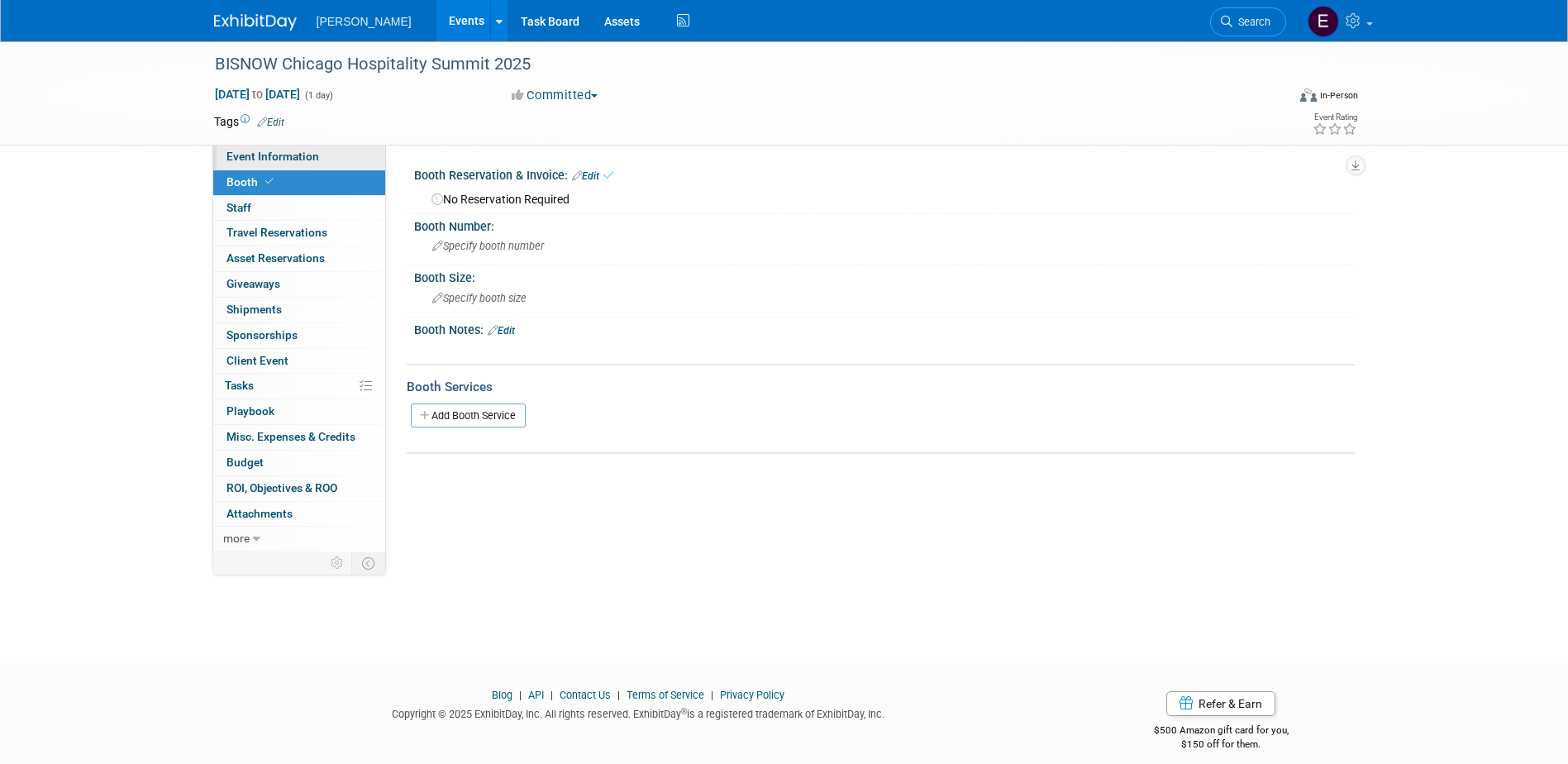
click at [305, 157] on span "Event Information" at bounding box center [272, 156] width 92 height 14
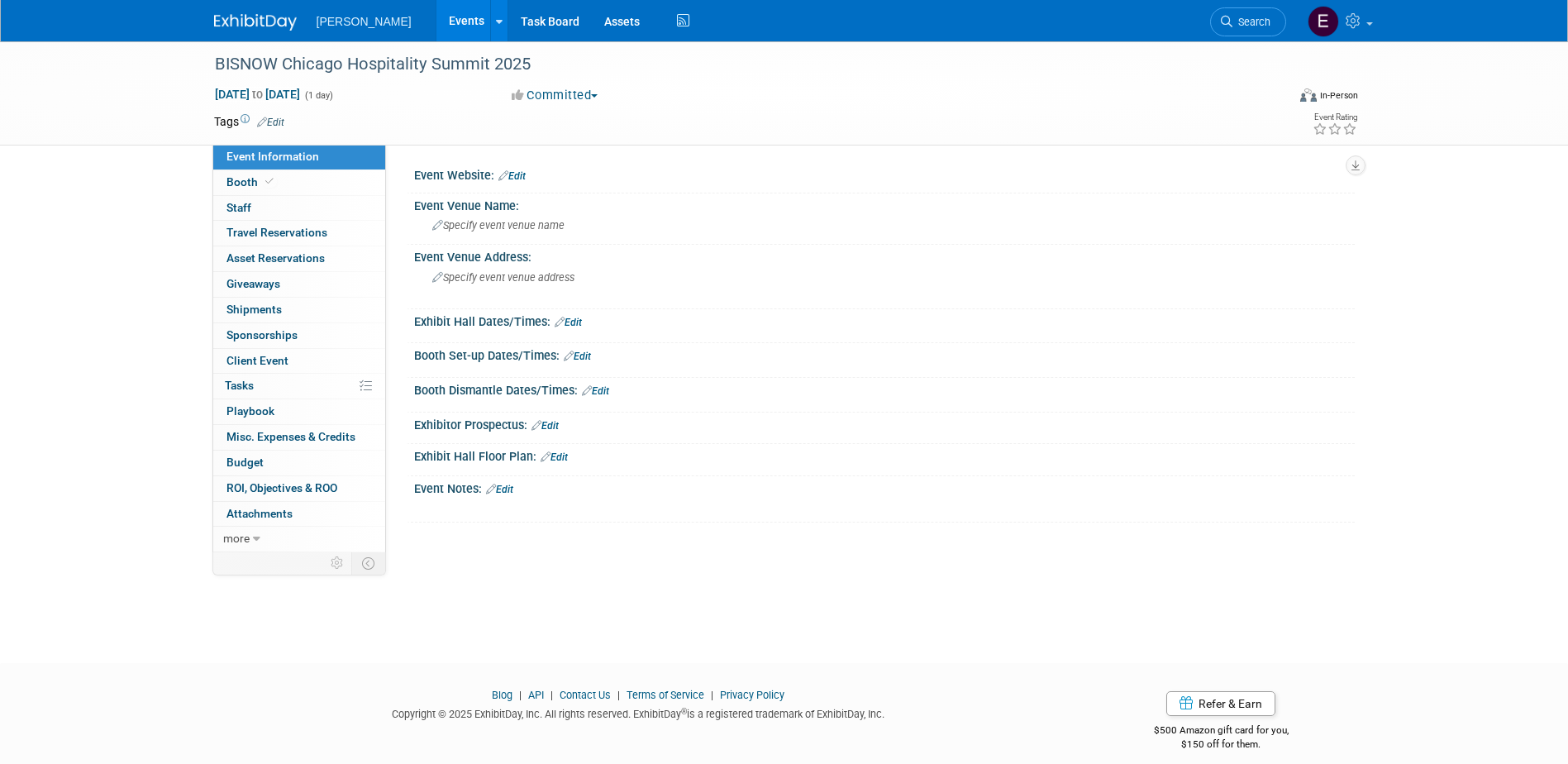
click at [517, 170] on link "Edit" at bounding box center [512, 176] width 27 height 12
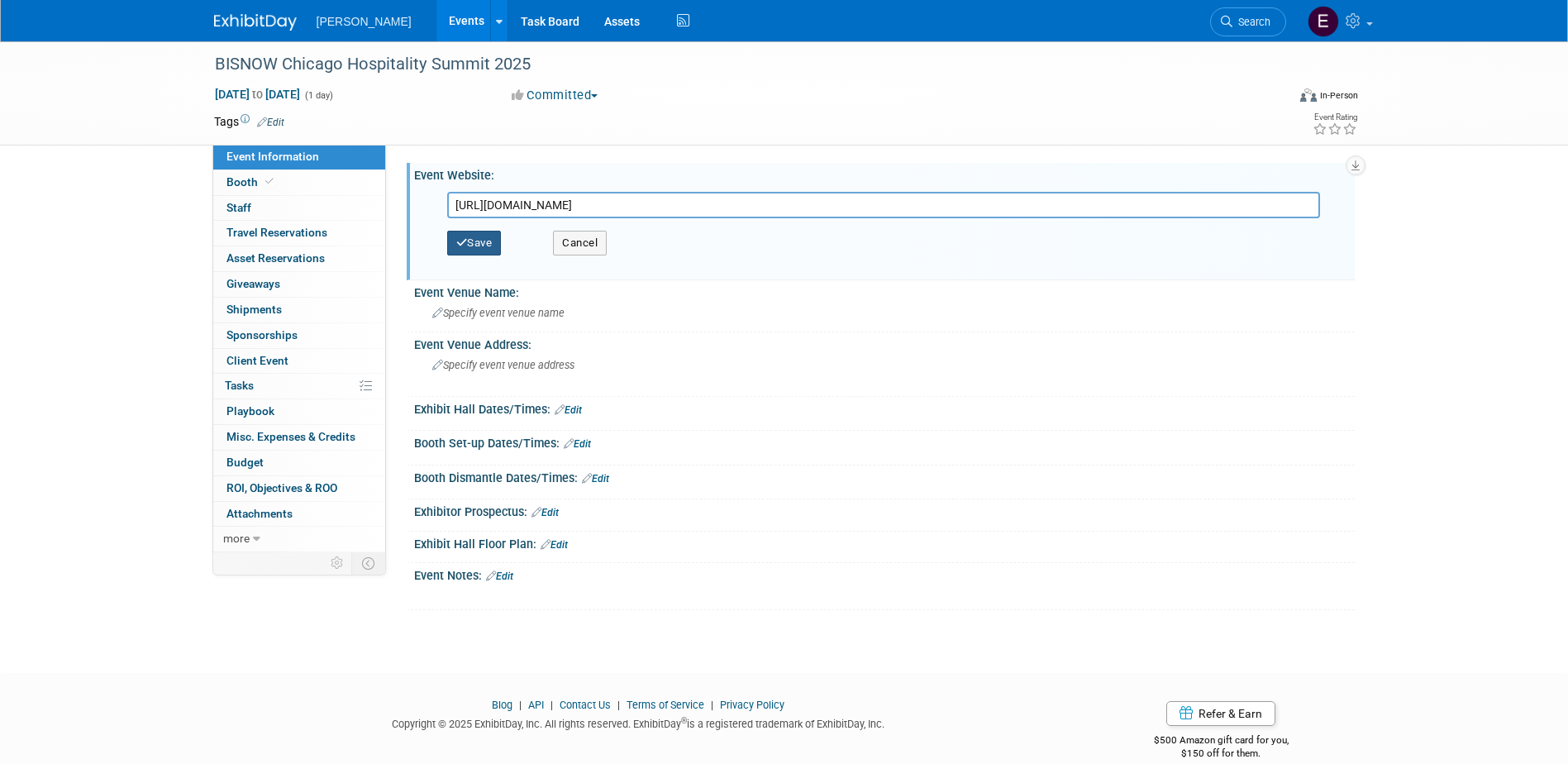
type input "[URL][DOMAIN_NAME]"
click at [489, 236] on button "Save" at bounding box center [474, 243] width 54 height 24
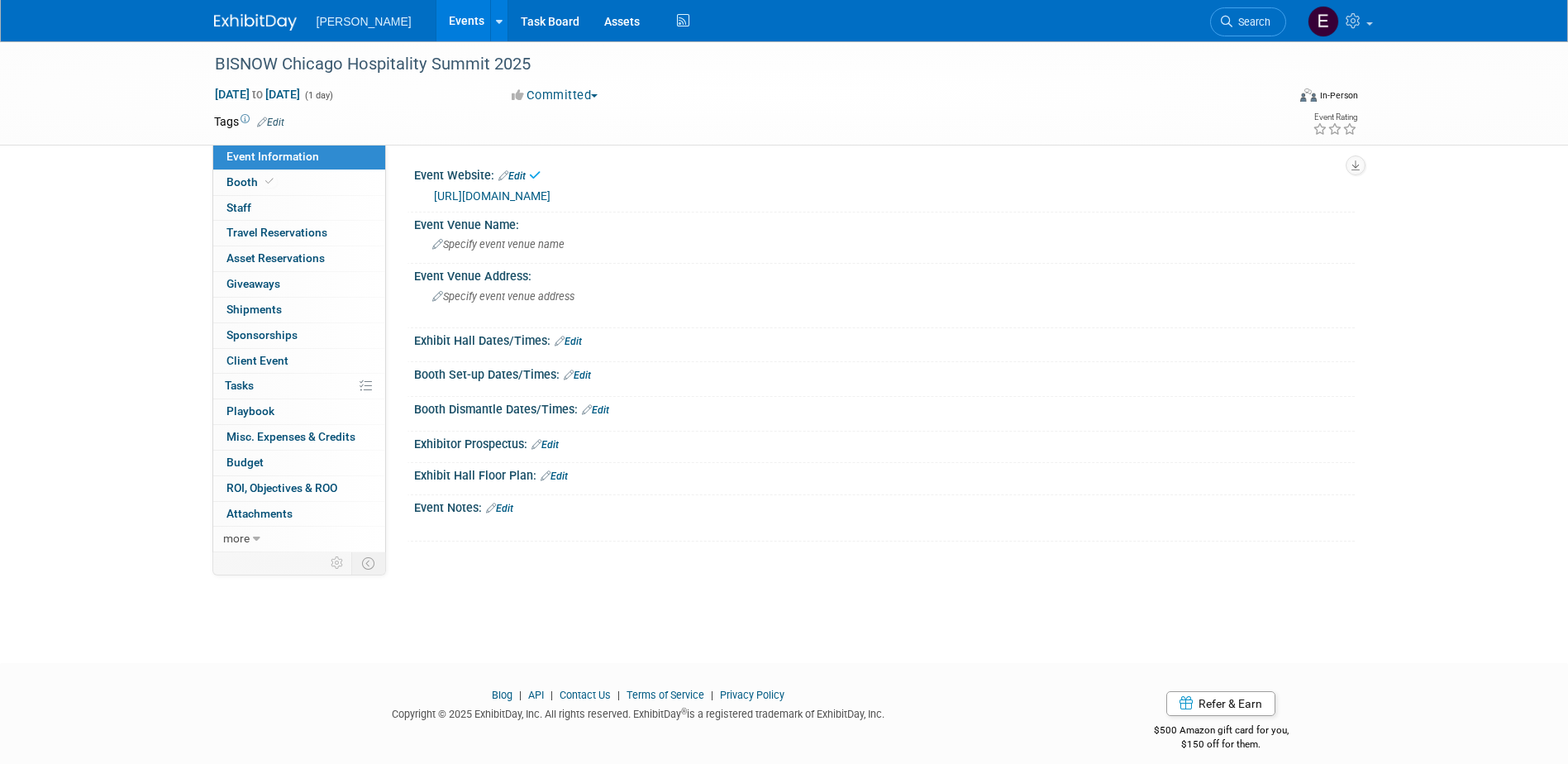
click at [282, 118] on link "Edit" at bounding box center [271, 122] width 27 height 12
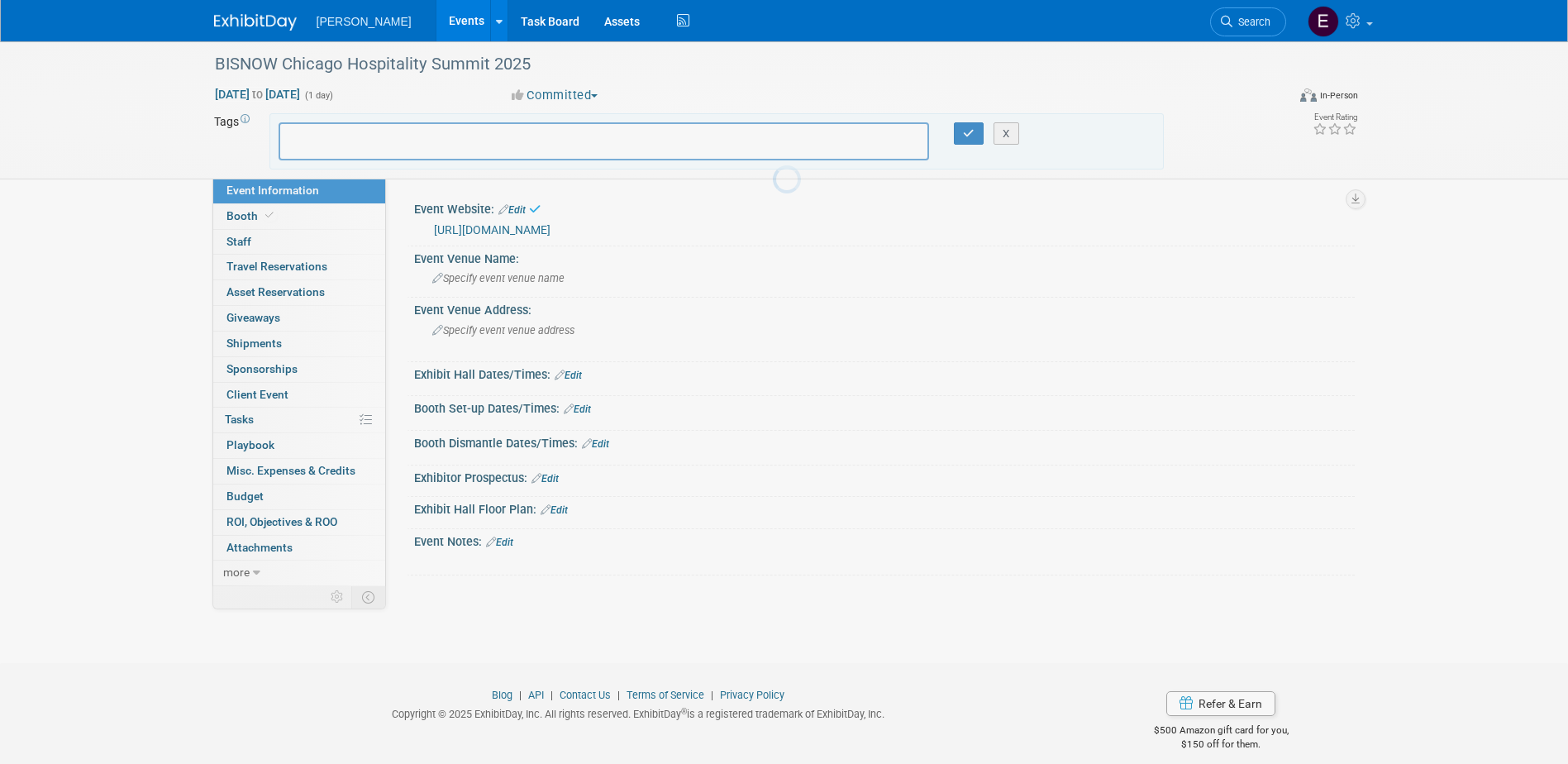
click at [359, 134] on input "text" at bounding box center [353, 138] width 132 height 16
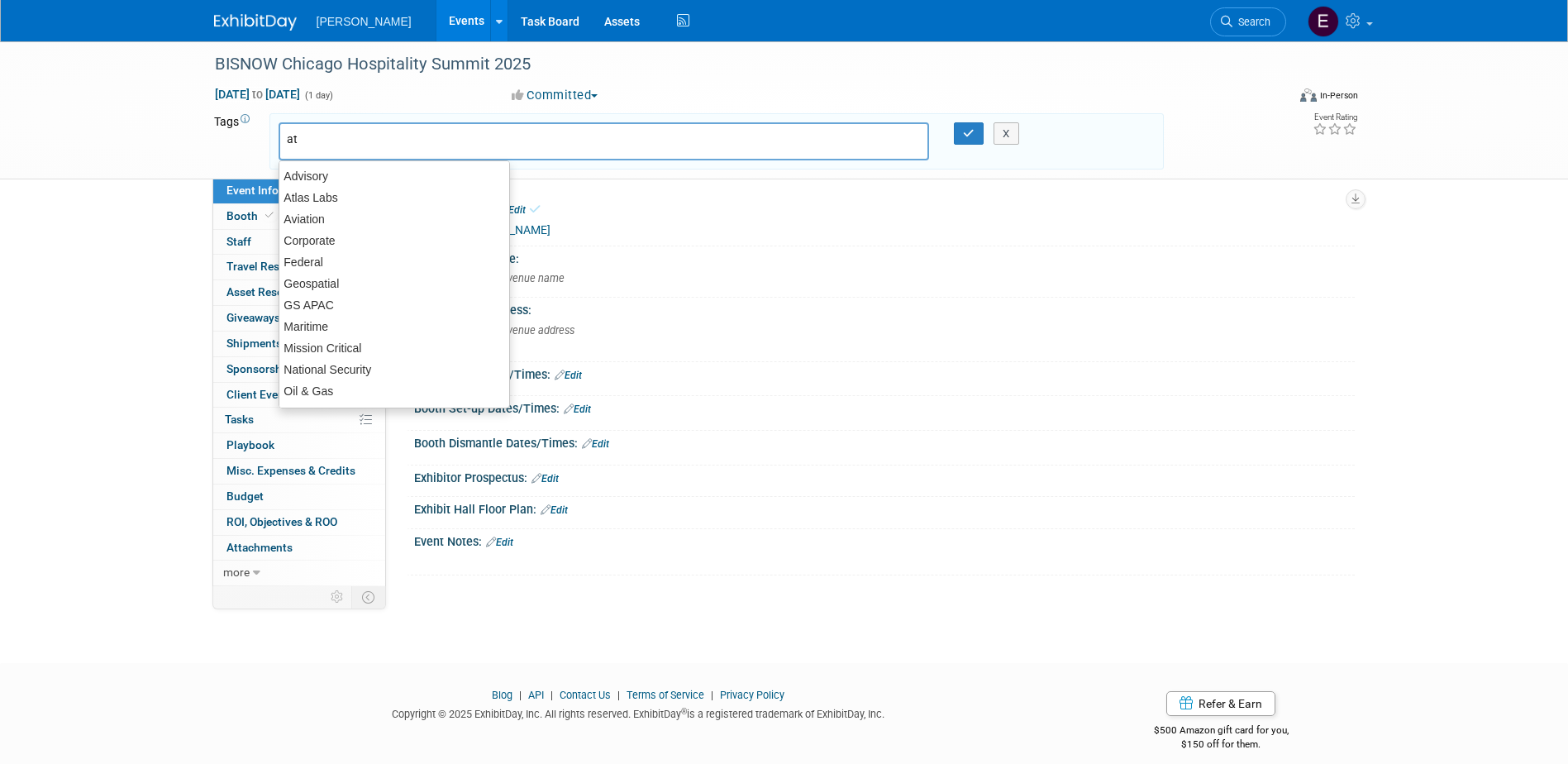
type input "att"
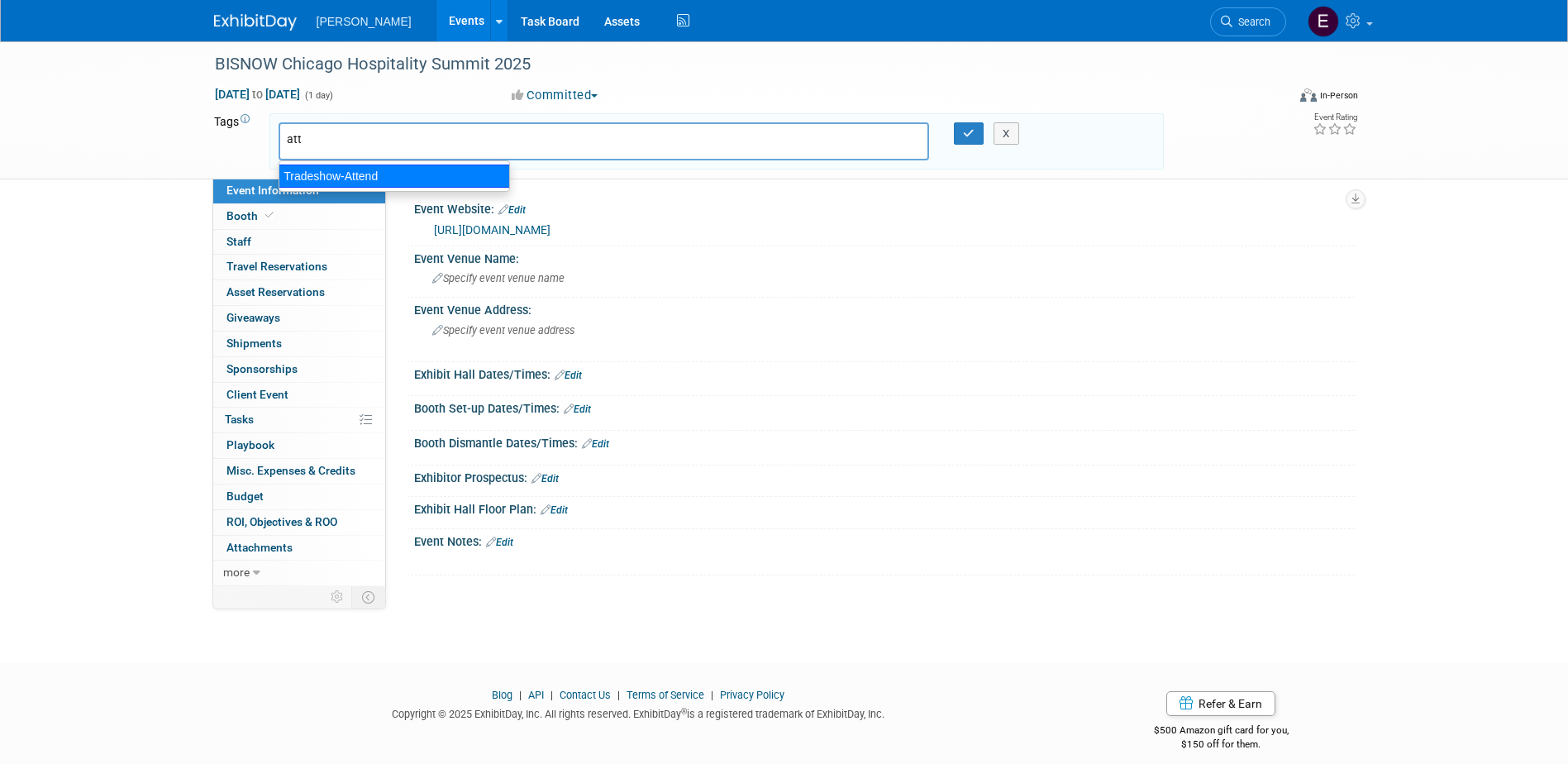
click at [329, 167] on div "Tradeshow-Attend" at bounding box center [394, 177] width 232 height 24
type input "Tradeshow-Attend"
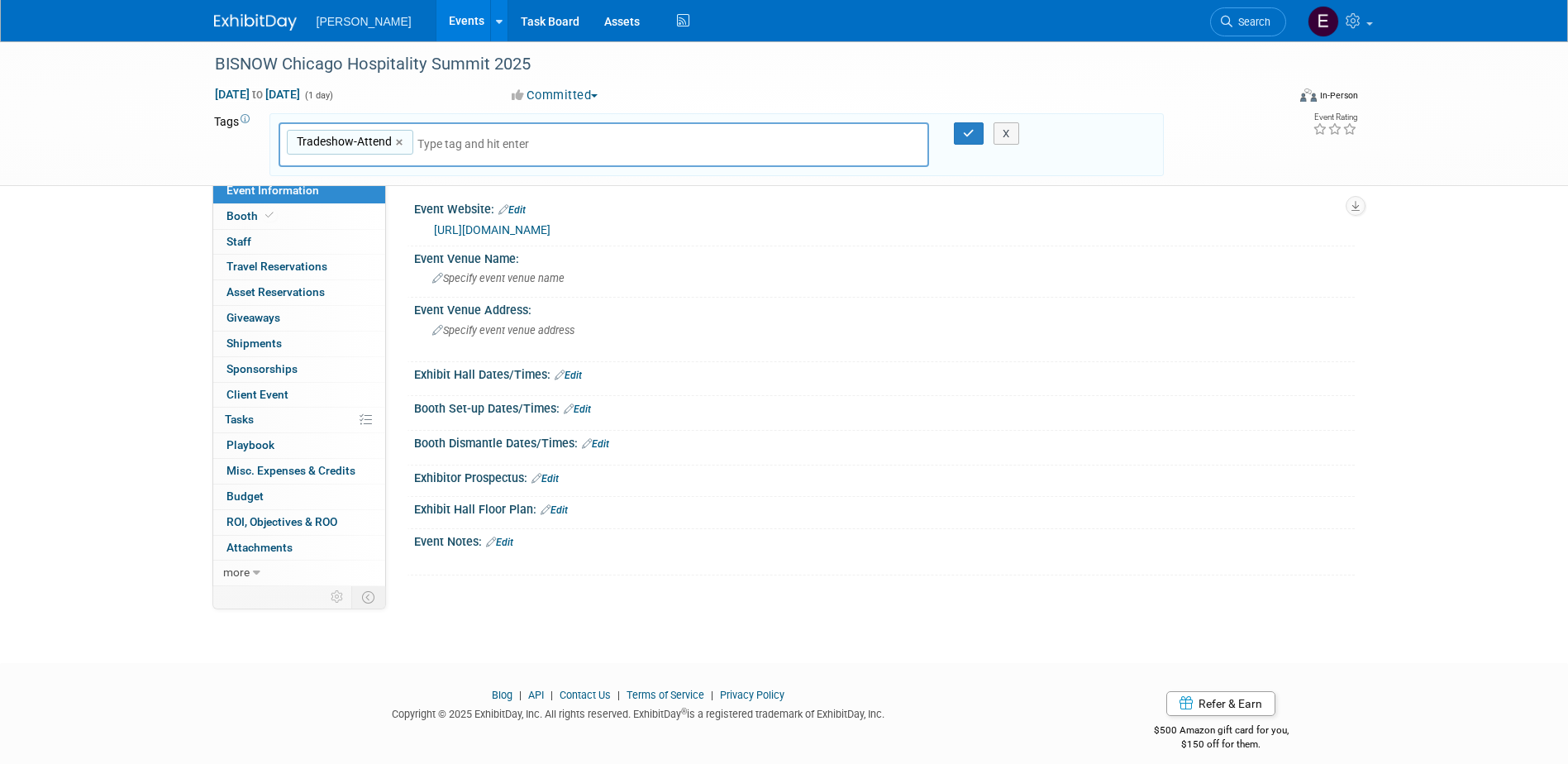
click at [482, 141] on input "text" at bounding box center [533, 144] width 232 height 16
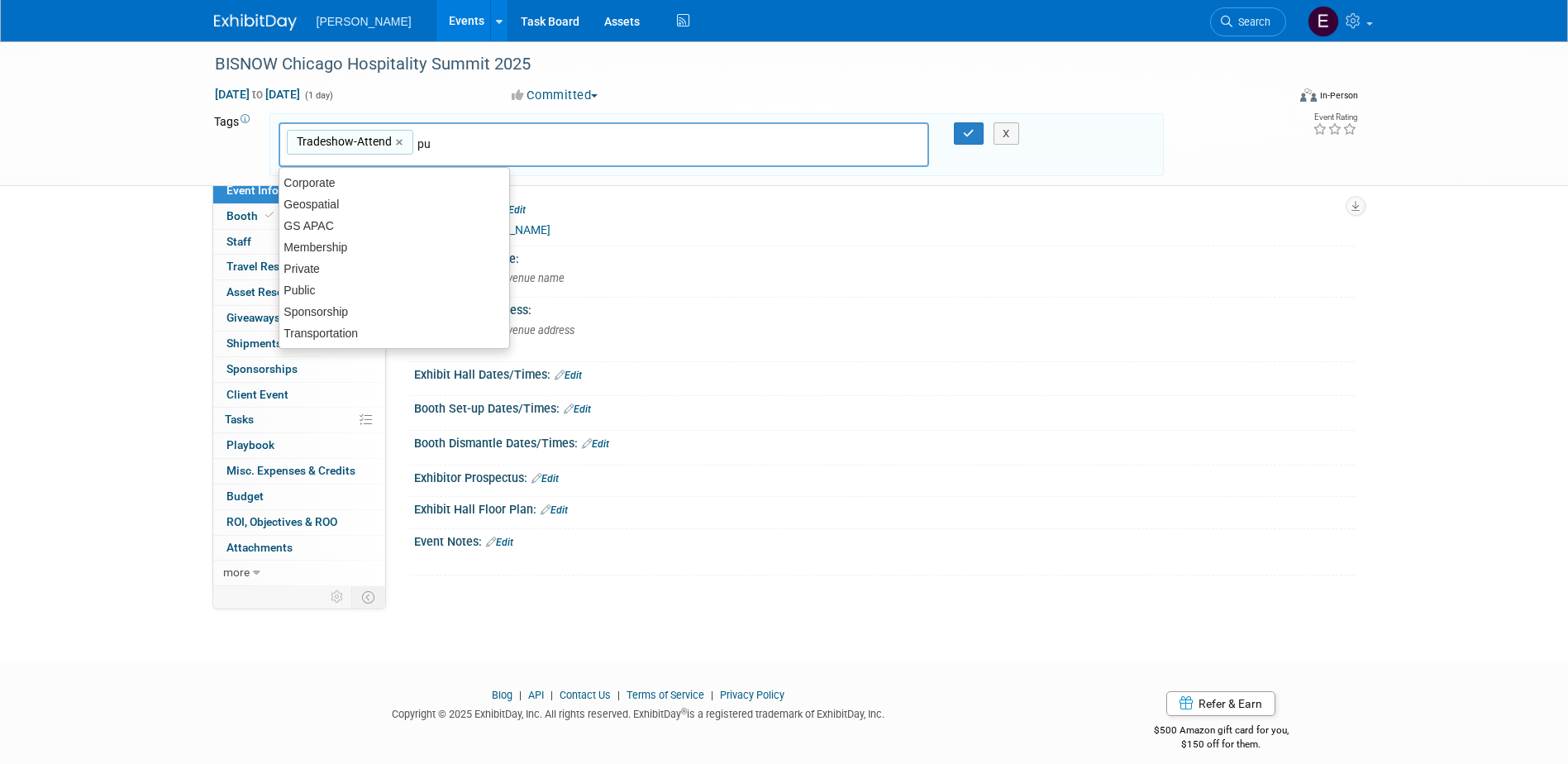
type input "pub"
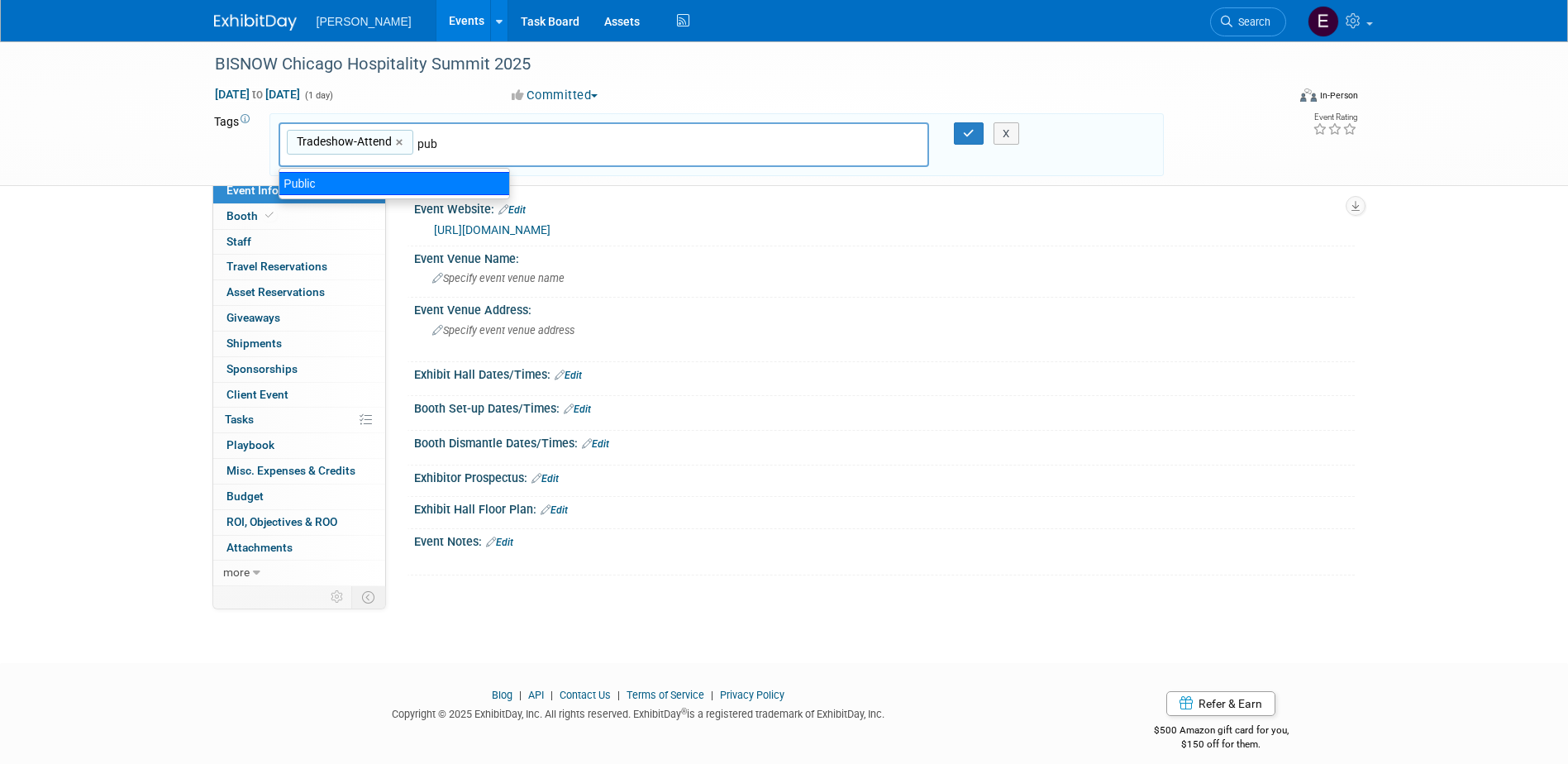
click at [455, 187] on div "Public" at bounding box center [394, 184] width 232 height 24
type input "Tradeshow-Attend, Public"
type input "pr"
click at [452, 186] on div "Private" at bounding box center [394, 184] width 230 height 22
type input "Tradeshow-Attend, Public, Private"
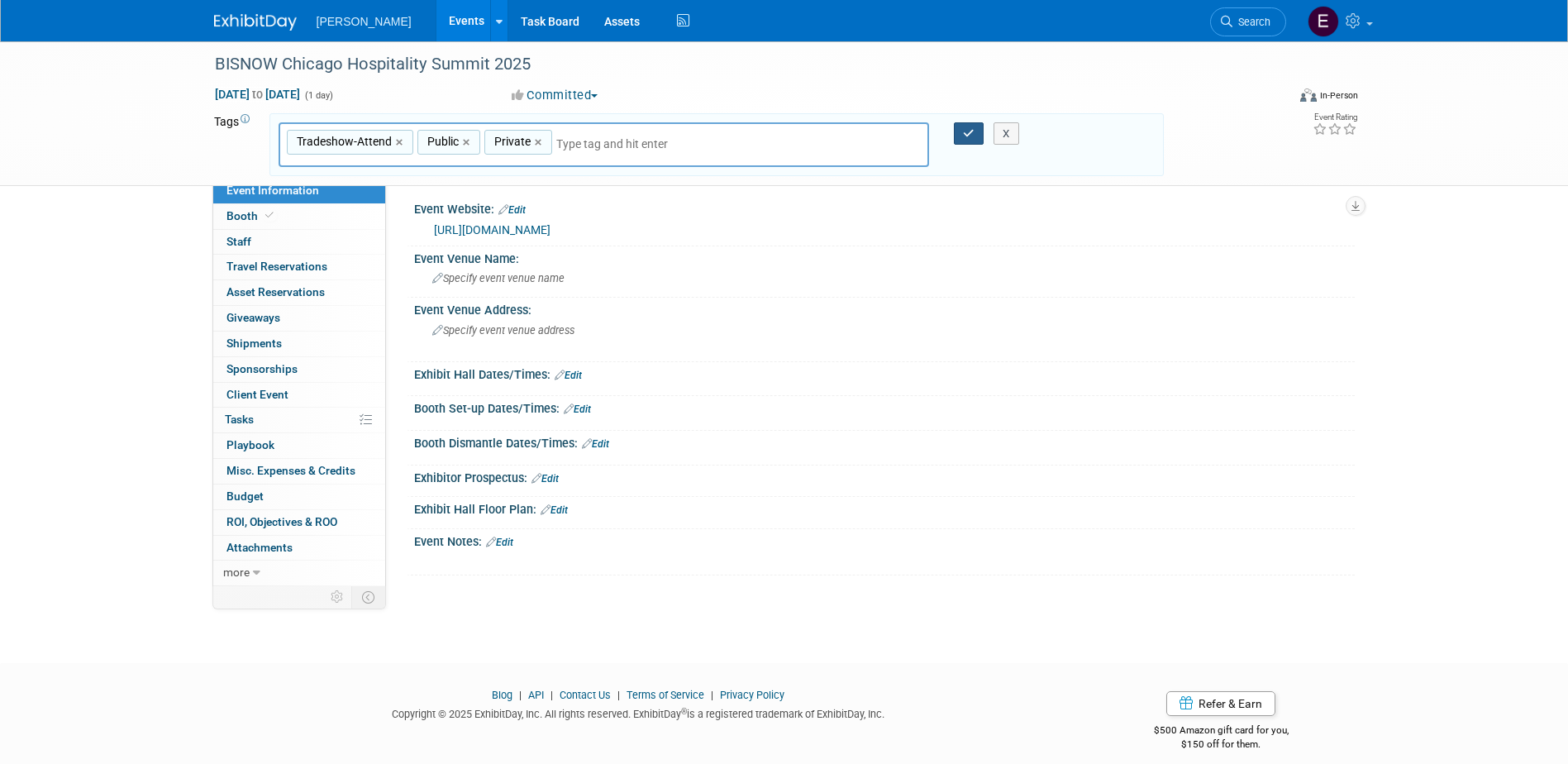
click at [963, 134] on button "button" at bounding box center [968, 134] width 30 height 24
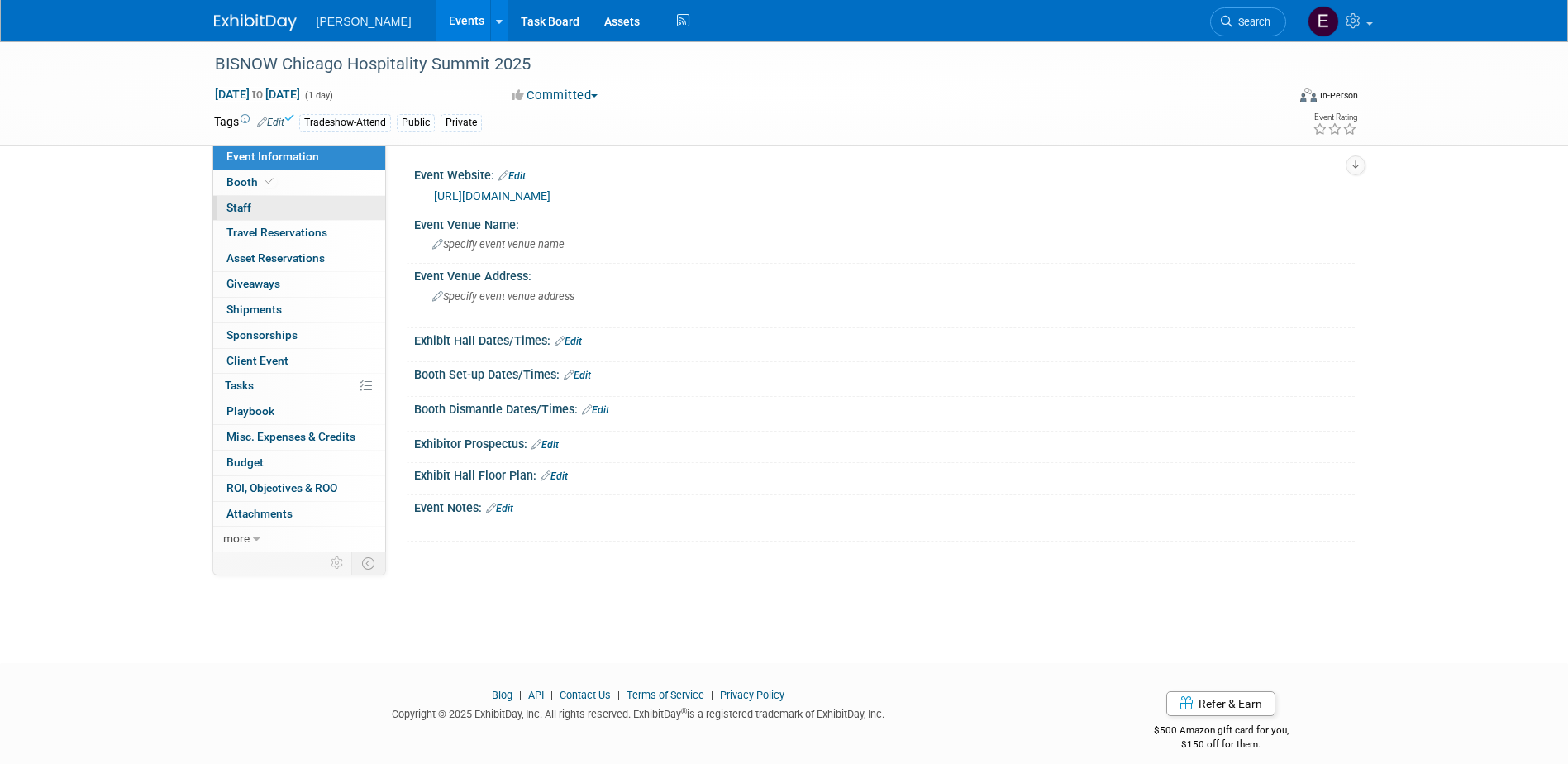
click at [342, 206] on link "0 Staff 0" at bounding box center [299, 208] width 172 height 24
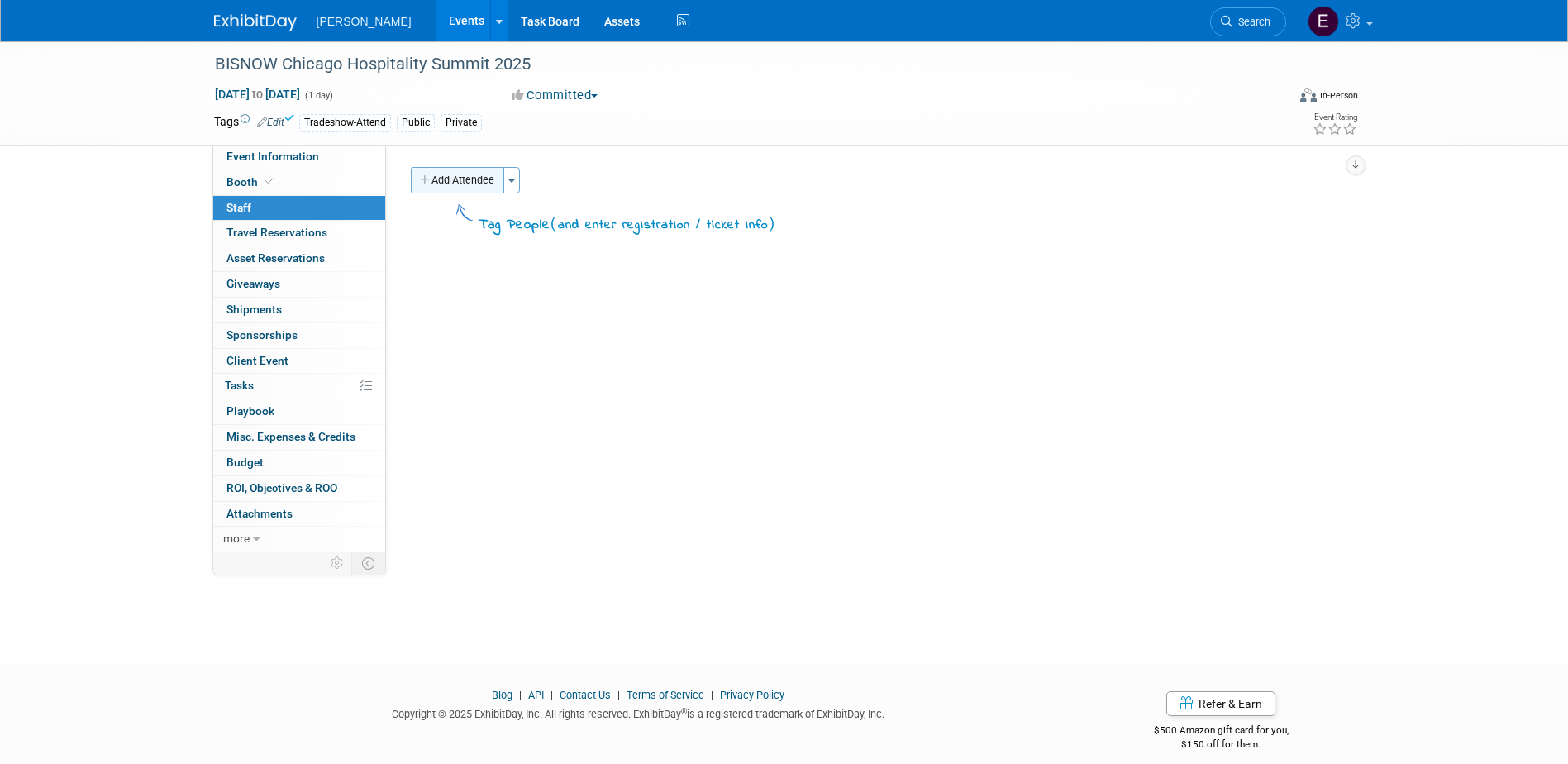
click at [489, 170] on button "Add Attendee" at bounding box center [457, 180] width 93 height 26
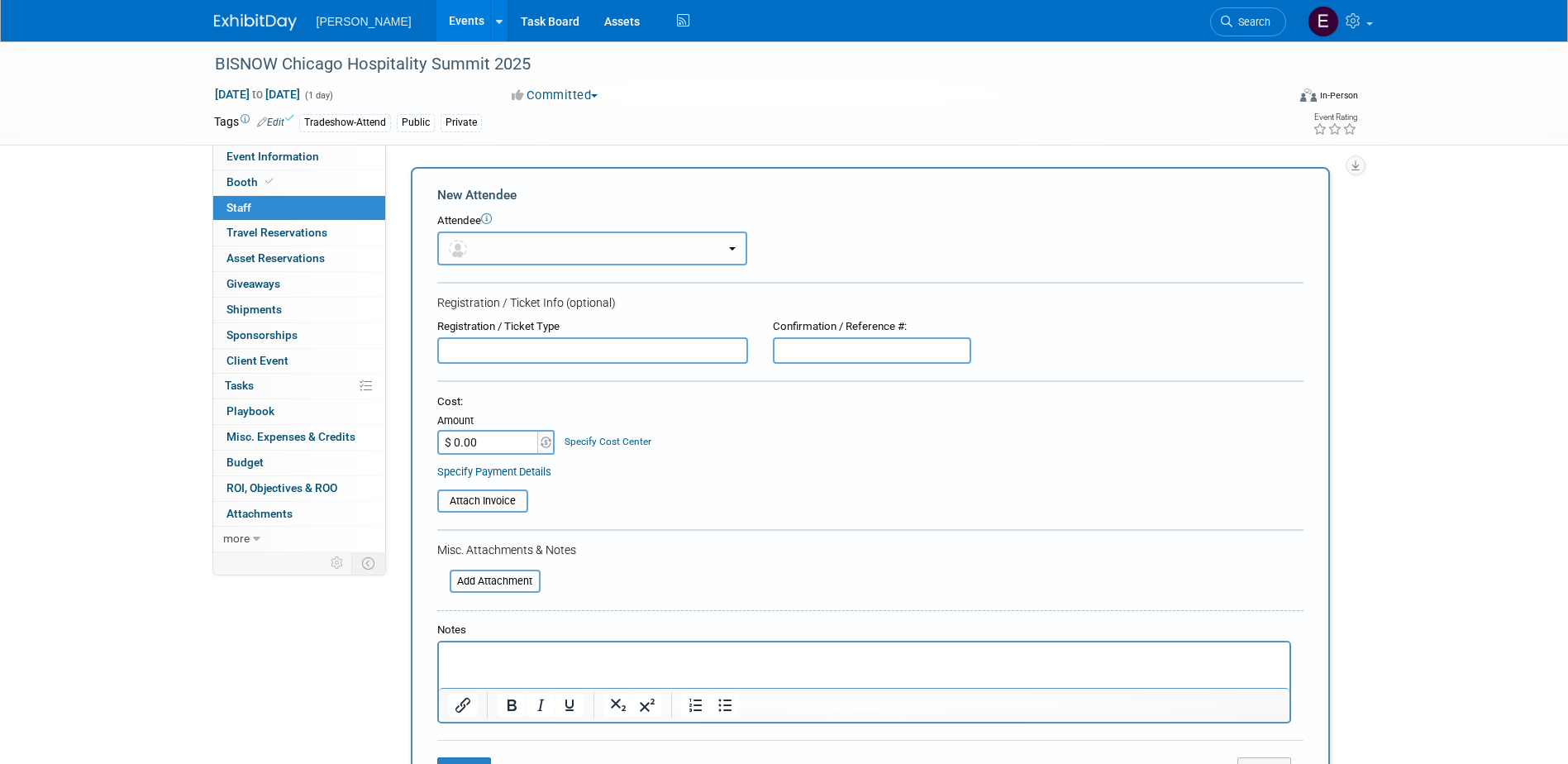
click at [532, 234] on button "button" at bounding box center [592, 248] width 310 height 33
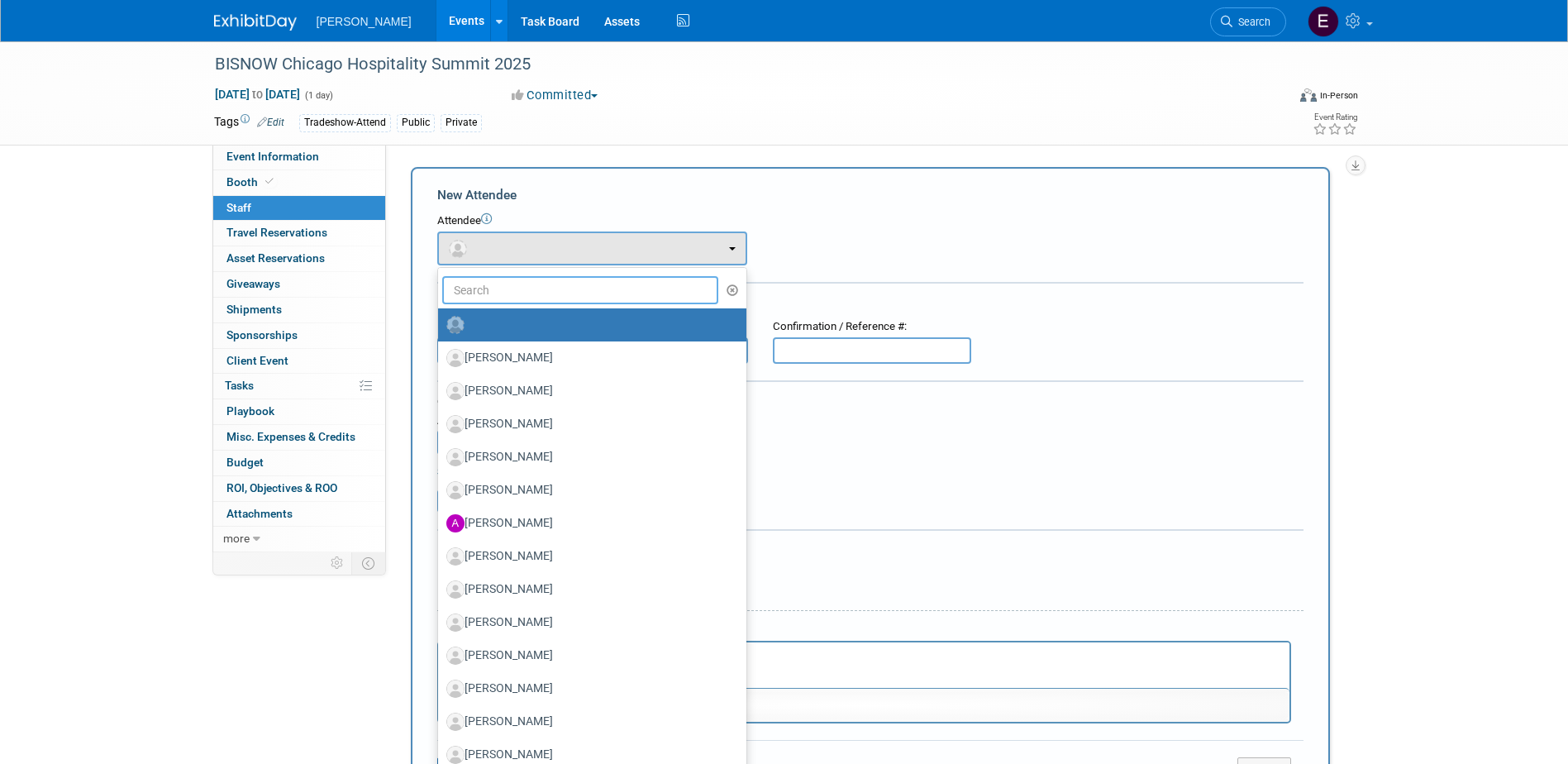
click at [523, 281] on input "text" at bounding box center [581, 290] width 277 height 28
type input "[PERSON_NAME]"
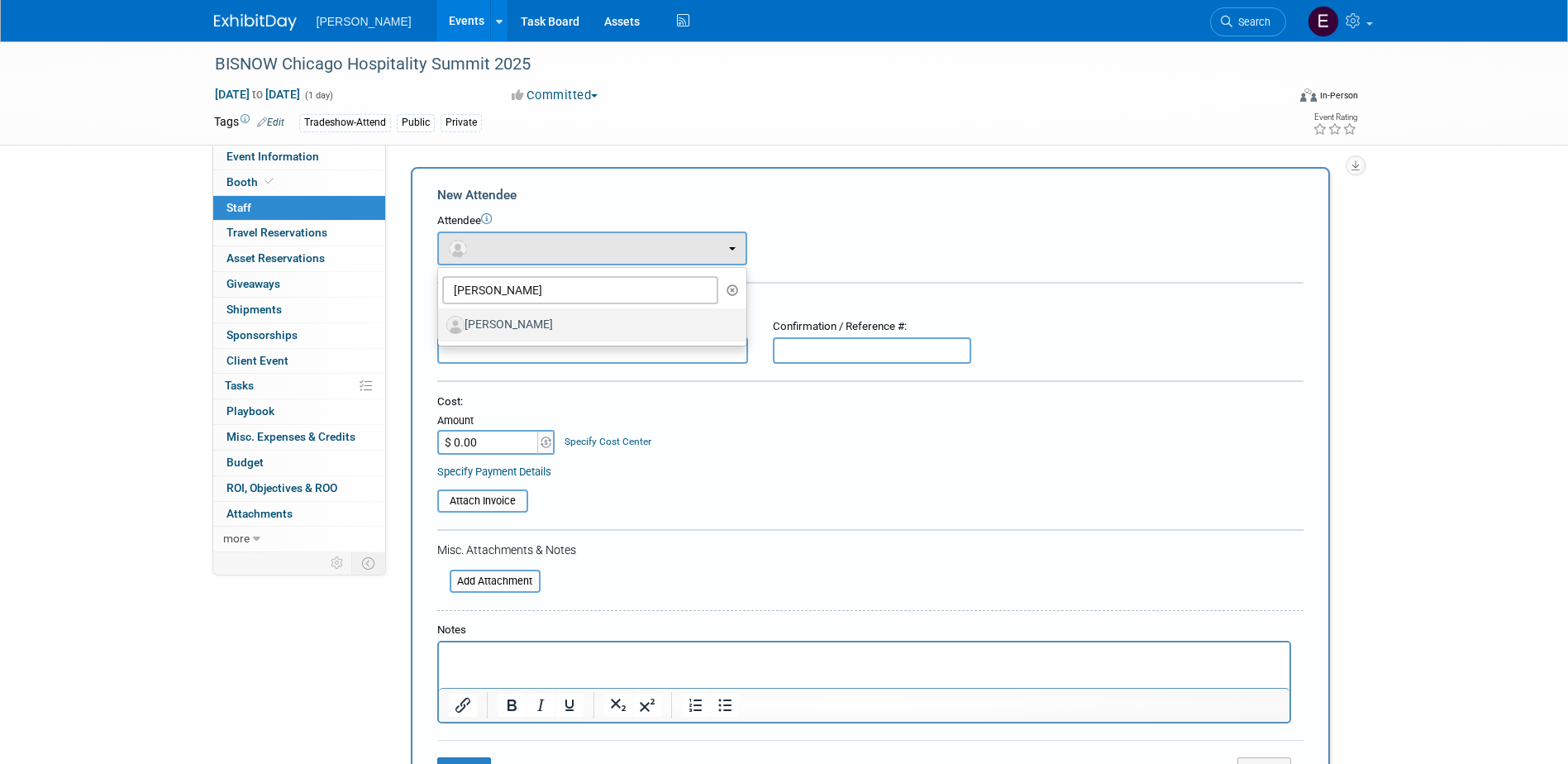
click at [526, 325] on label "[PERSON_NAME]" at bounding box center [587, 324] width 283 height 26
click at [441, 325] on input "[PERSON_NAME]" at bounding box center [435, 323] width 11 height 11
select select "9a4ac485-24ec-49e3-b842-a791689b7d23"
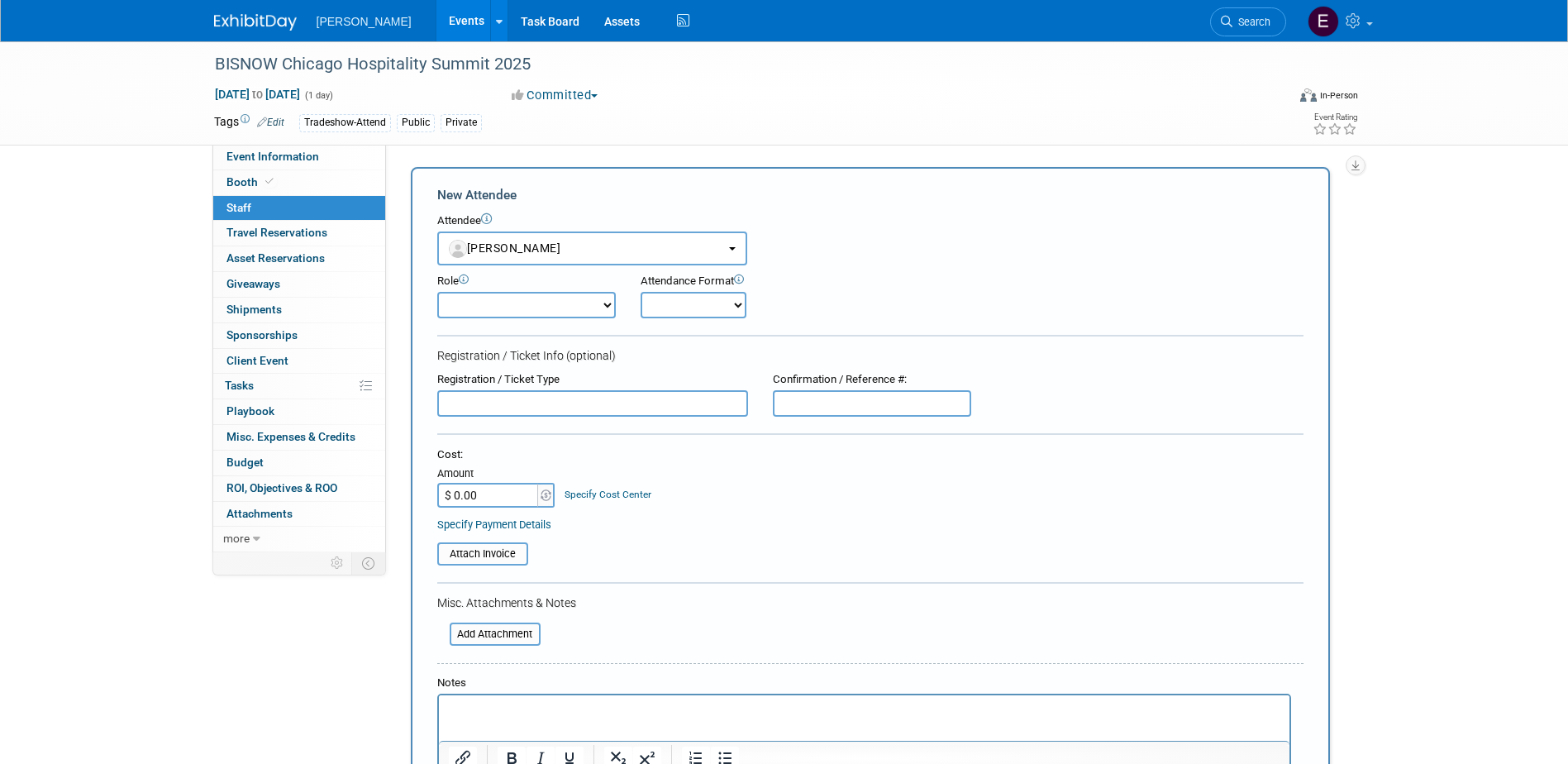
click at [484, 496] on input "$ 0.00" at bounding box center [489, 495] width 103 height 24
type input "$ 189.52"
click at [580, 498] on link "Specify Cost Center" at bounding box center [608, 494] width 87 height 12
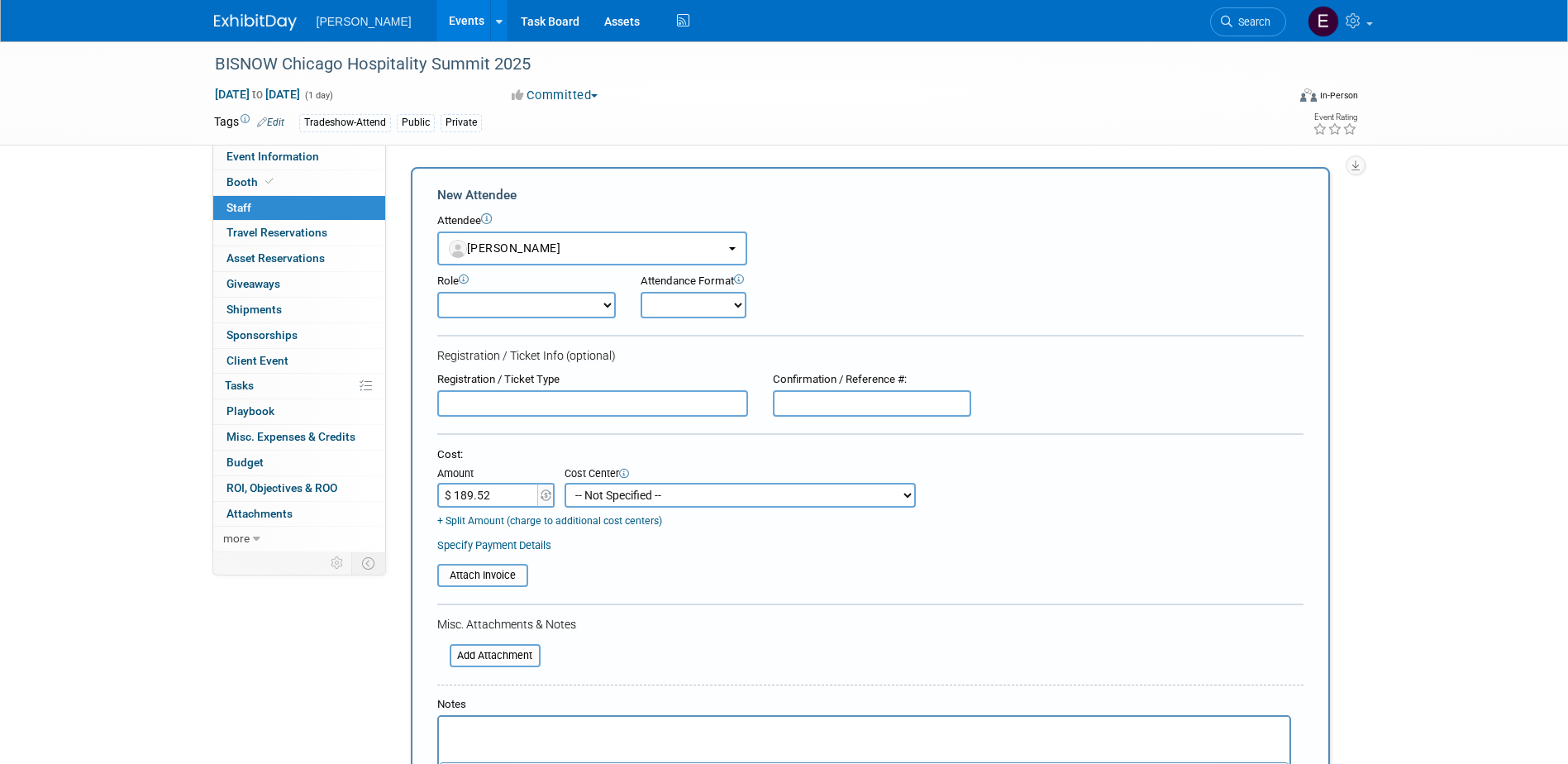
click at [583, 497] on select "-- Not Specified -- Advisory Services - Expenses_1001.502 Aerial Acquisition - …" at bounding box center [740, 495] width 351 height 24
select select "18966234"
click at [565, 483] on select "-- Not Specified -- Advisory Services - Expenses_1001.502 Aerial Acquisition - …" at bounding box center [740, 495] width 351 height 24
drag, startPoint x: 515, startPoint y: 545, endPoint x: 546, endPoint y: 545, distance: 31.0
click at [516, 545] on link "Specify Payment Details" at bounding box center [494, 546] width 114 height 13
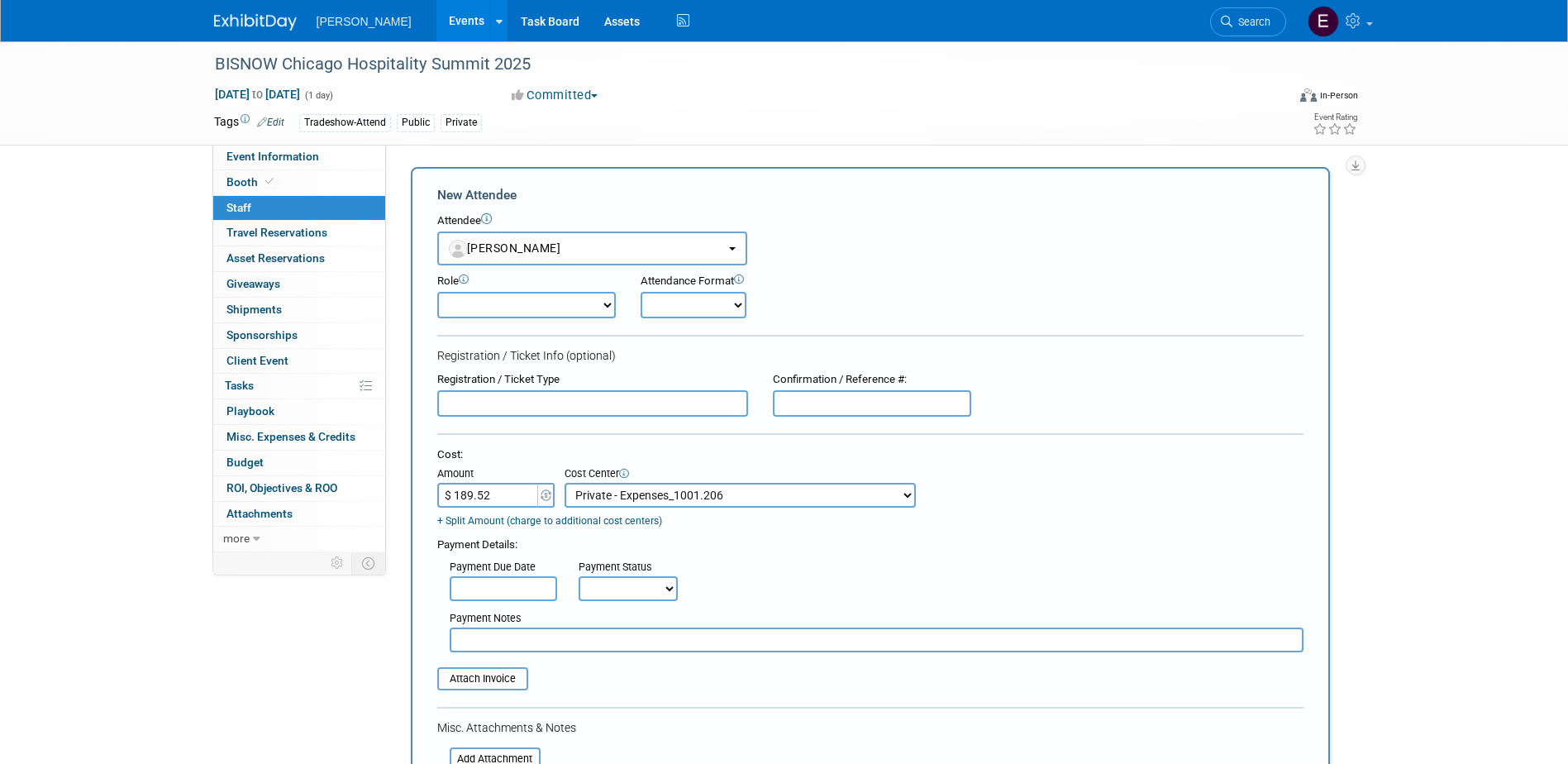
click at [637, 599] on select "Not Paid Yet Partially Paid Paid in Full" at bounding box center [629, 588] width 100 height 24
select select "1"
click at [579, 578] on select "Not Paid Yet Partially Paid Paid in Full" at bounding box center [629, 588] width 100 height 24
click at [620, 643] on input "text" at bounding box center [877, 640] width 854 height 24
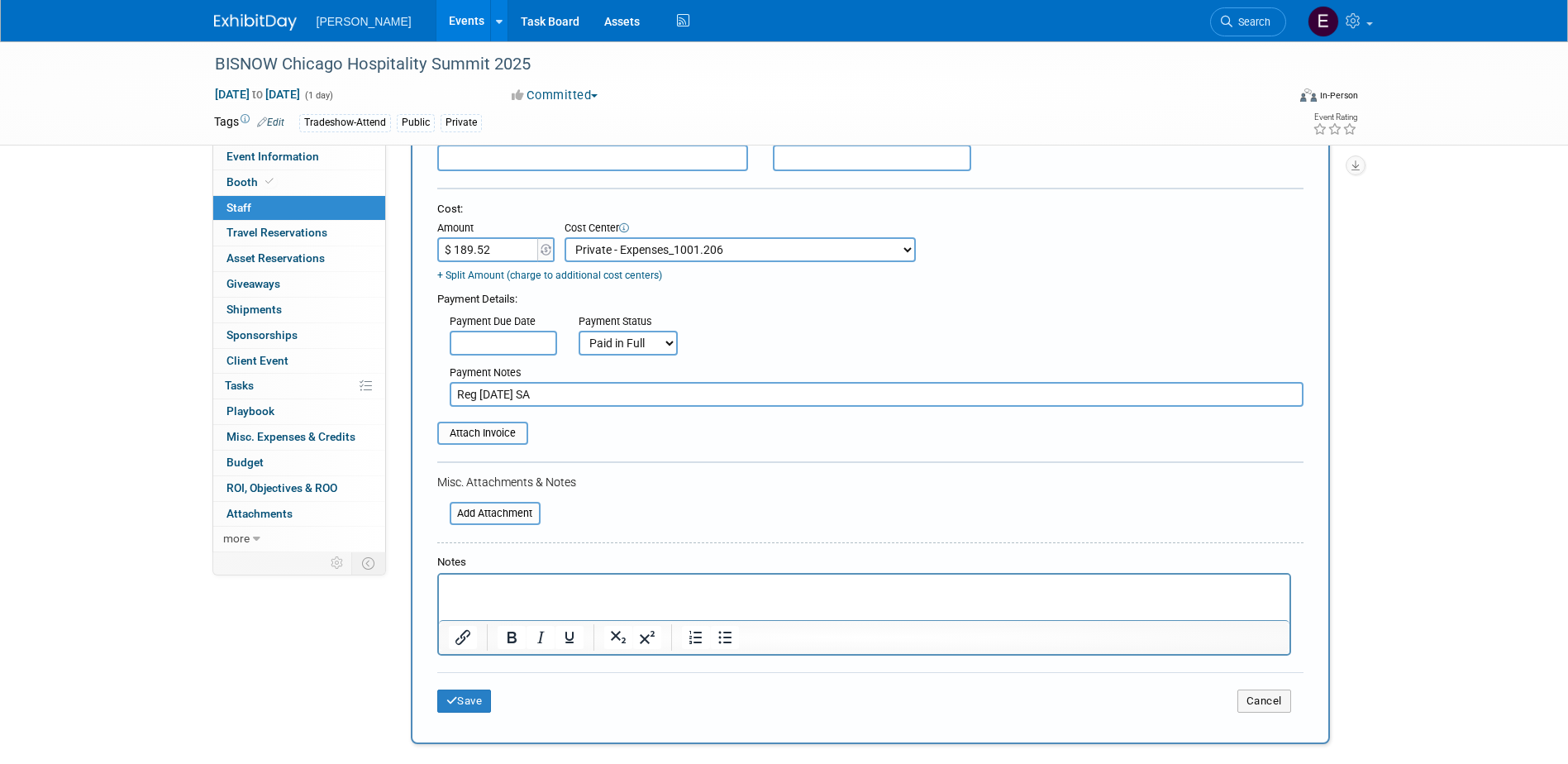
scroll to position [248, 0]
type input "Reg [DATE] SA"
click at [466, 699] on button "Save" at bounding box center [464, 699] width 54 height 24
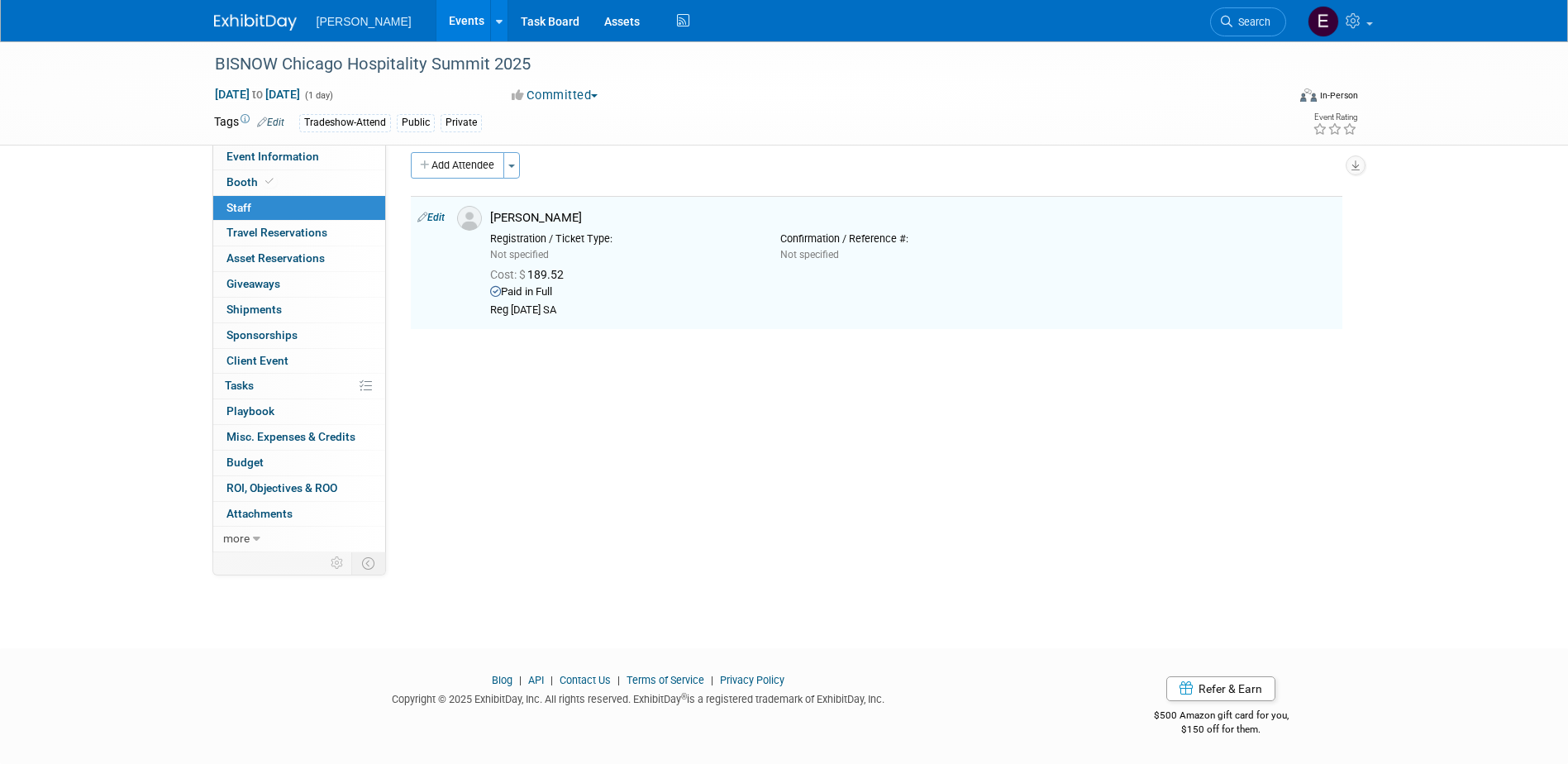
scroll to position [14, 0]
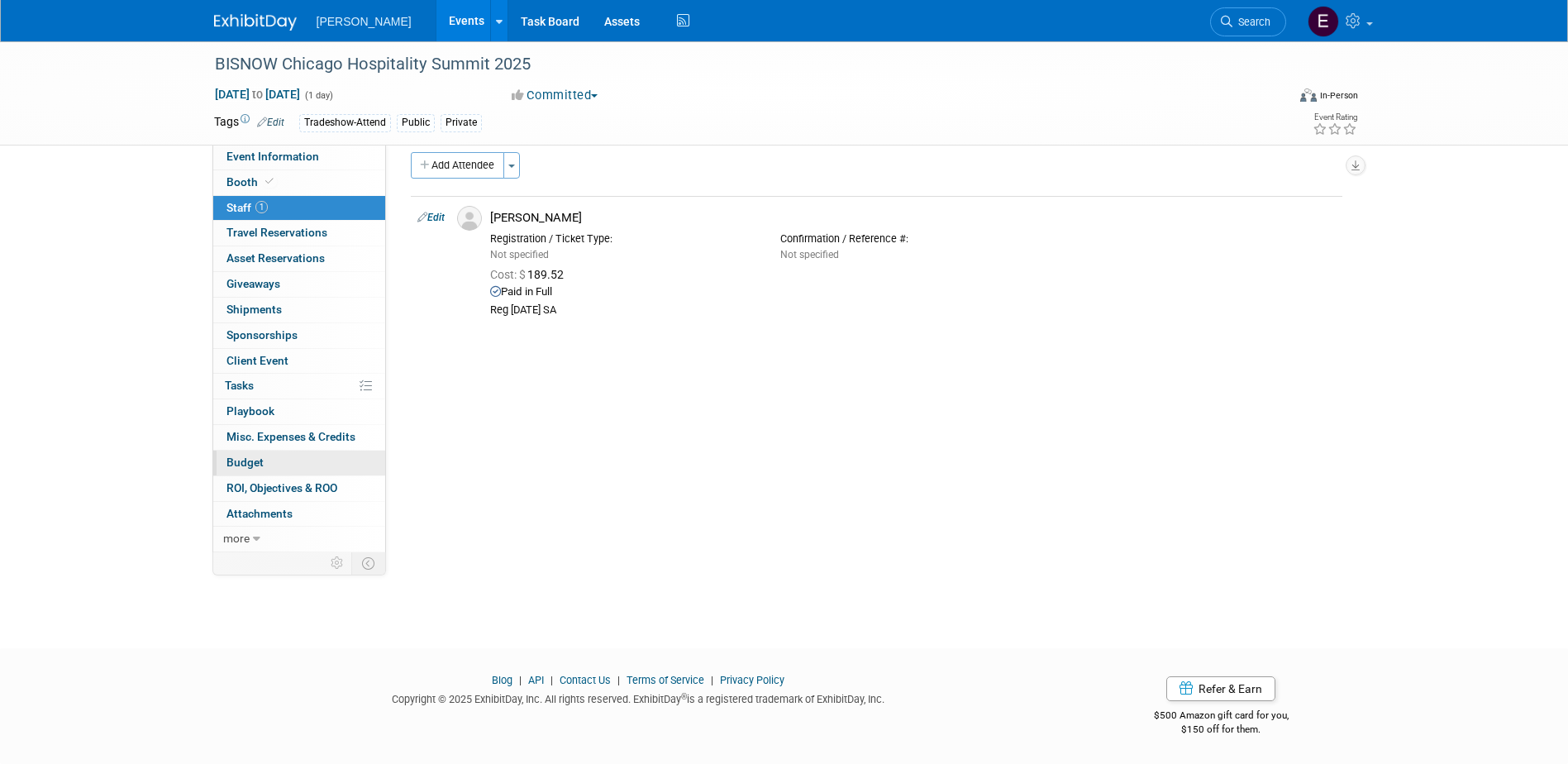
click at [263, 458] on link "Budget" at bounding box center [299, 463] width 172 height 24
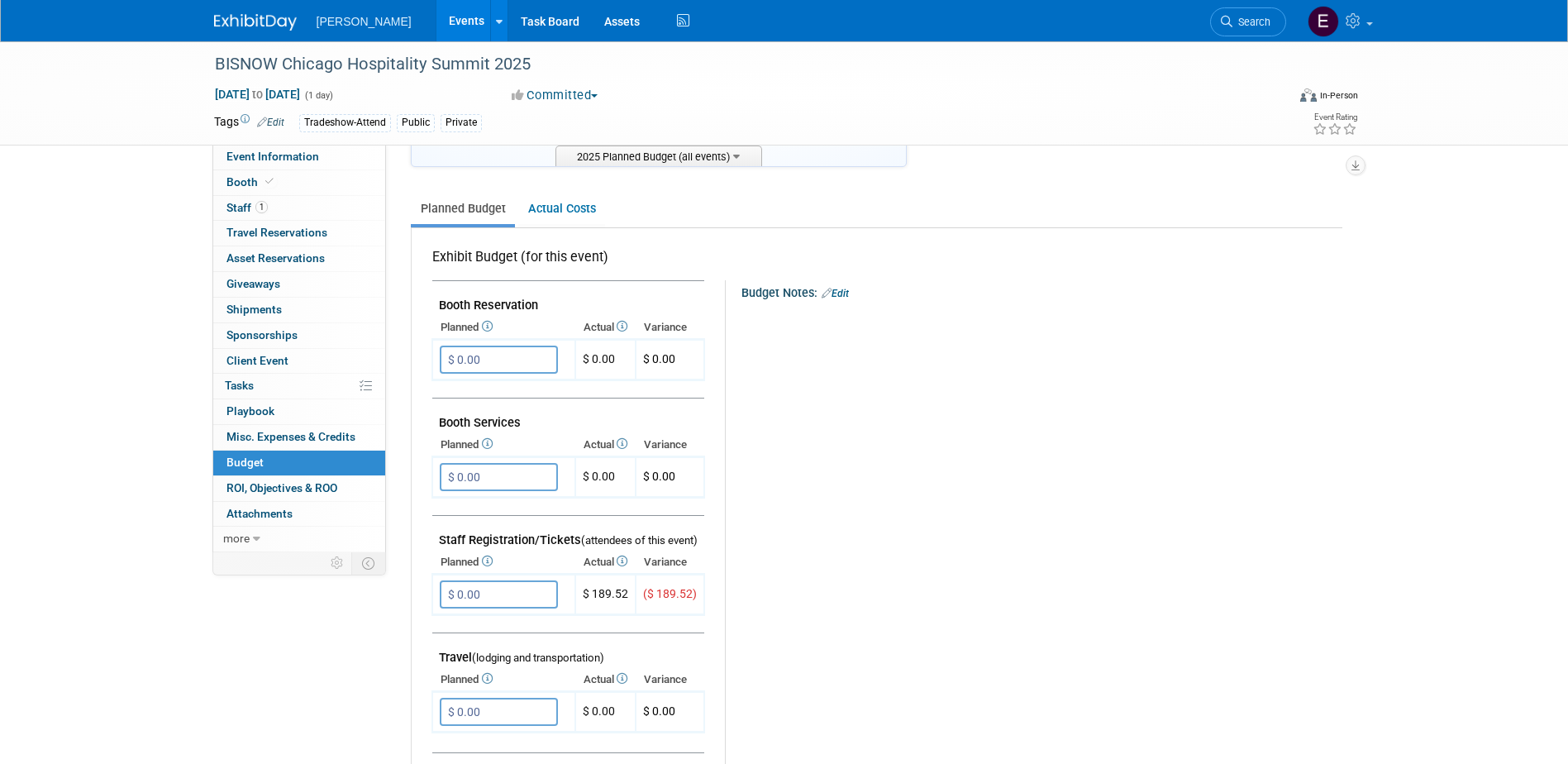
scroll to position [330, 0]
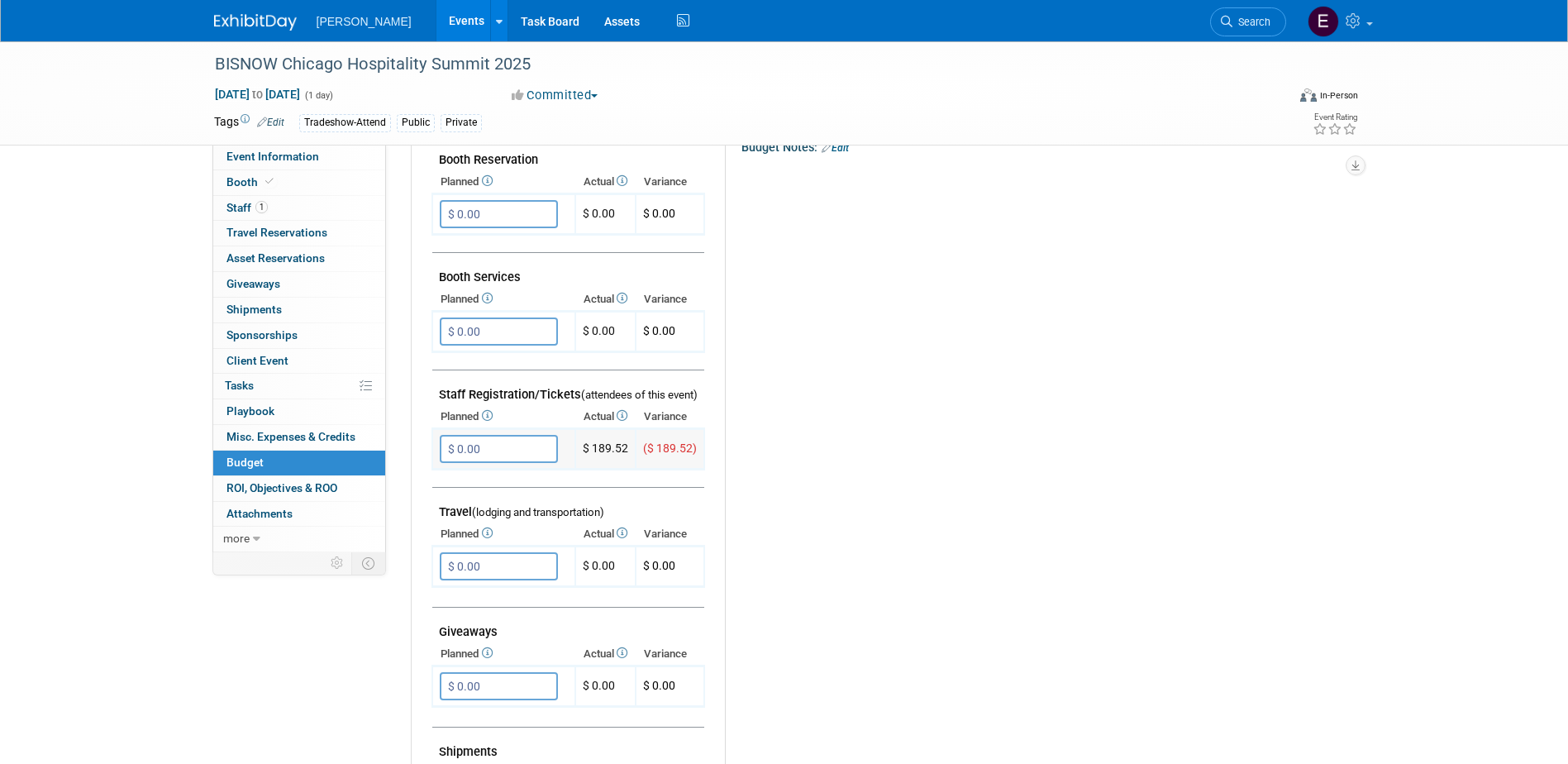
drag, startPoint x: 443, startPoint y: 428, endPoint x: 512, endPoint y: 451, distance: 72.7
click at [444, 429] on td "$ 0.00 X" at bounding box center [504, 449] width 143 height 41
click at [514, 455] on input "$ 0.00" at bounding box center [499, 449] width 119 height 28
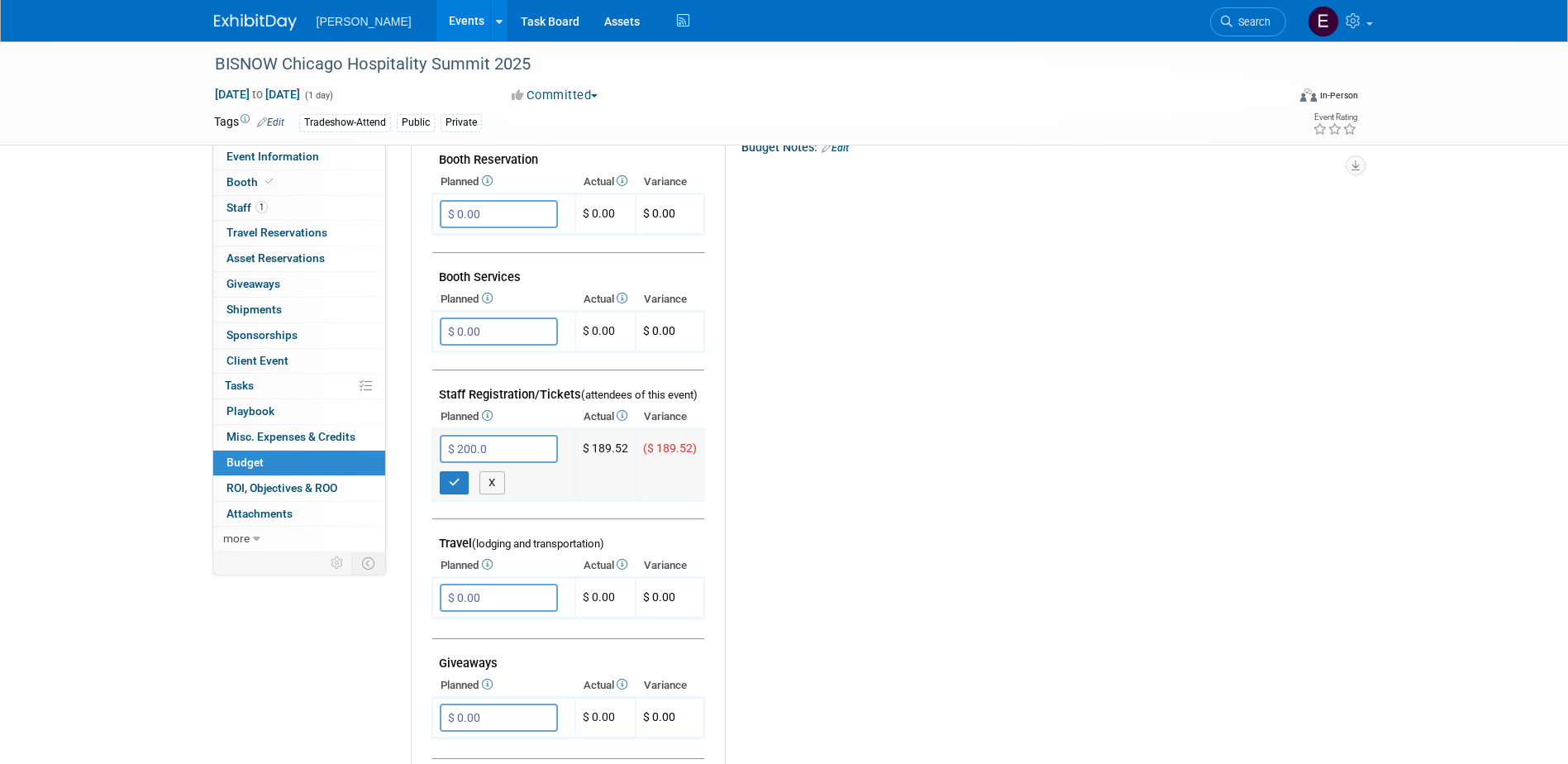
type input "$ 200.00"
click at [466, 482] on button "button" at bounding box center [454, 483] width 30 height 24
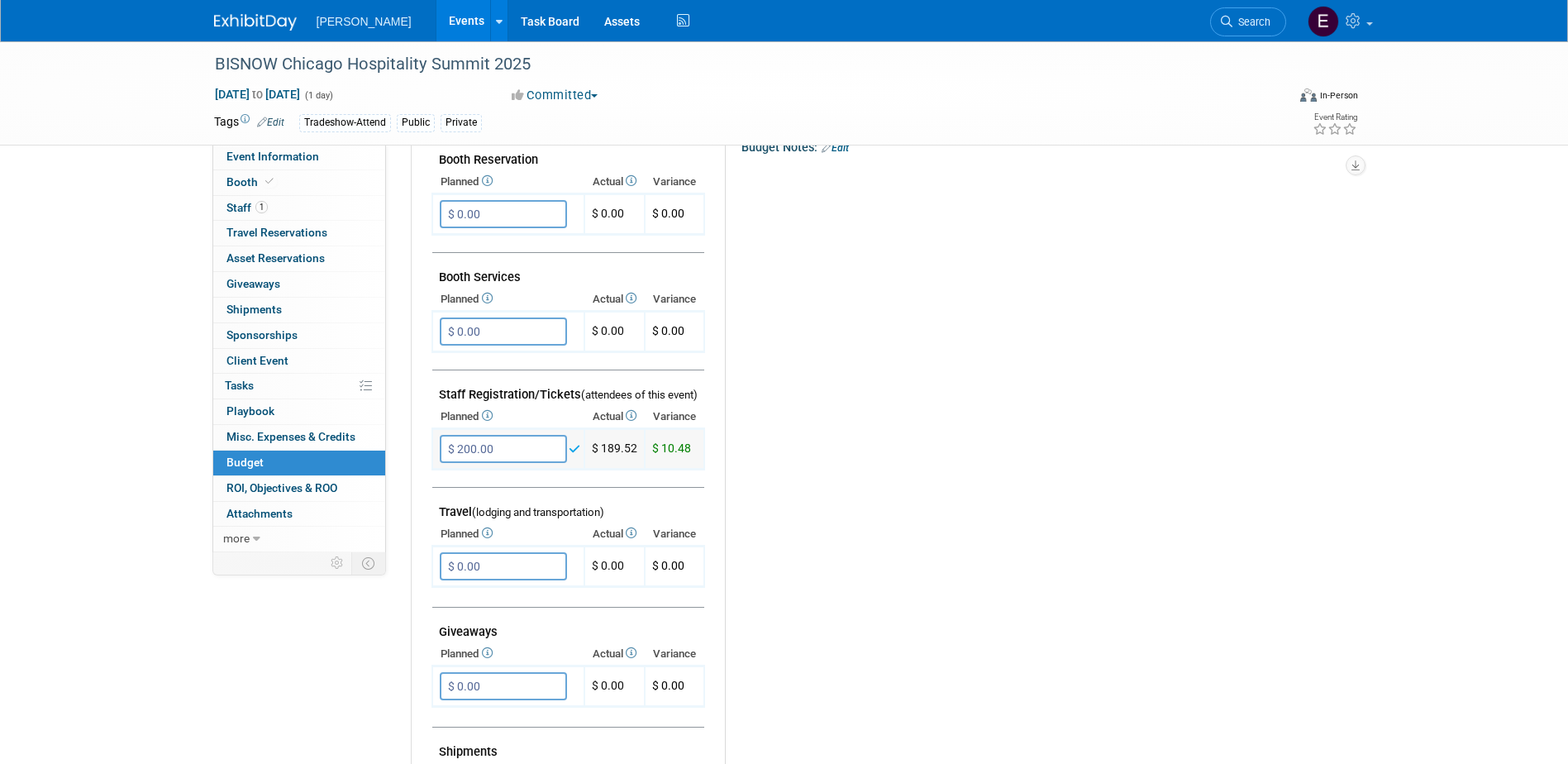
scroll to position [0, 0]
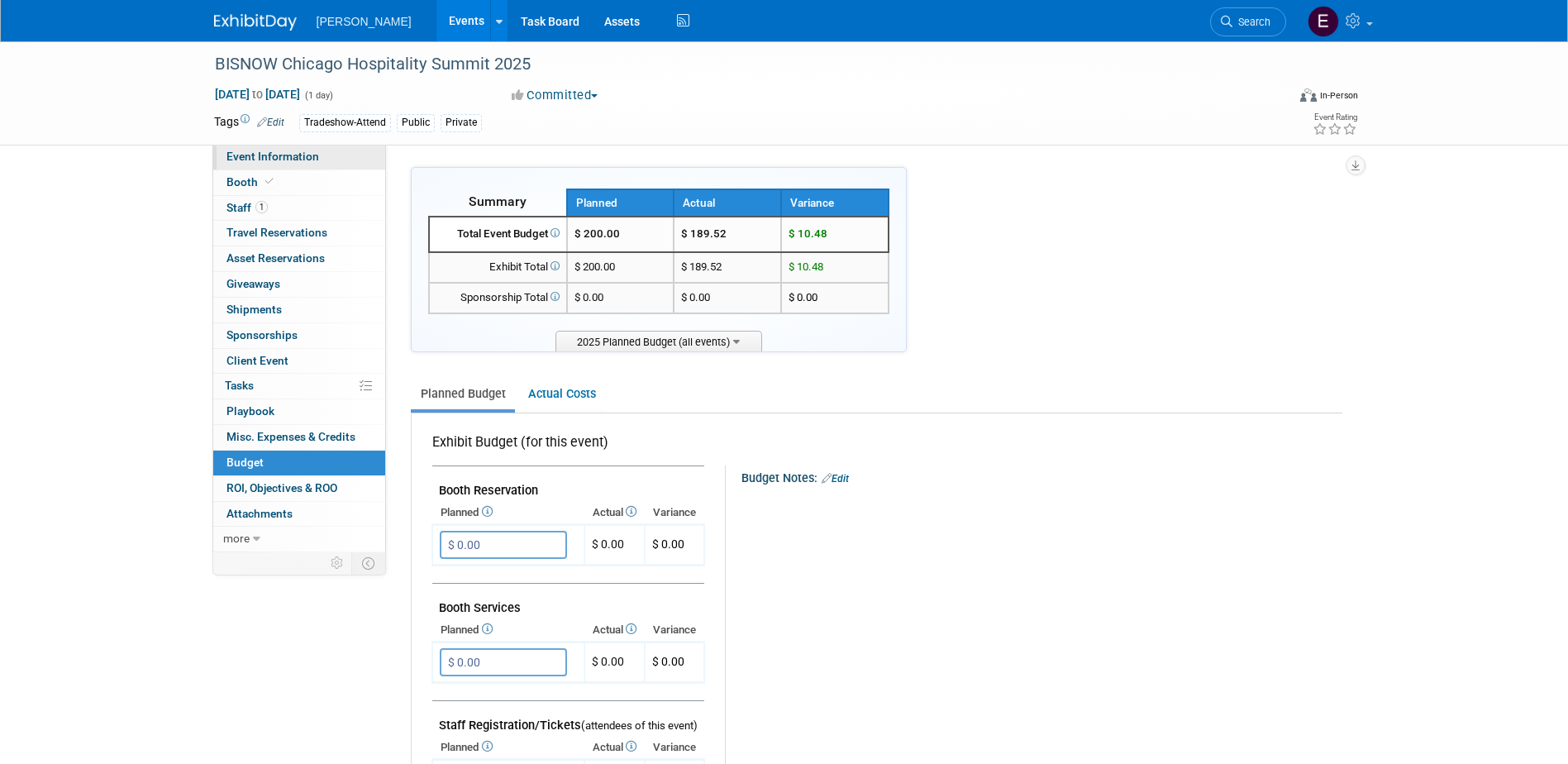
click at [284, 158] on span "Event Information" at bounding box center [272, 156] width 92 height 14
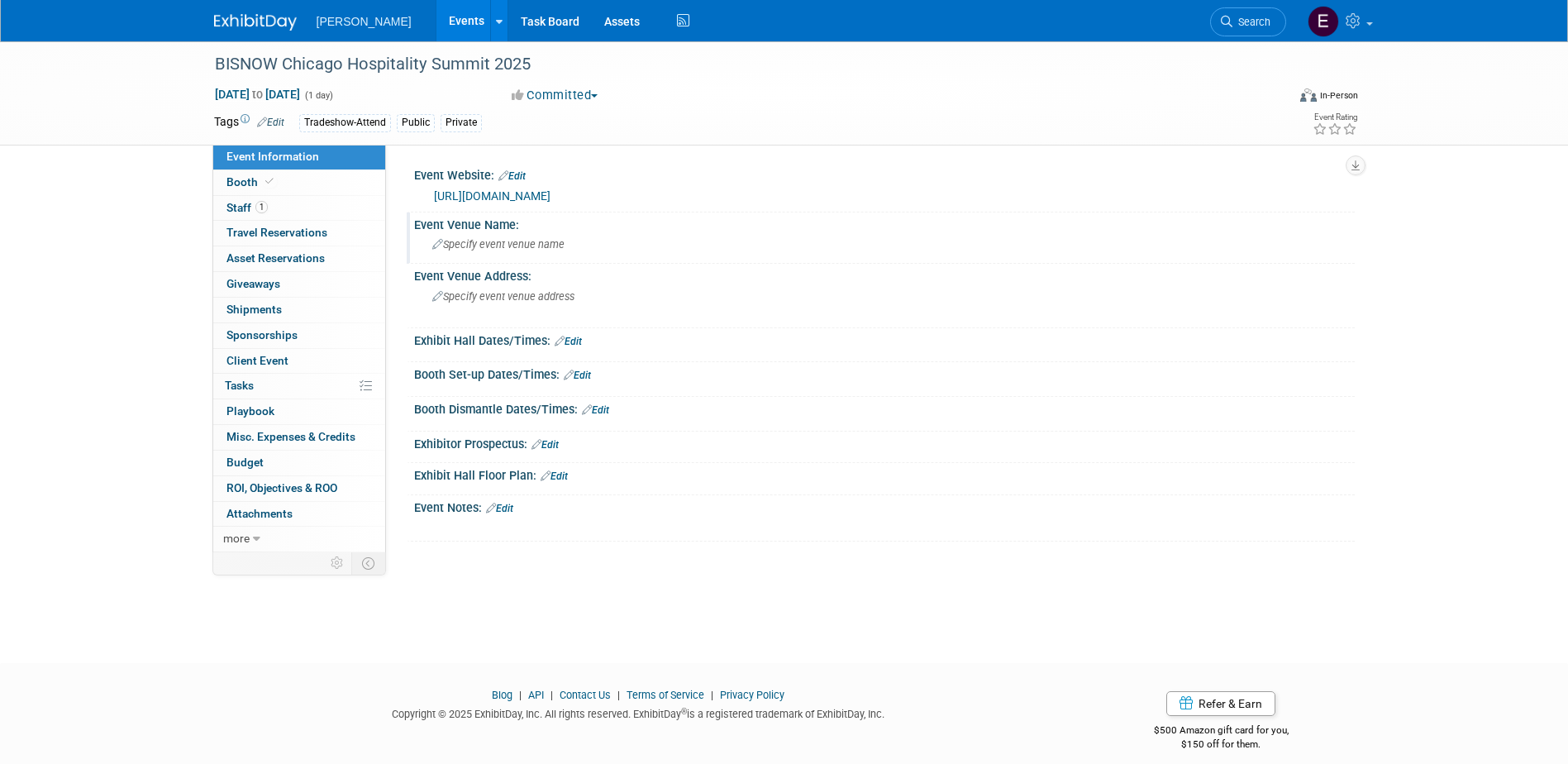
click at [594, 244] on div "Specify event venue name" at bounding box center [884, 244] width 916 height 25
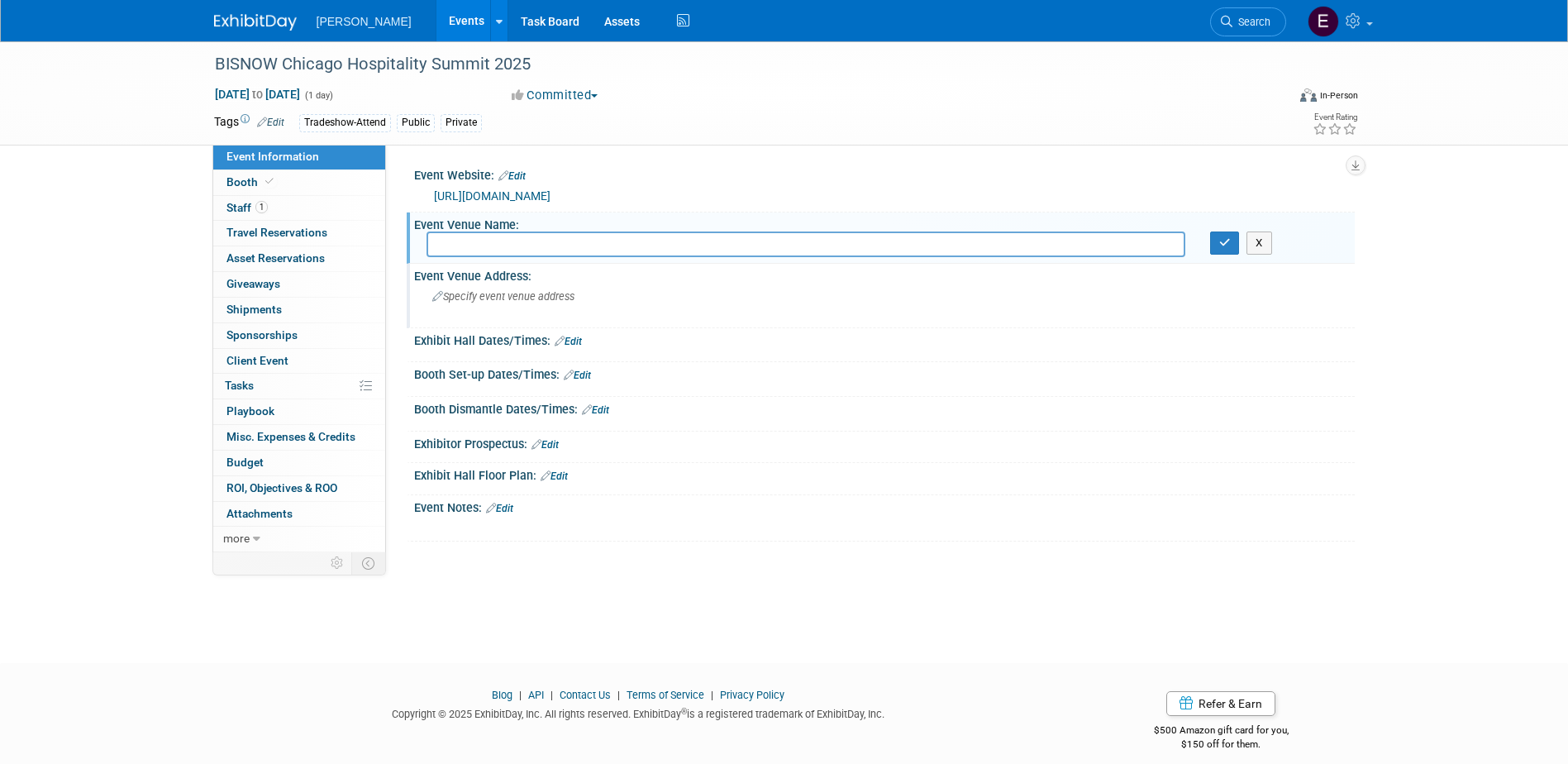
click at [484, 300] on span "Specify event venue address" at bounding box center [503, 297] width 142 height 13
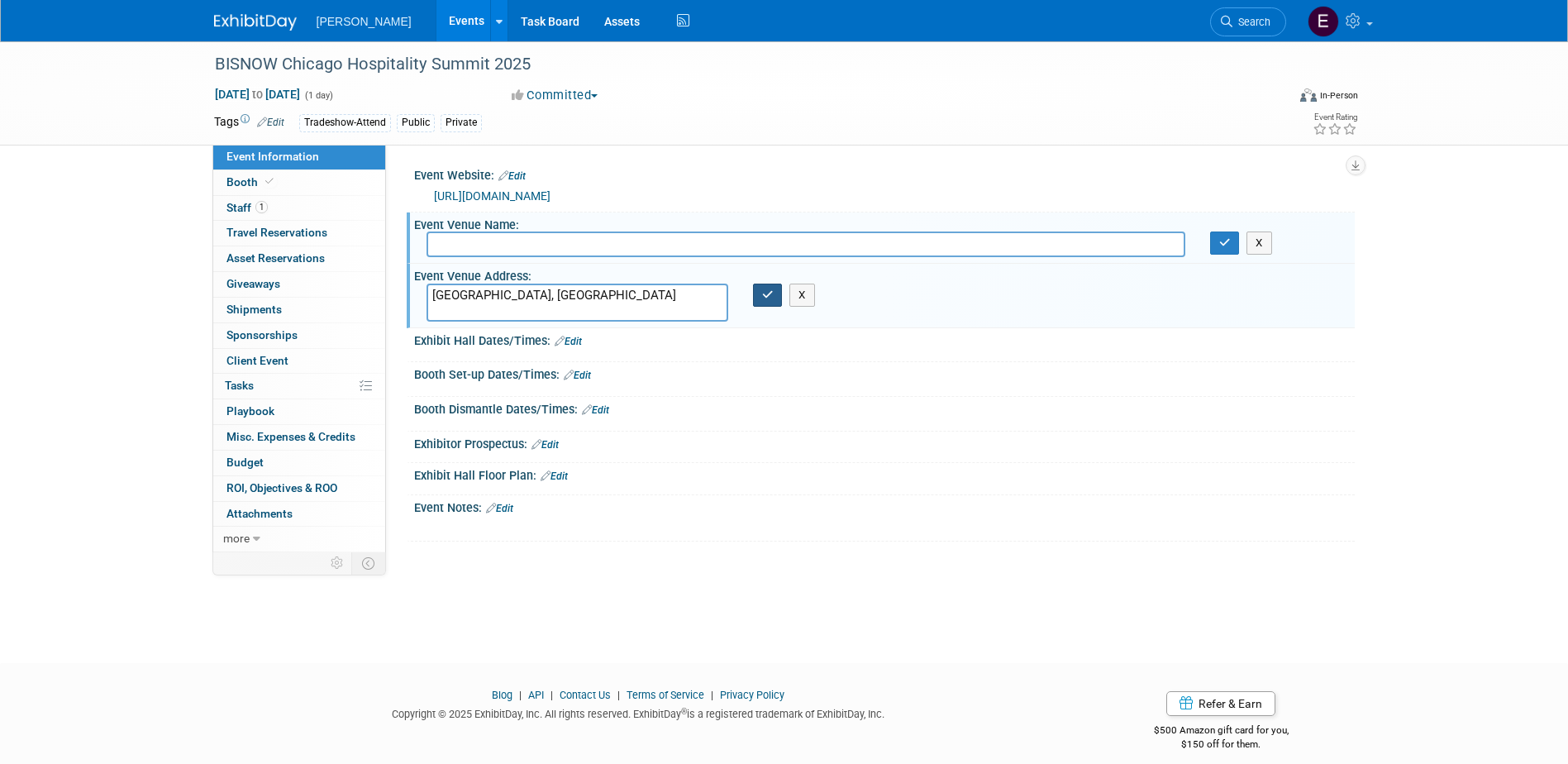
type textarea "[GEOGRAPHIC_DATA], [GEOGRAPHIC_DATA]"
click at [768, 301] on icon "button" at bounding box center [767, 295] width 12 height 11
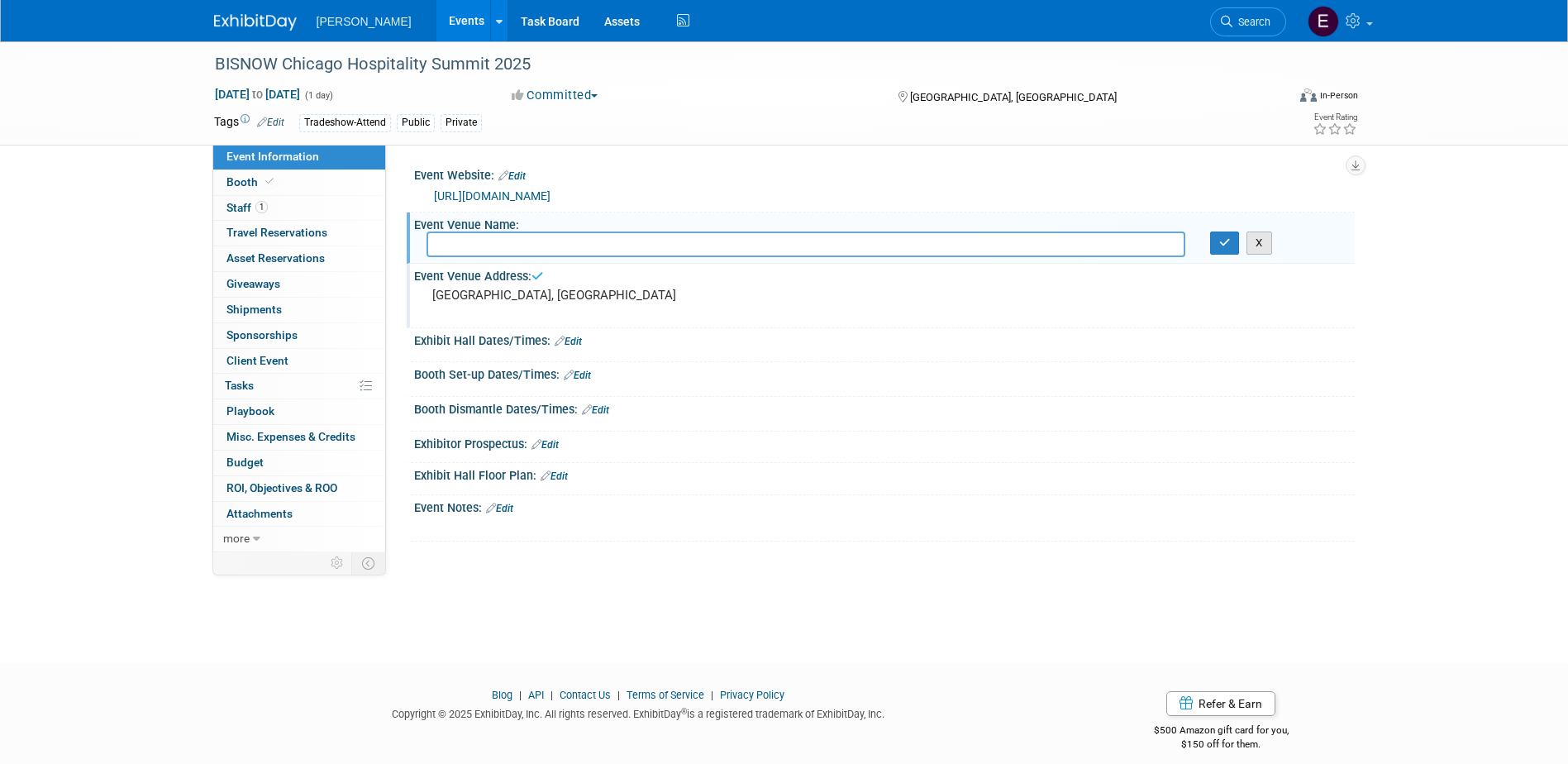
click at [1260, 243] on button "X" at bounding box center [1259, 244] width 25 height 24
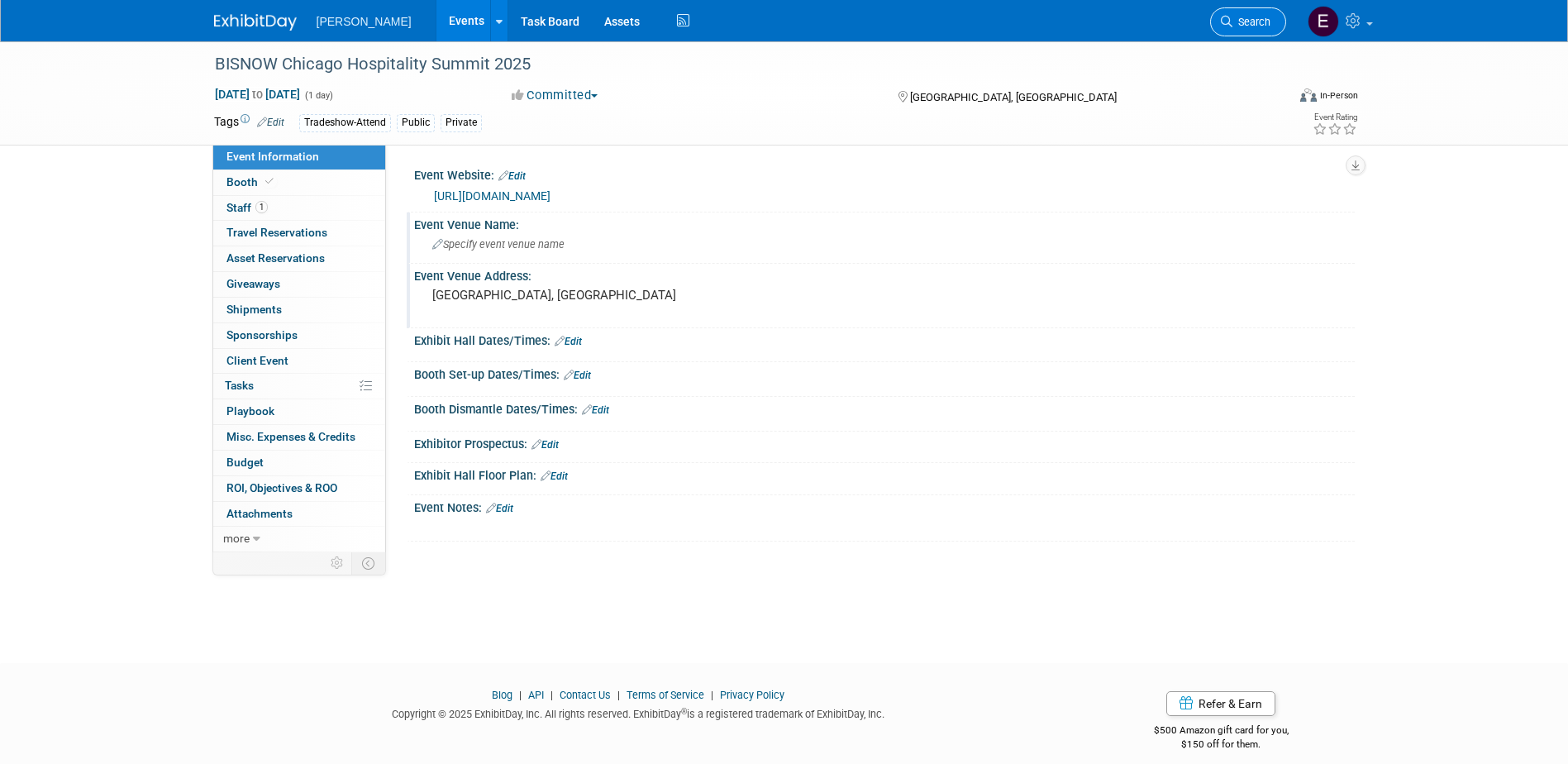
click at [1256, 20] on span "Search" at bounding box center [1251, 22] width 38 height 13
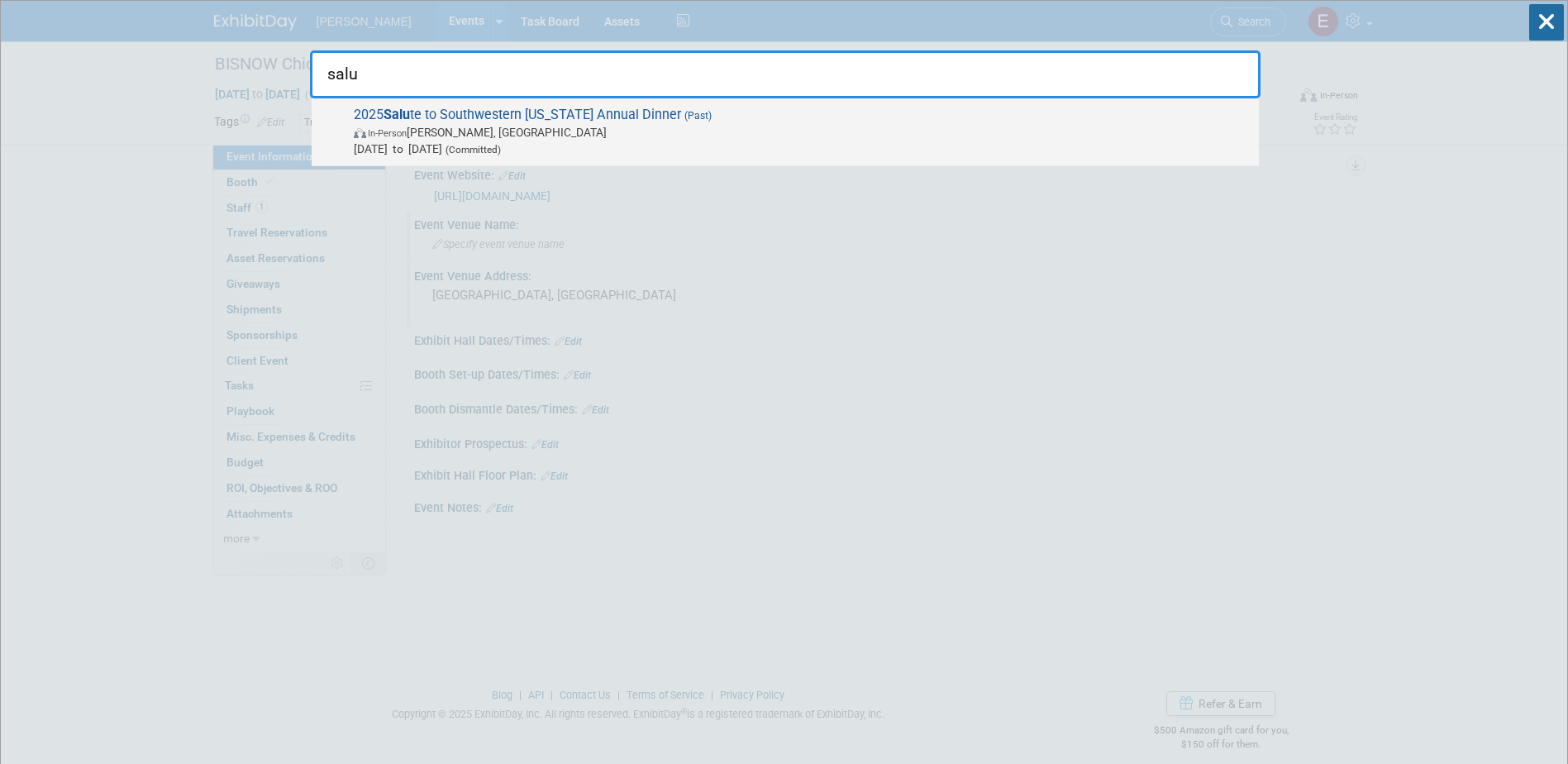
type input "salu"
click at [516, 130] on span "In-Person [PERSON_NAME], [GEOGRAPHIC_DATA]" at bounding box center [802, 132] width 897 height 16
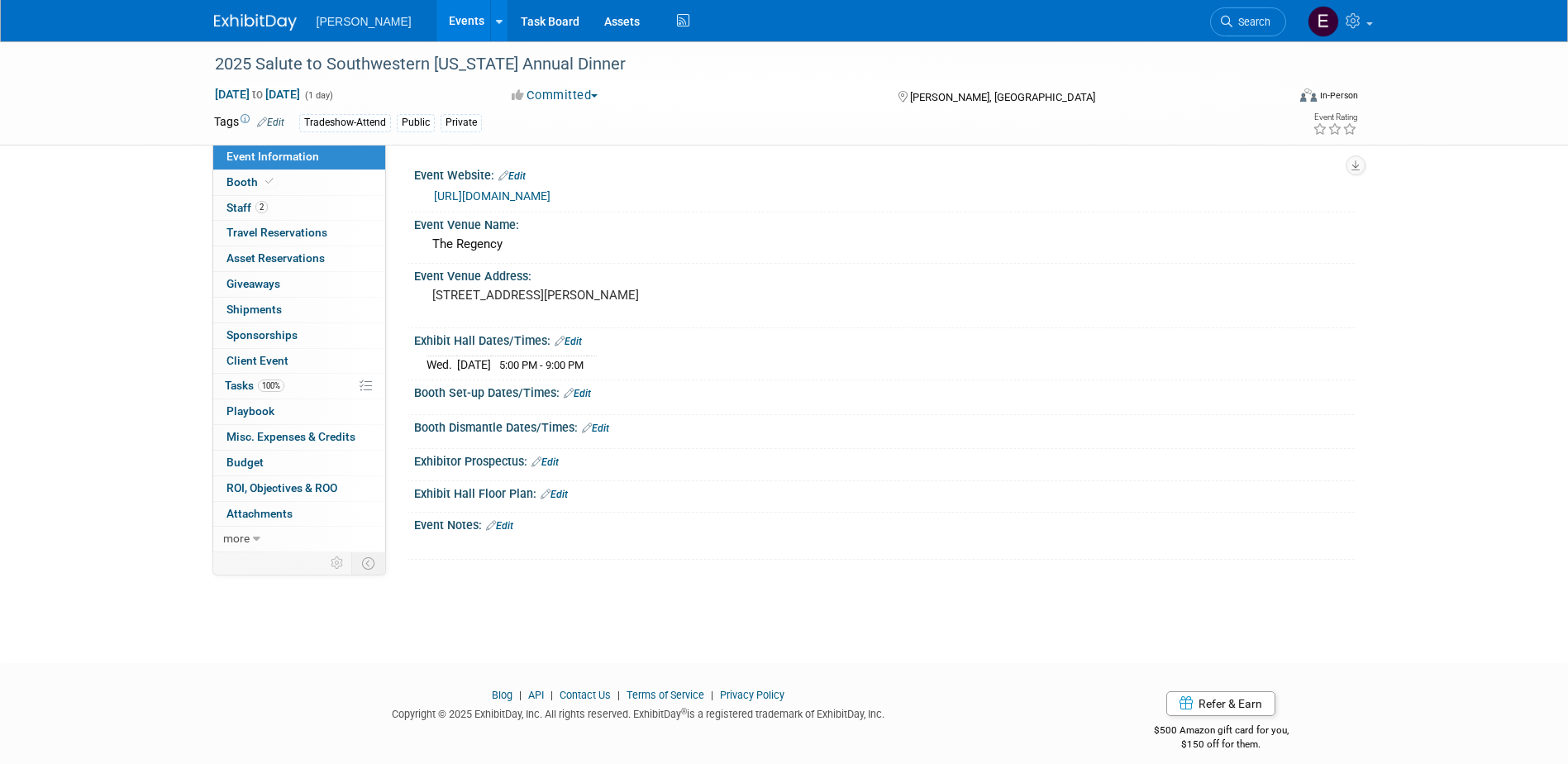
click at [290, 210] on link "2 Staff 2" at bounding box center [299, 208] width 172 height 24
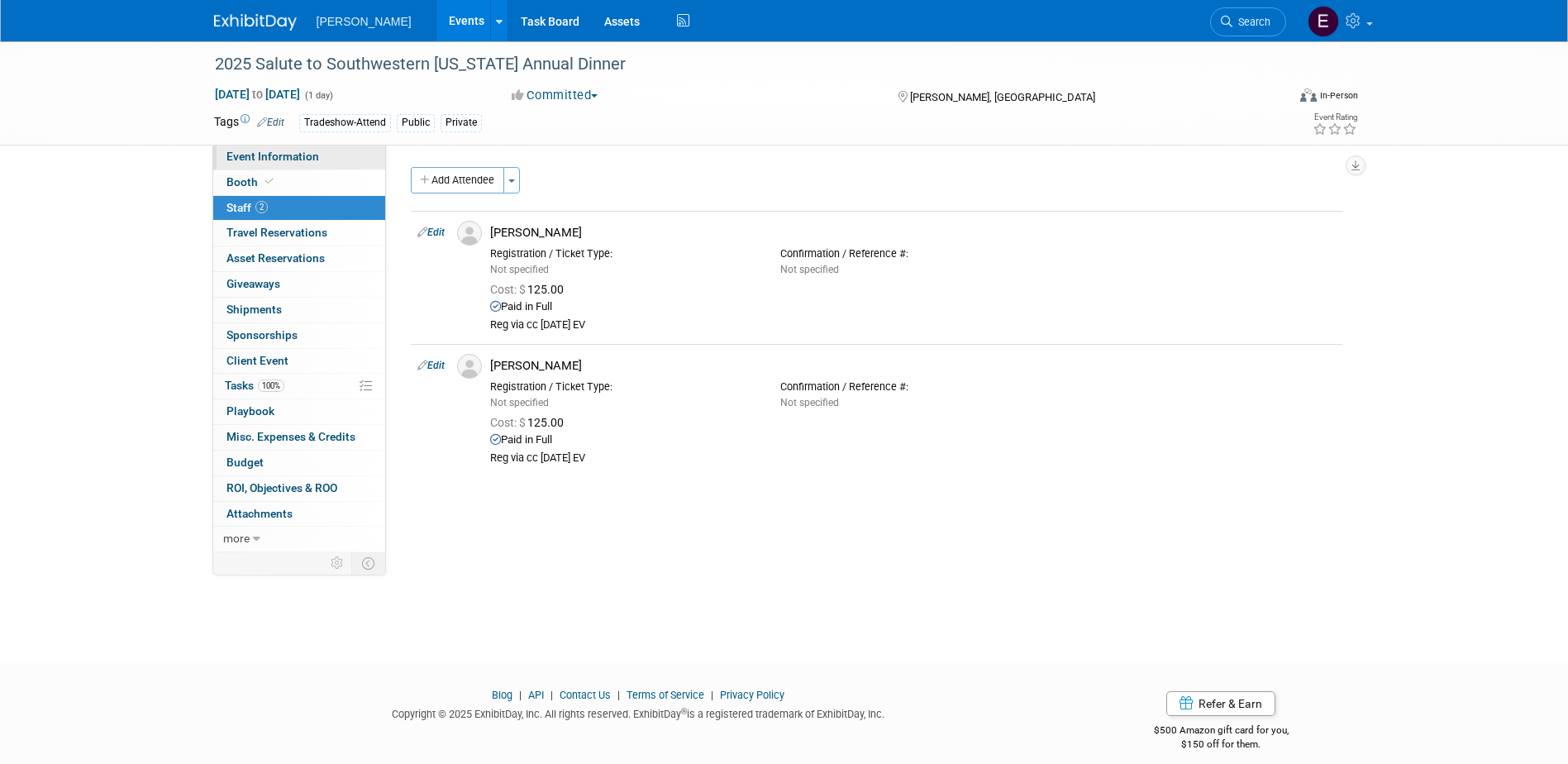
click at [302, 160] on span "Event Information" at bounding box center [272, 156] width 92 height 14
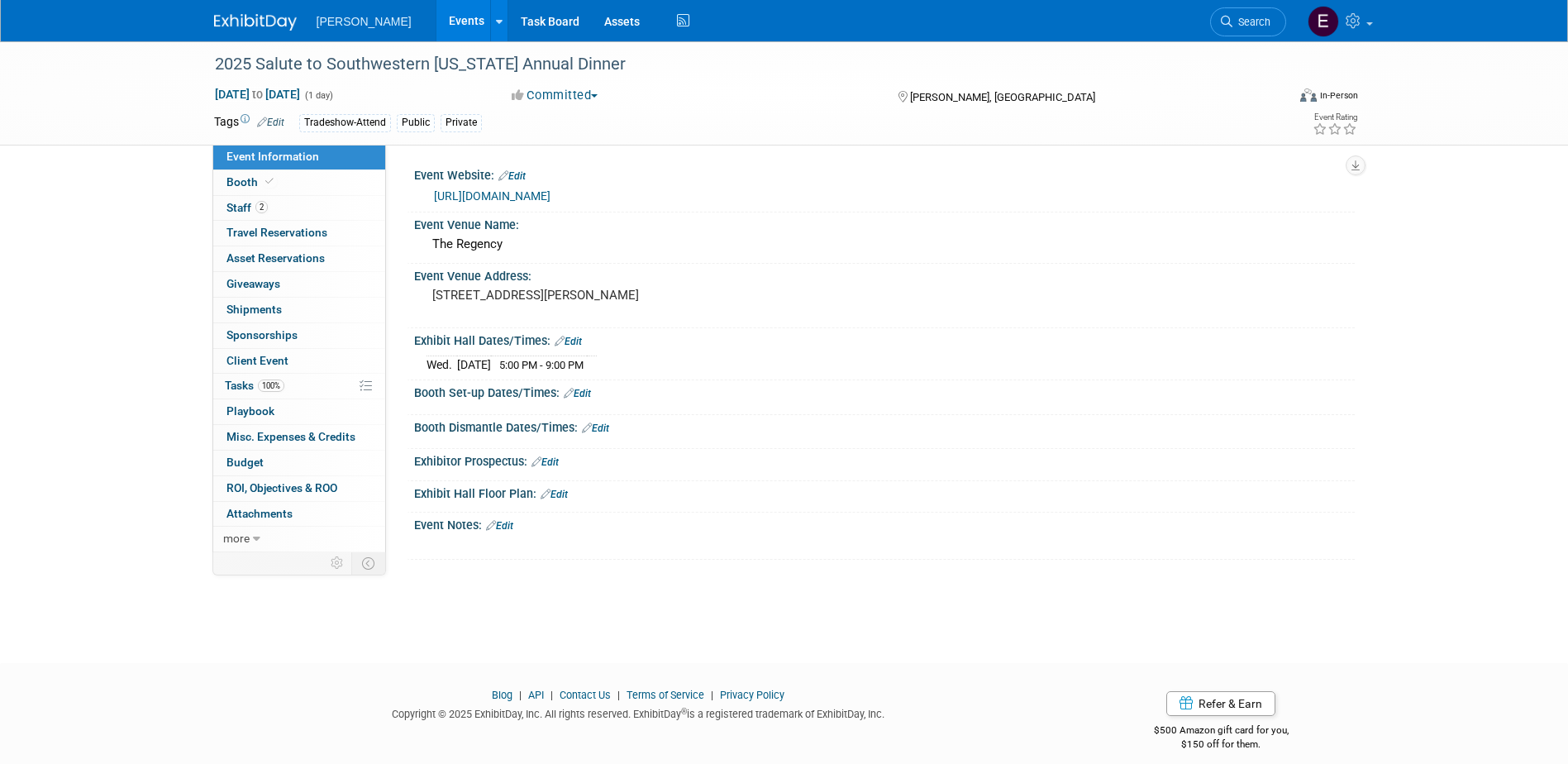
click at [551, 193] on link "[URL][DOMAIN_NAME]" at bounding box center [492, 196] width 117 height 14
click at [1244, 15] on span "Search" at bounding box center [1251, 22] width 38 height 13
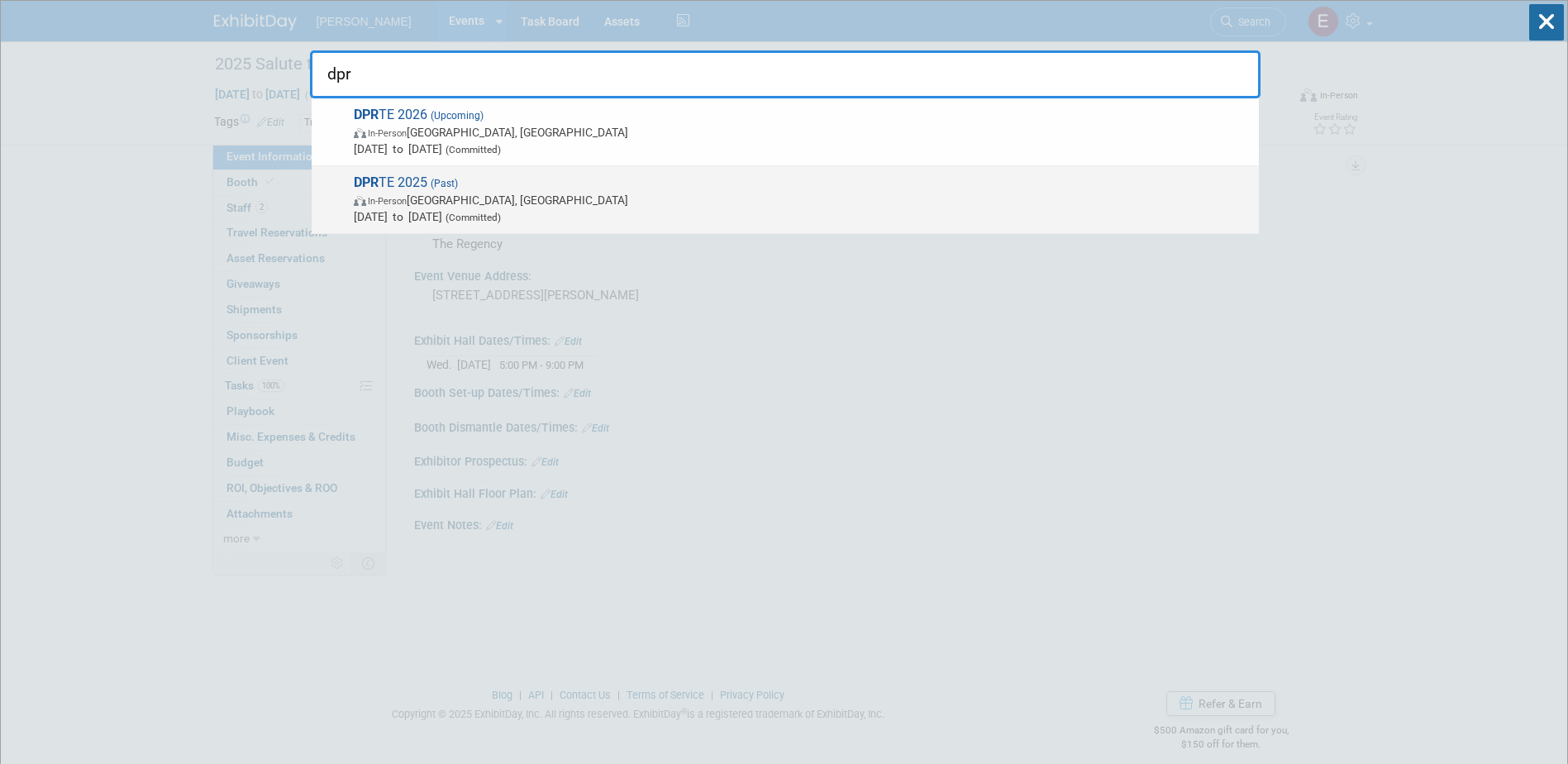
type input "dpr"
click at [455, 198] on span "In-Person [GEOGRAPHIC_DATA], [GEOGRAPHIC_DATA]" at bounding box center [802, 200] width 897 height 16
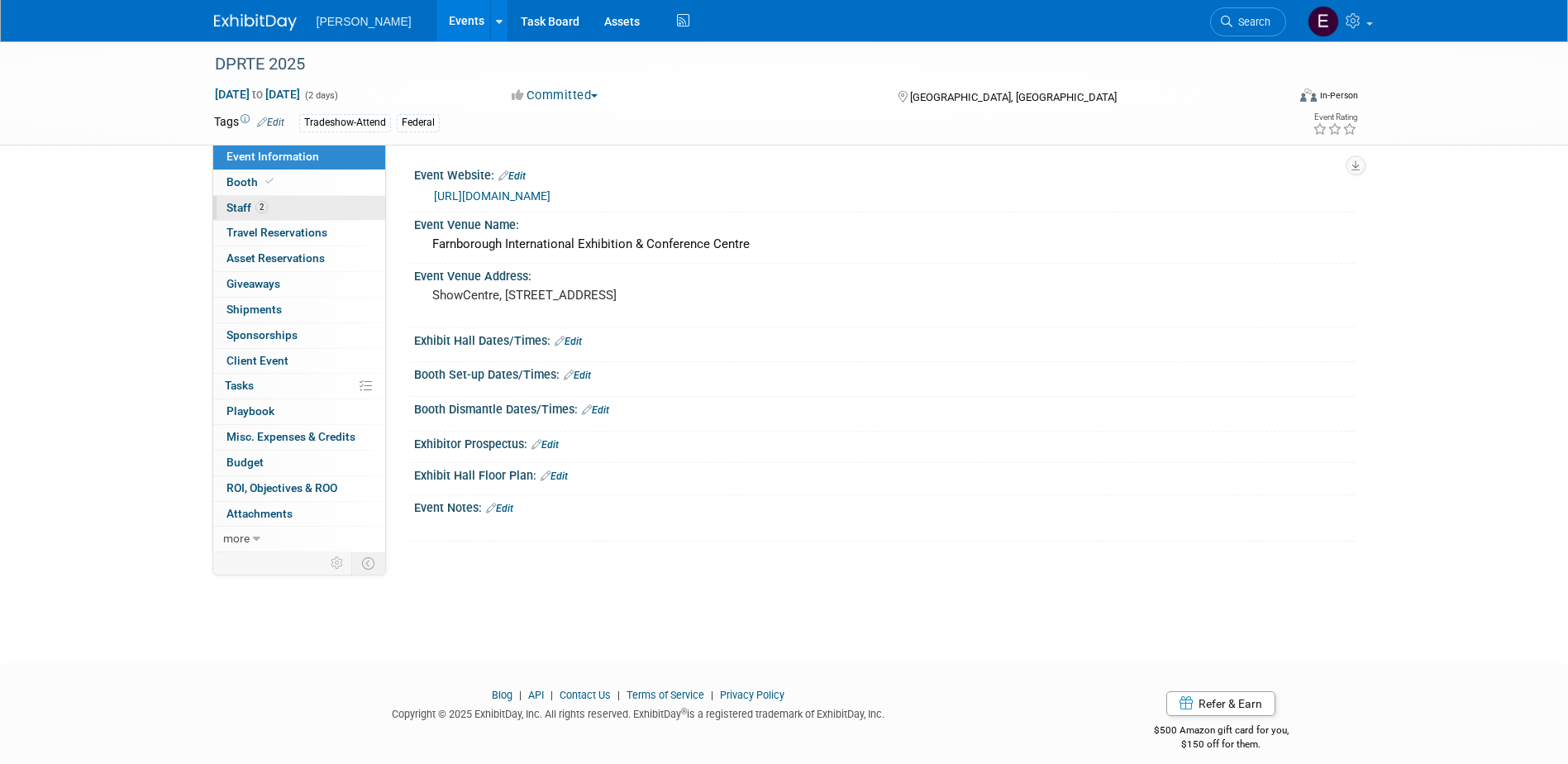
click at [292, 210] on link "2 Staff 2" at bounding box center [299, 208] width 172 height 24
